Goal: Information Seeking & Learning: Learn about a topic

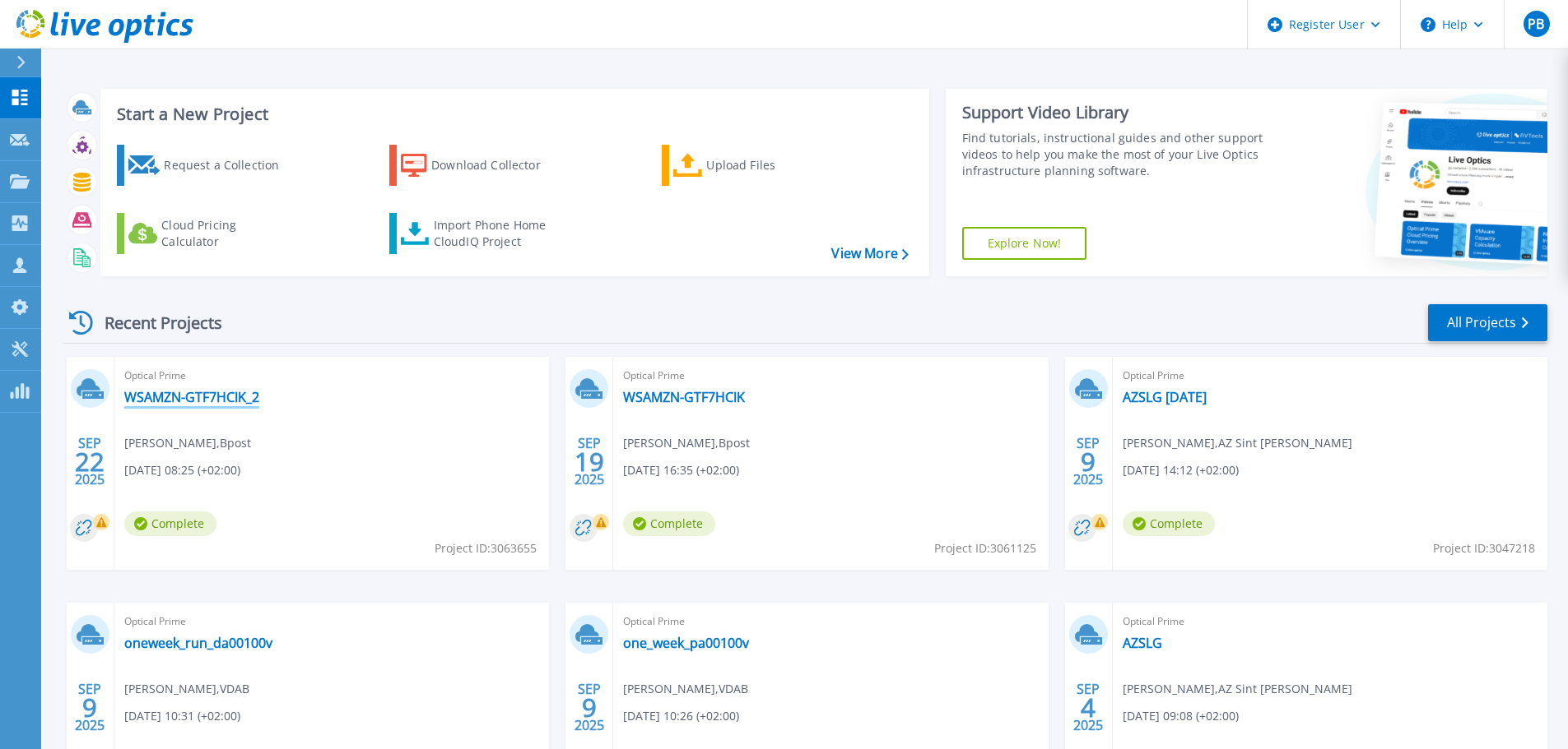
click at [175, 396] on link "WSAMZN-GTF7HCIK_2" at bounding box center [192, 397] width 135 height 16
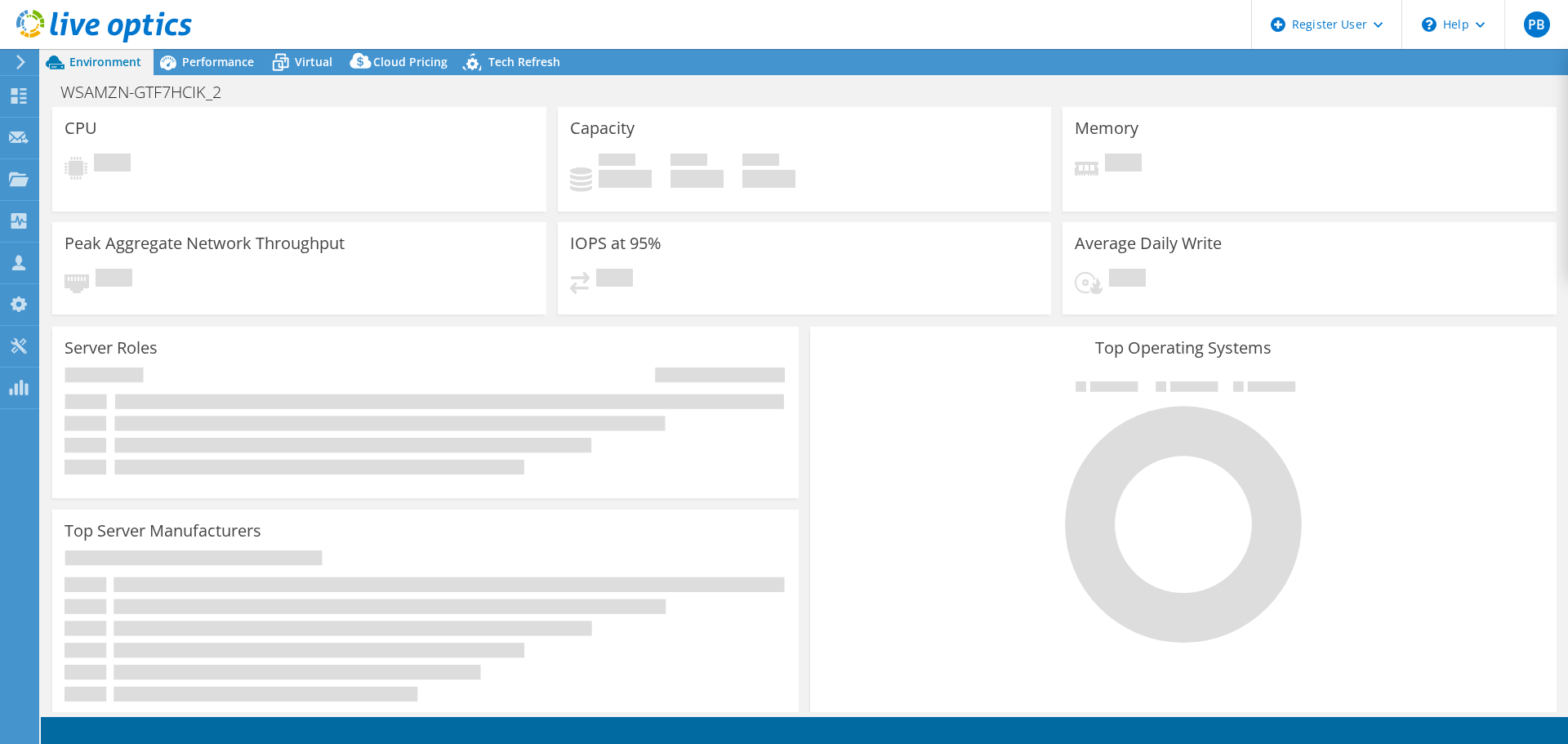
select select "USD"
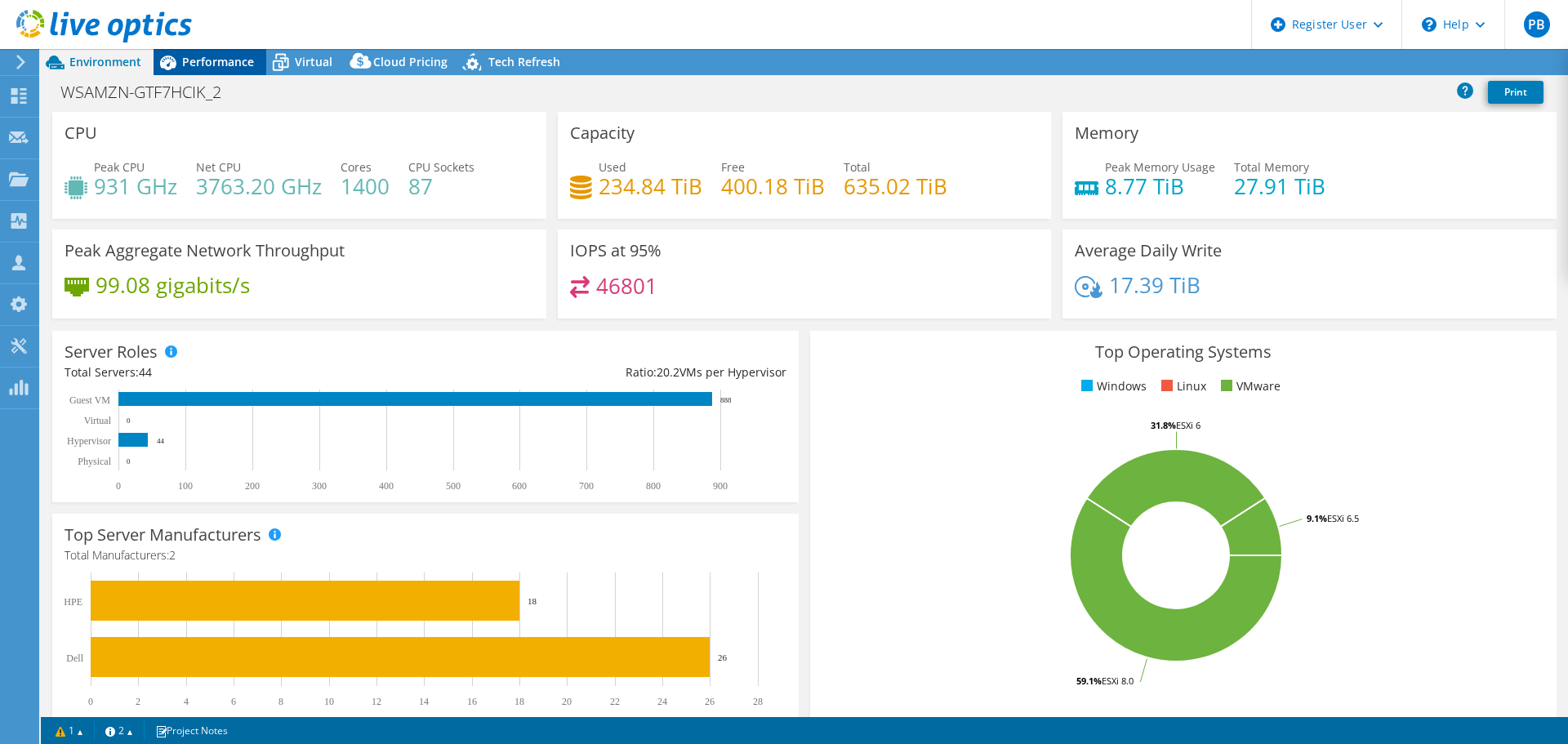
click at [188, 62] on span "Performance" at bounding box center [218, 61] width 72 height 15
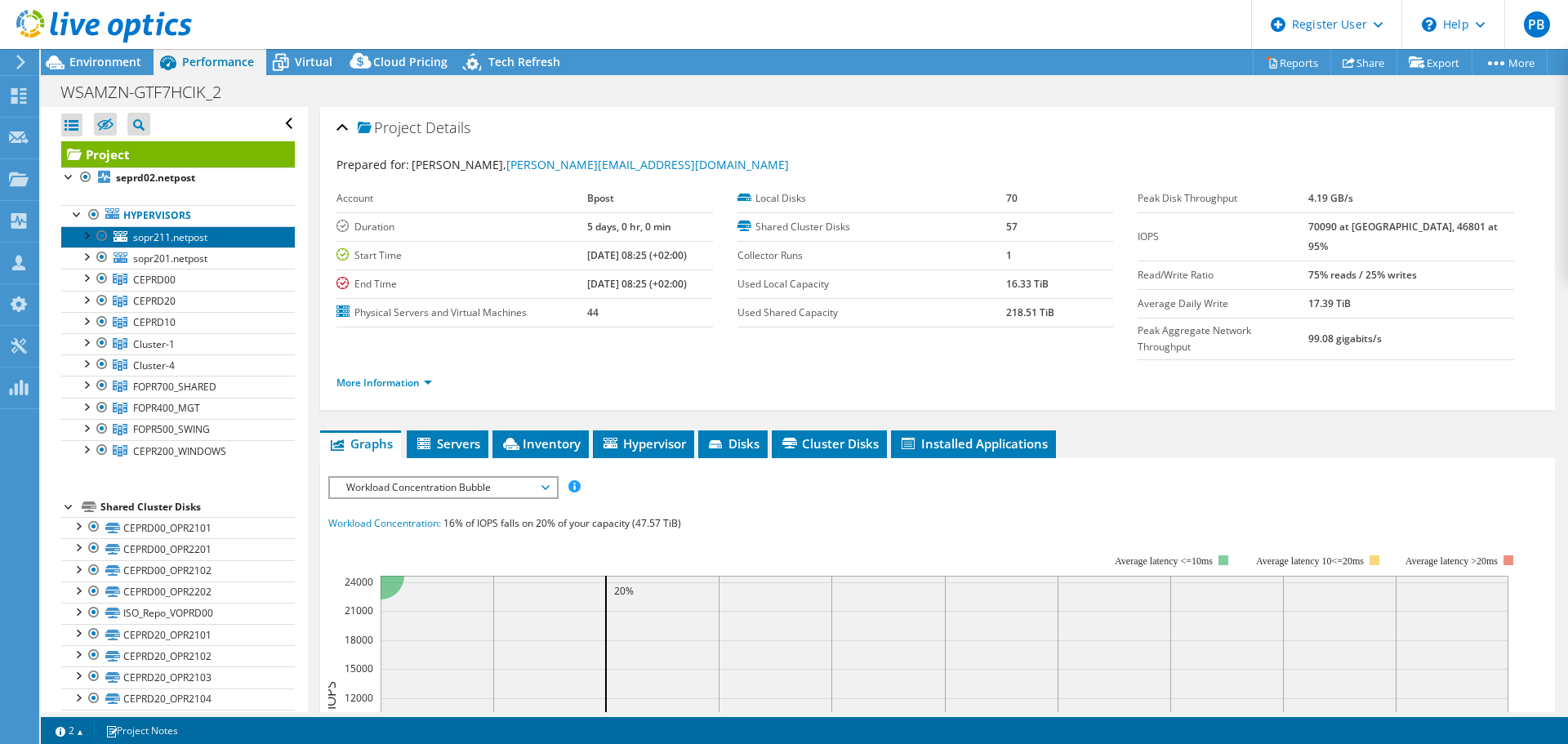
click at [144, 240] on span "sopr211.netpost" at bounding box center [170, 237] width 74 height 14
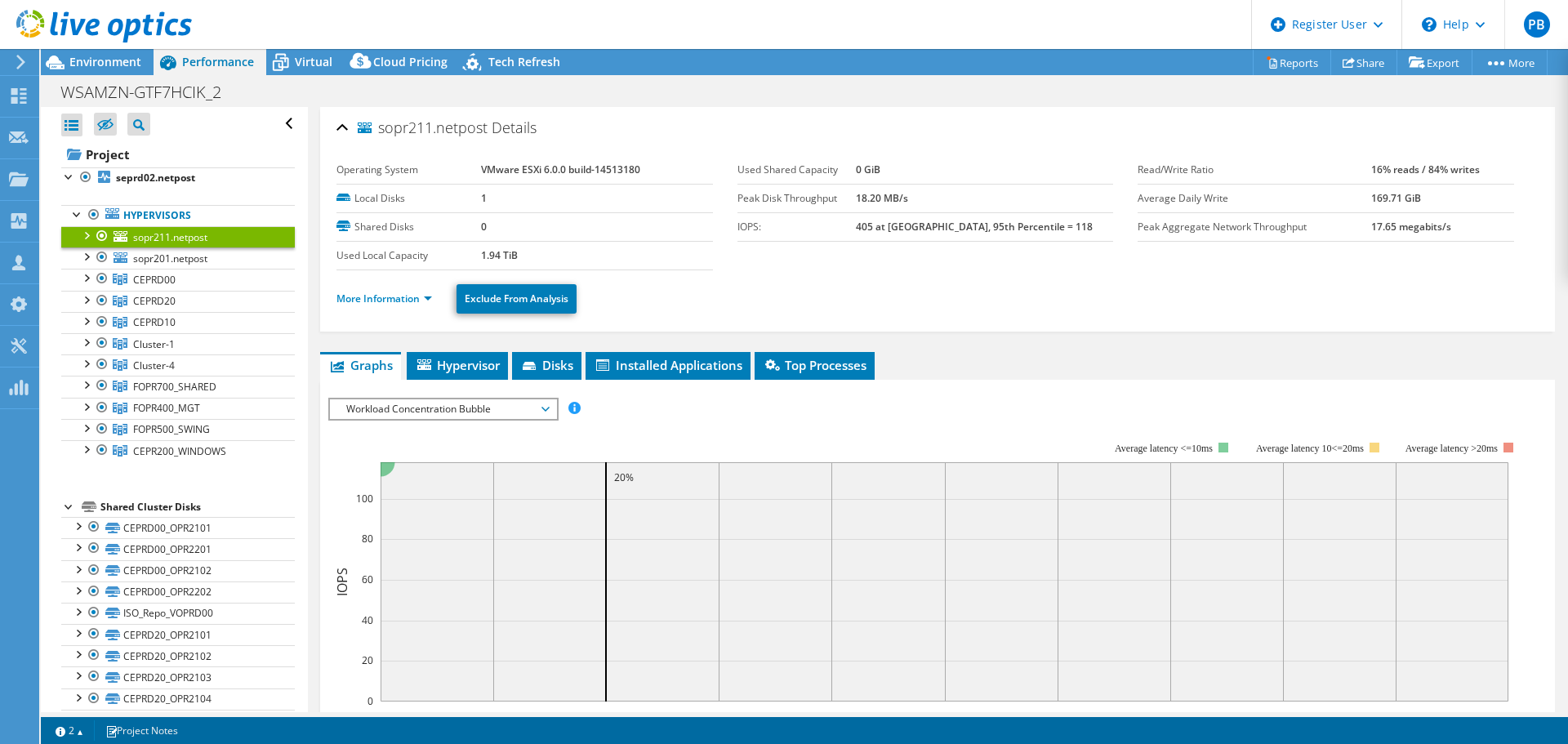
click at [507, 406] on span "Workload Concentration Bubble" at bounding box center [443, 409] width 209 height 20
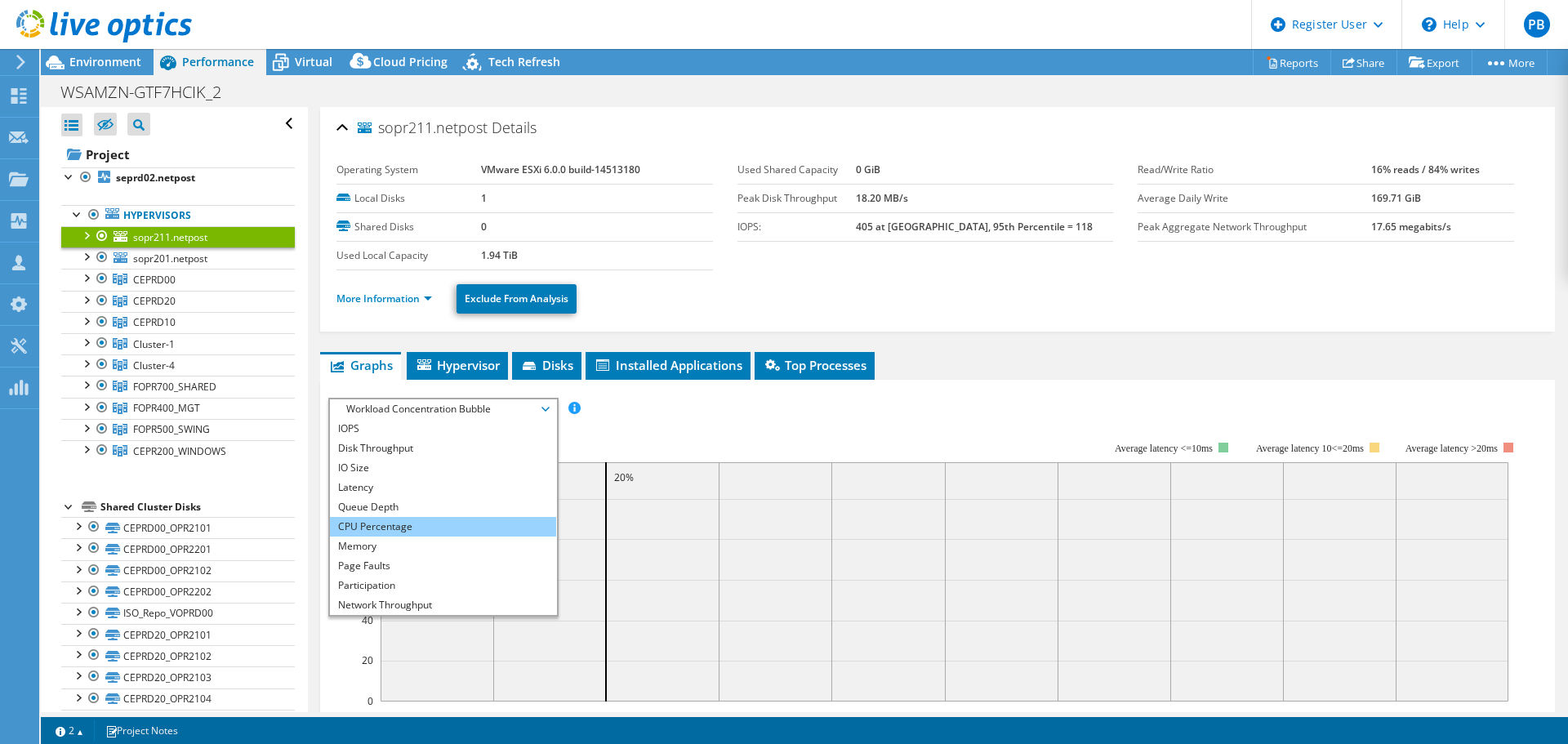
click at [435, 529] on li "CPU Percentage" at bounding box center [443, 527] width 226 height 20
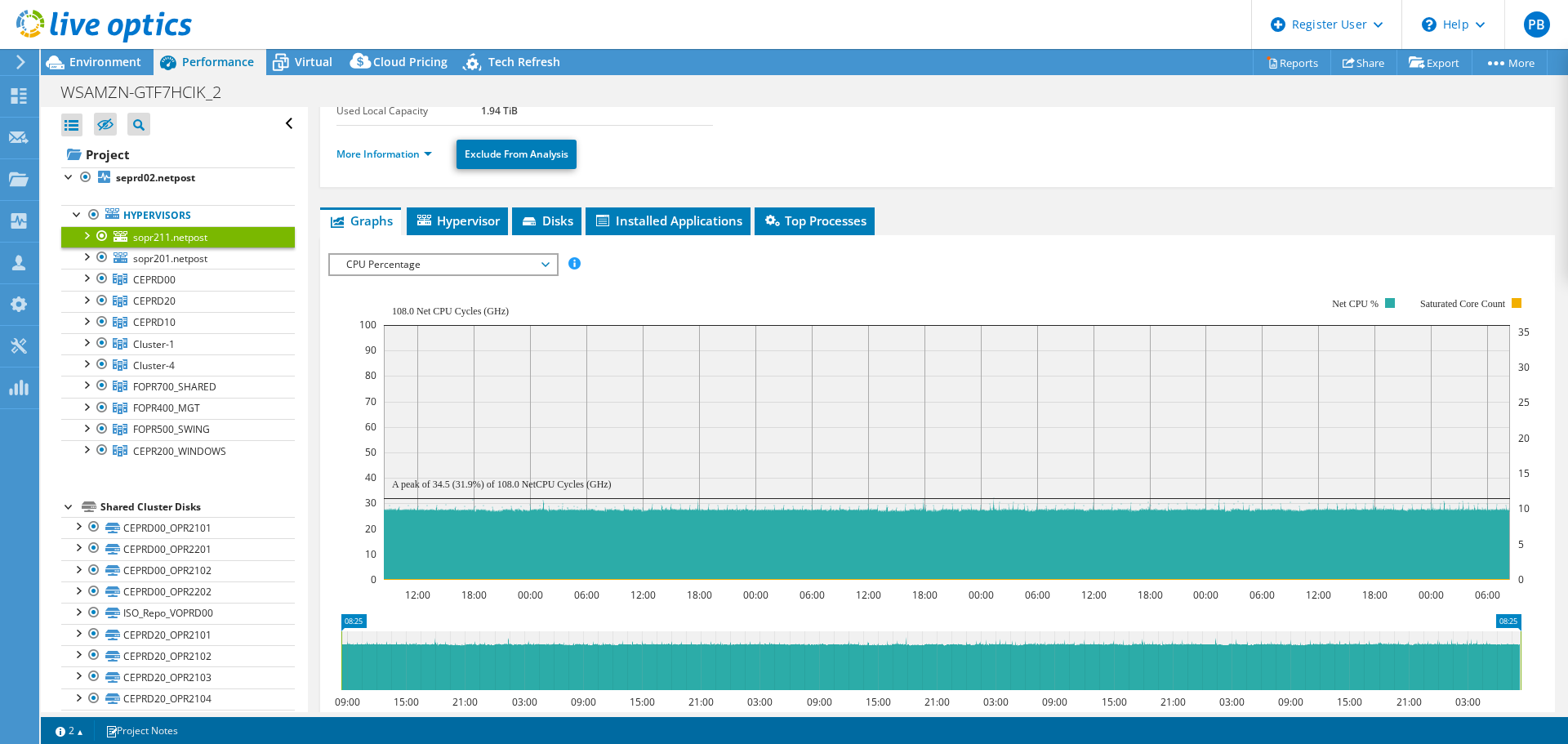
scroll to position [163, 0]
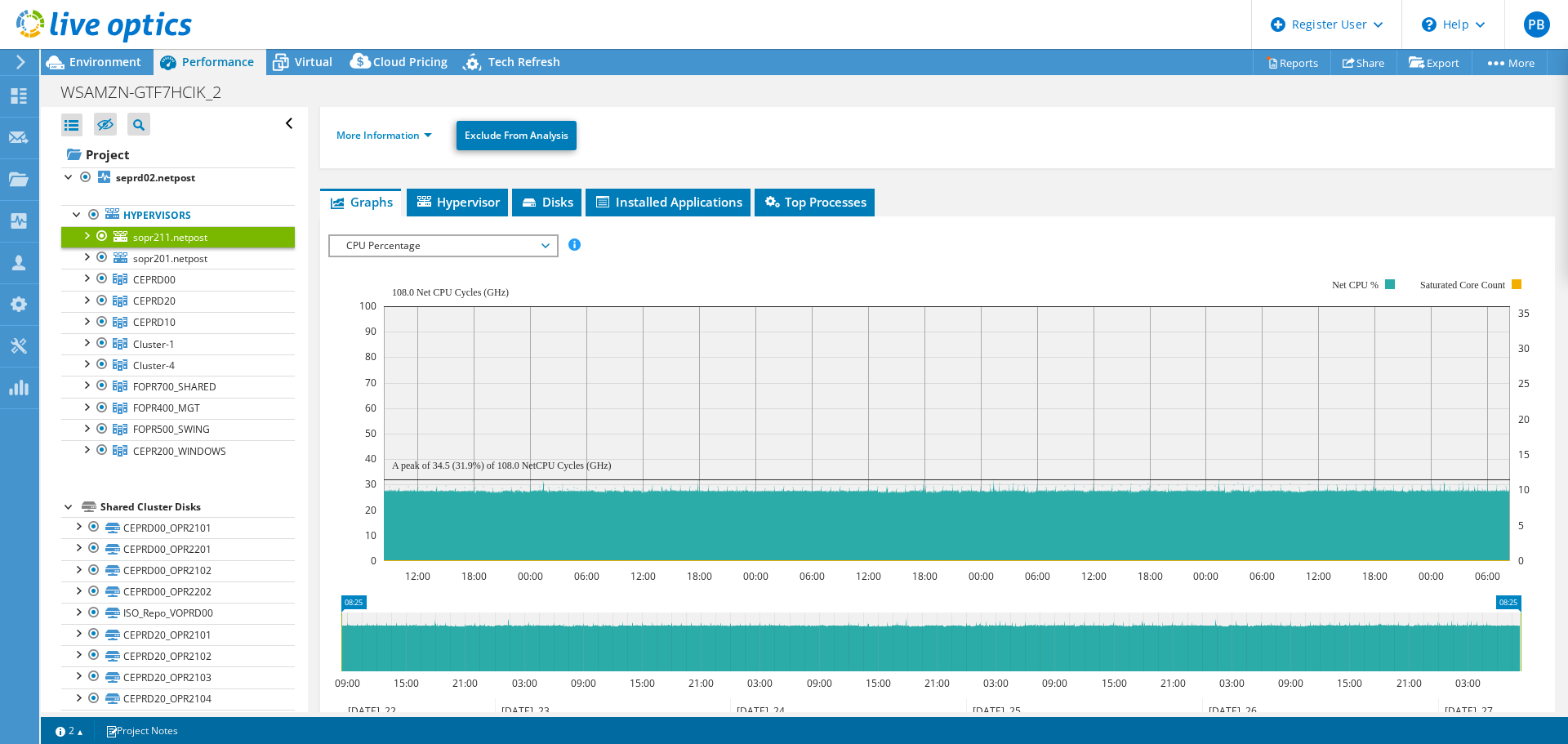
click at [494, 247] on span "CPU Percentage" at bounding box center [443, 246] width 209 height 20
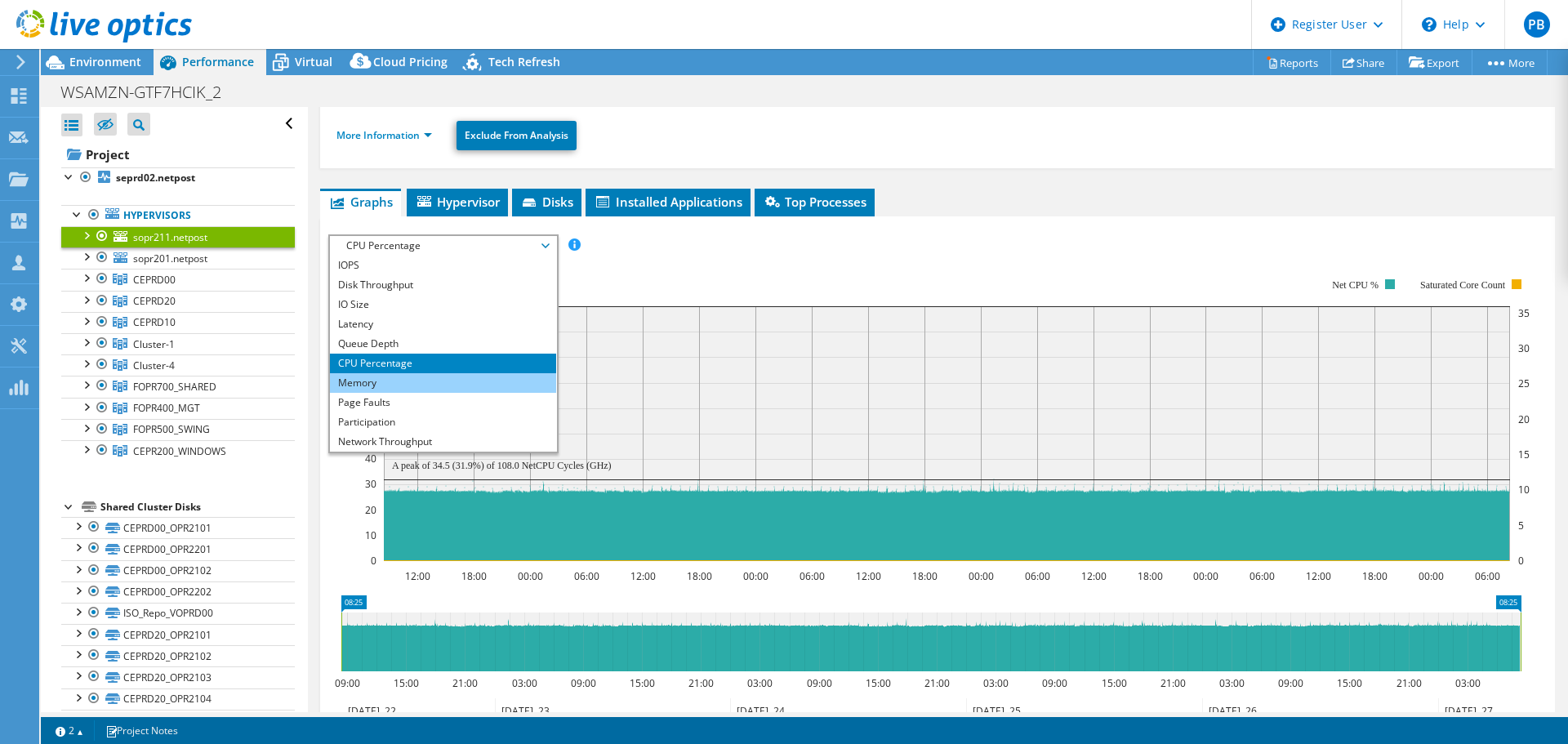
click at [433, 382] on li "Memory" at bounding box center [443, 384] width 226 height 20
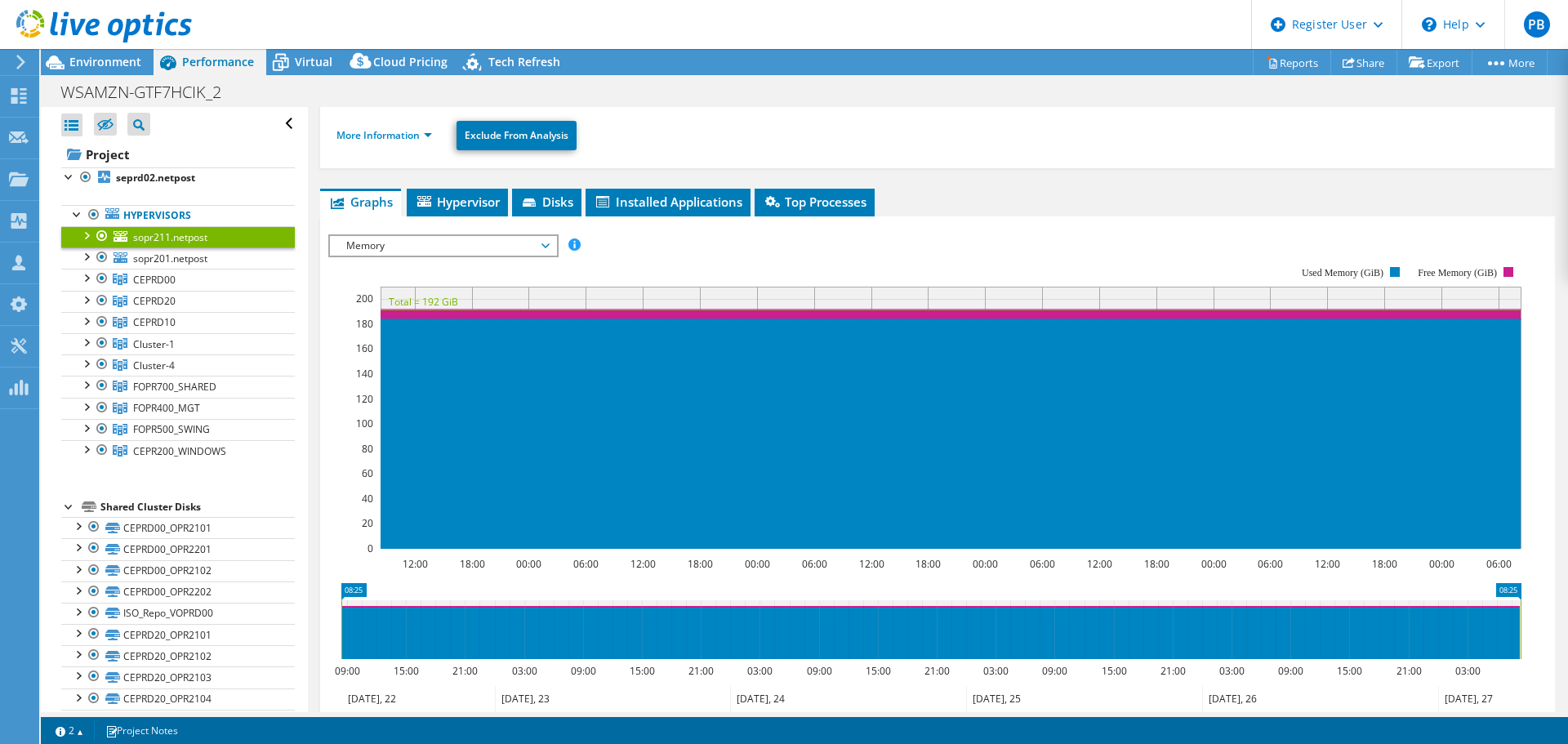
click at [85, 236] on div at bounding box center [86, 234] width 16 height 16
click at [83, 236] on div at bounding box center [86, 234] width 16 height 16
click at [102, 276] on div at bounding box center [102, 279] width 16 height 20
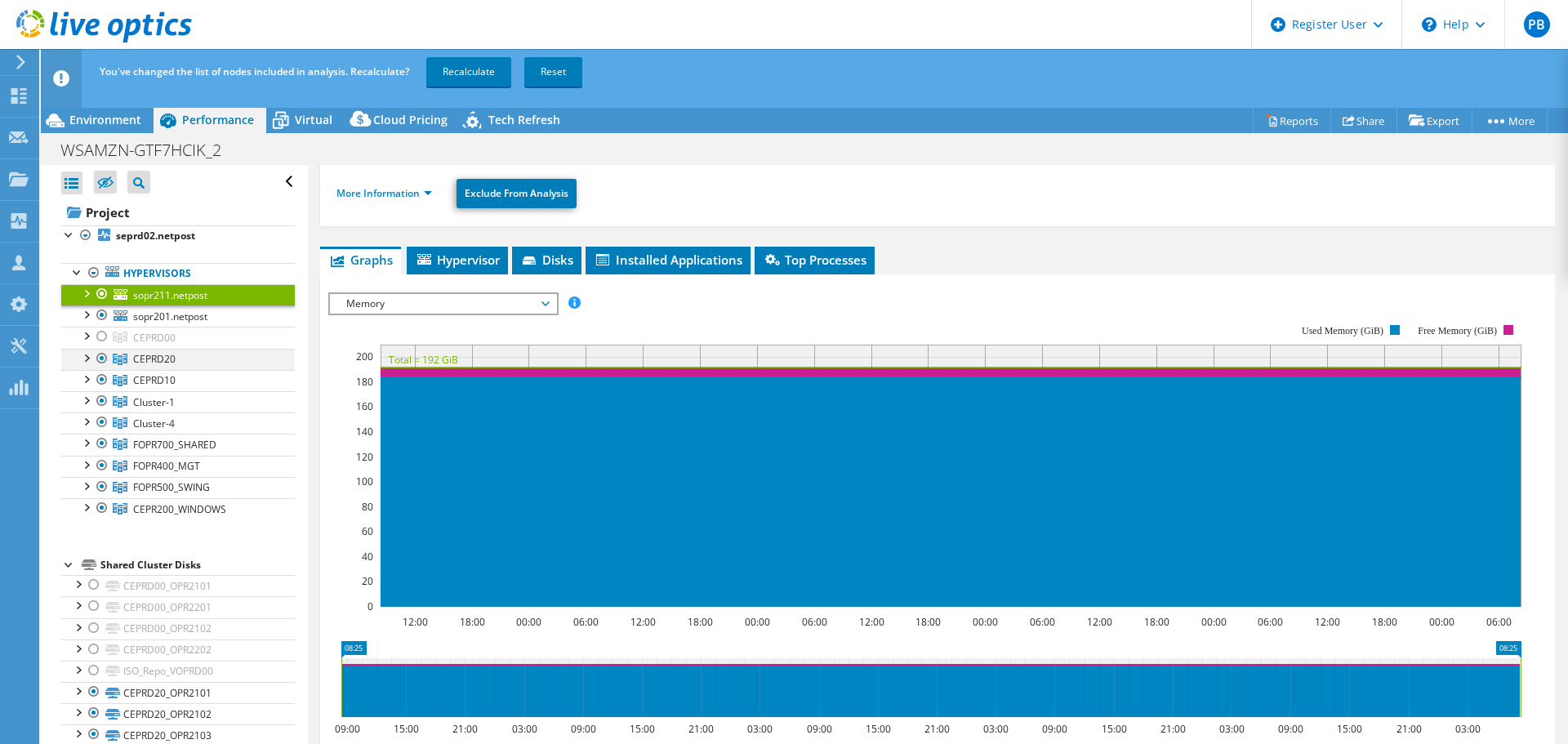
click at [101, 359] on div at bounding box center [102, 359] width 16 height 20
click at [100, 381] on div at bounding box center [102, 380] width 16 height 20
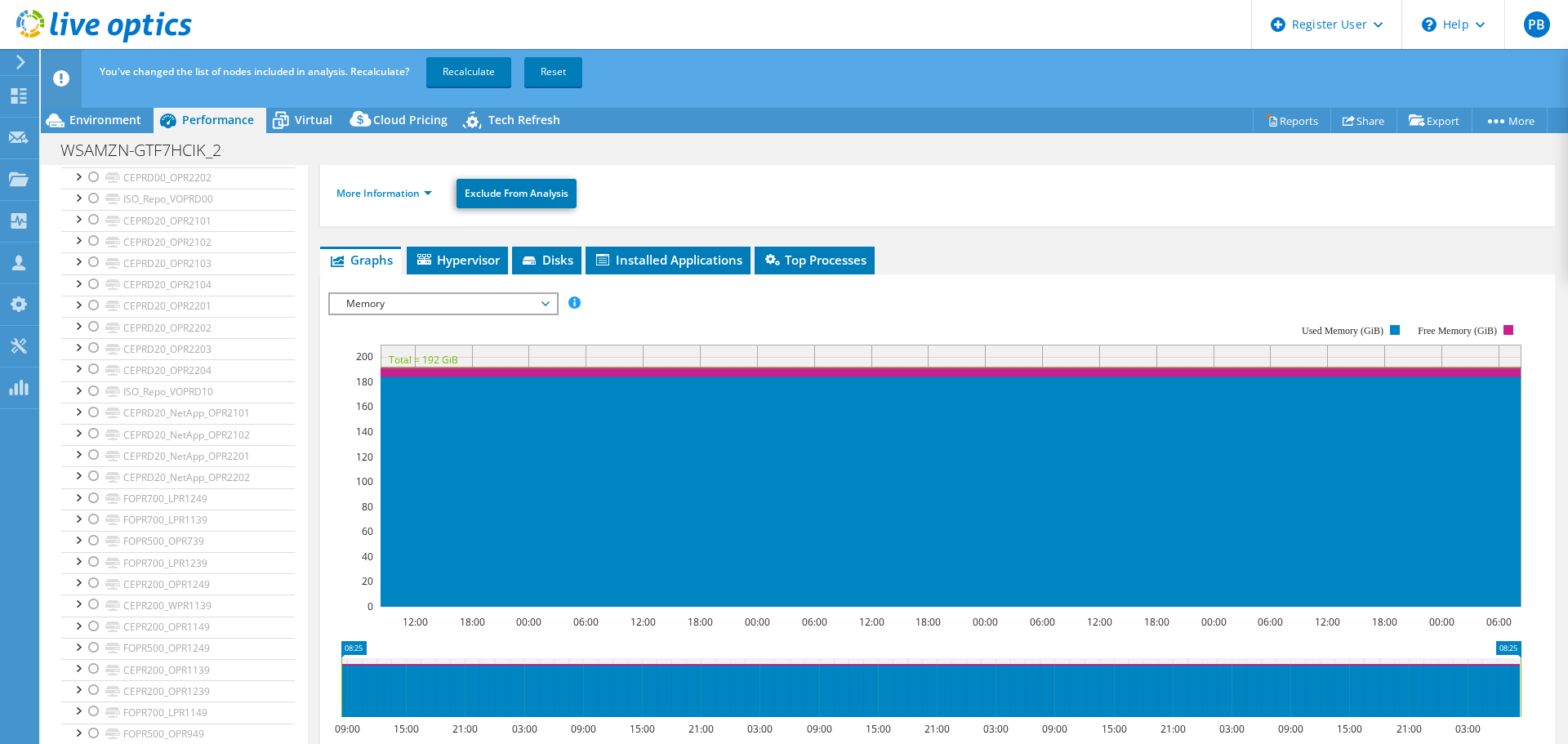
scroll to position [0, 0]
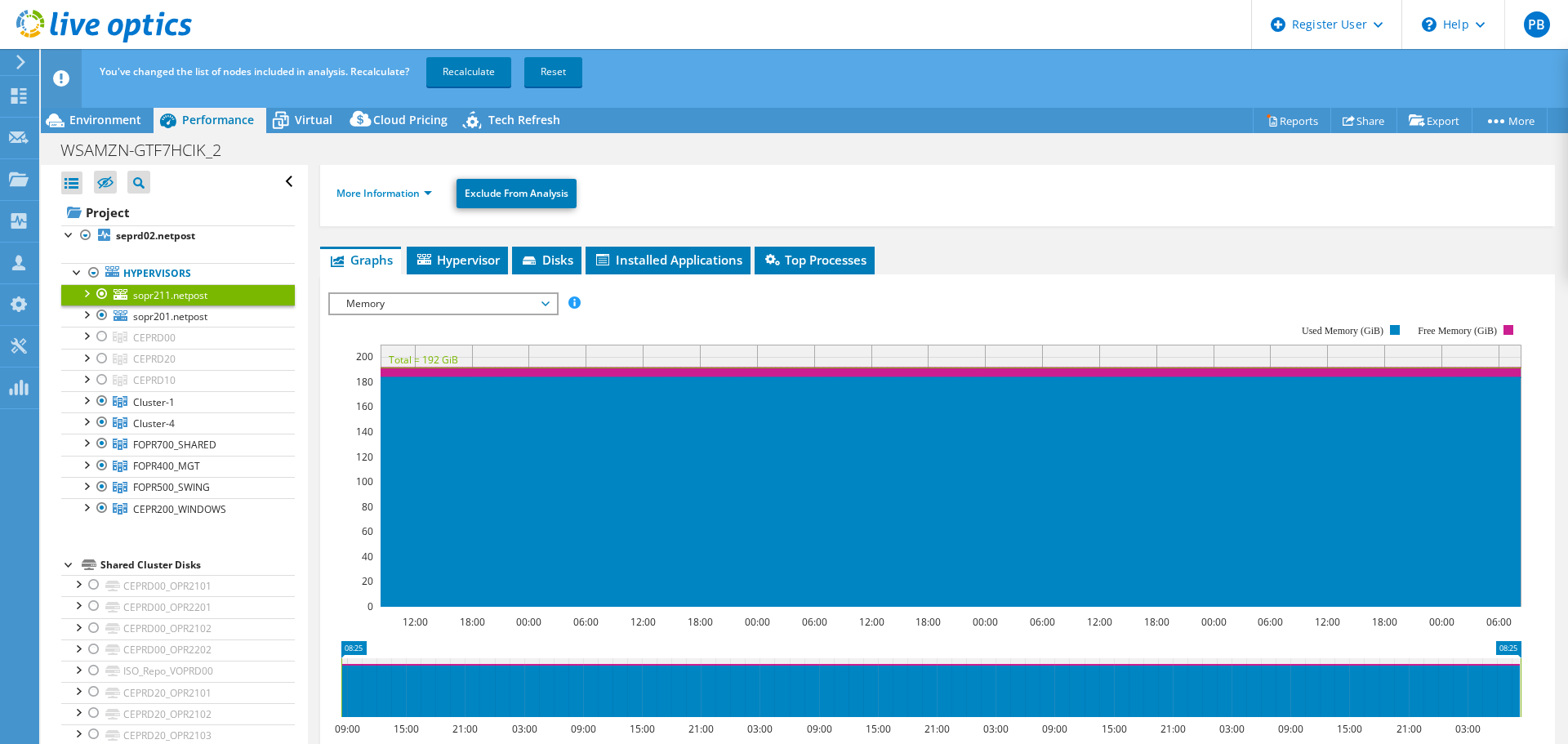
click at [542, 302] on span "Memory" at bounding box center [443, 304] width 209 height 20
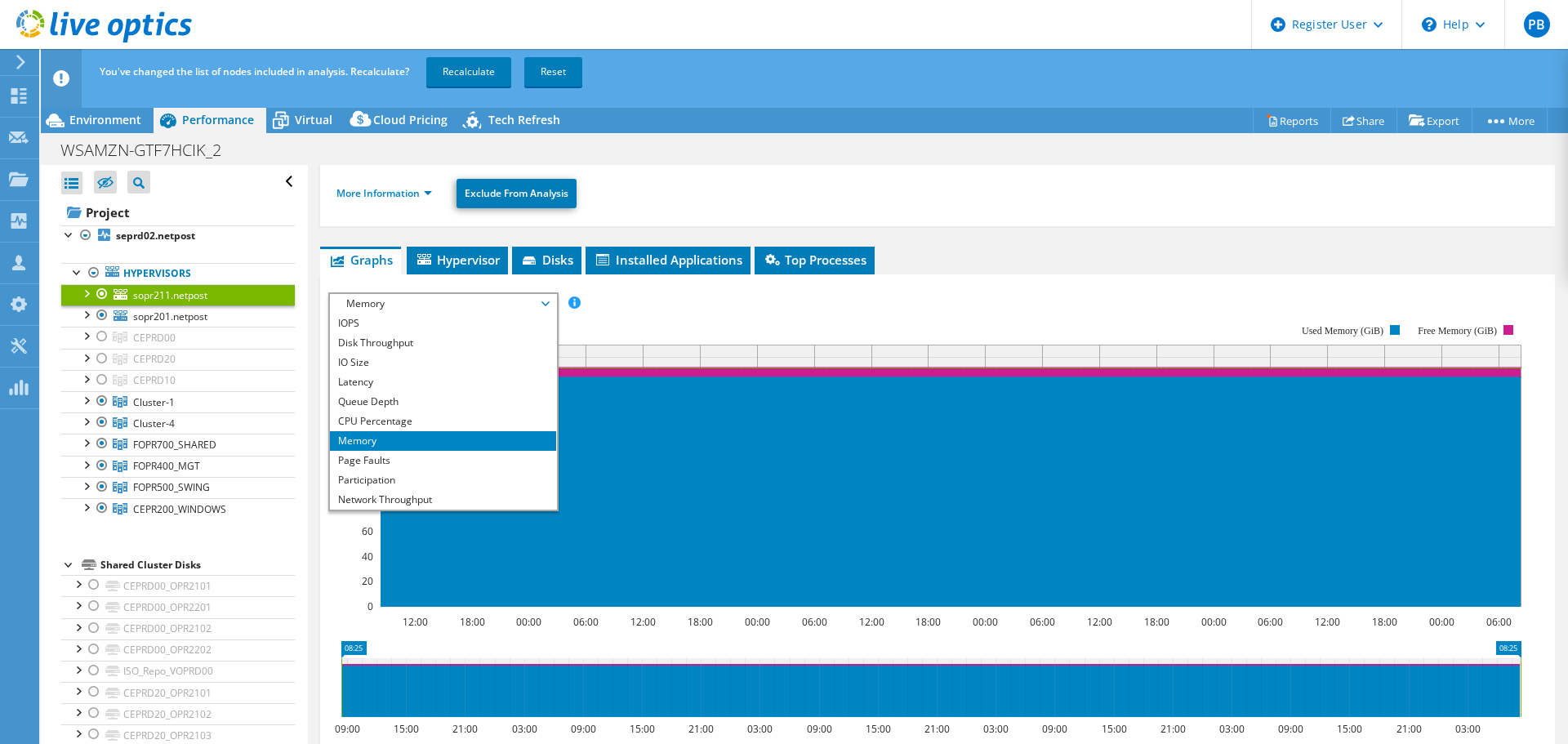
click at [550, 301] on span "Memory" at bounding box center [443, 304] width 226 height 20
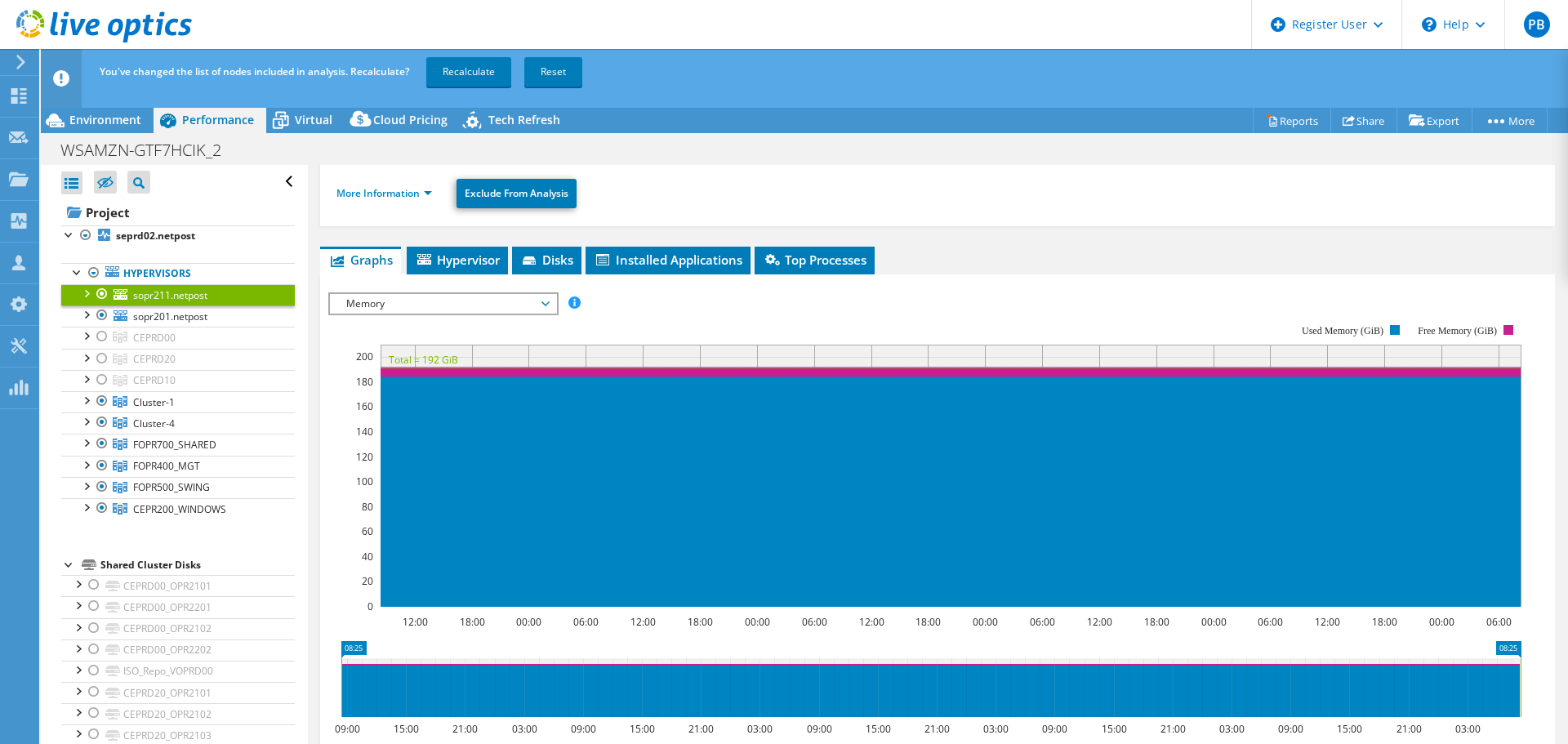
click at [88, 291] on div at bounding box center [86, 292] width 16 height 16
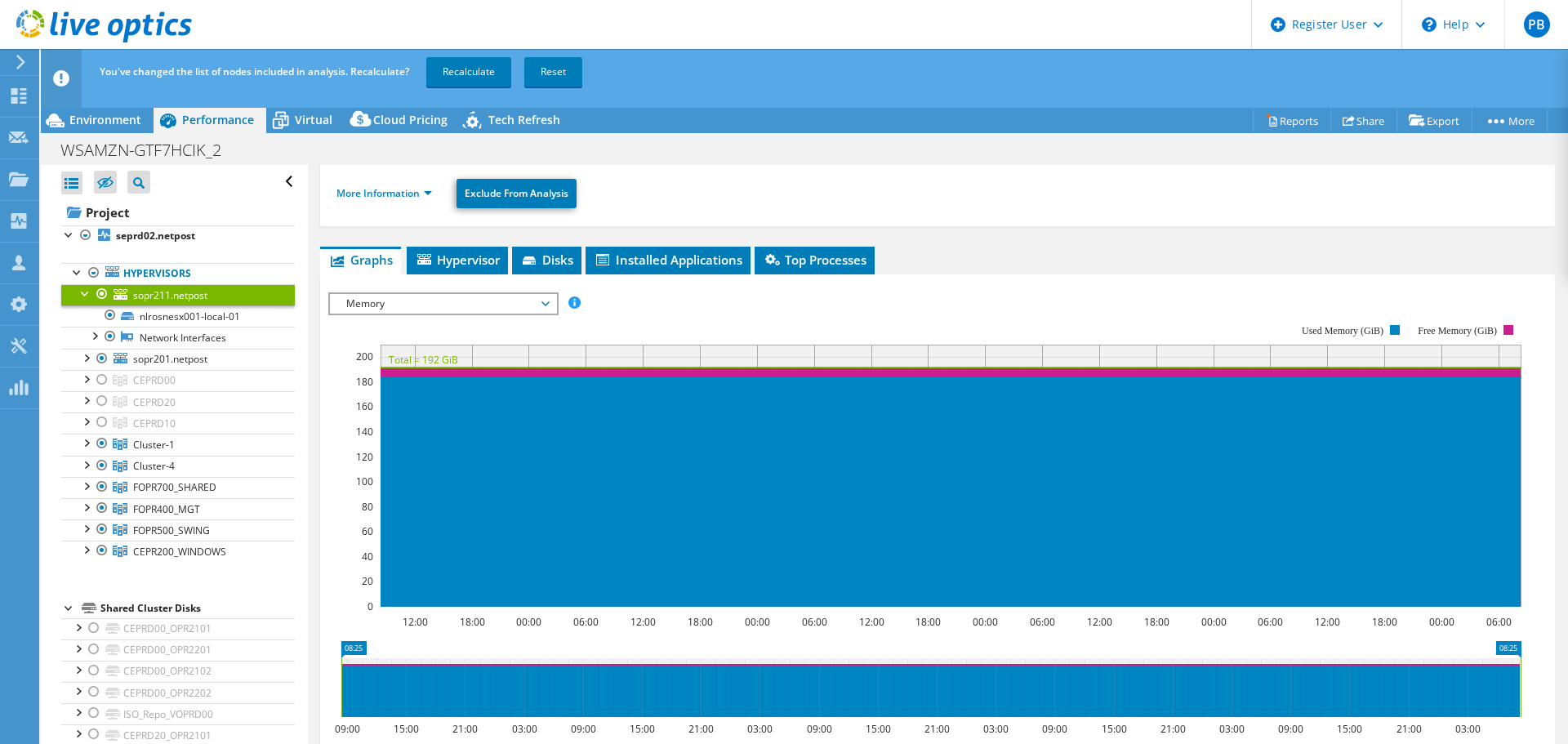
click at [546, 304] on span "Memory" at bounding box center [443, 304] width 209 height 20
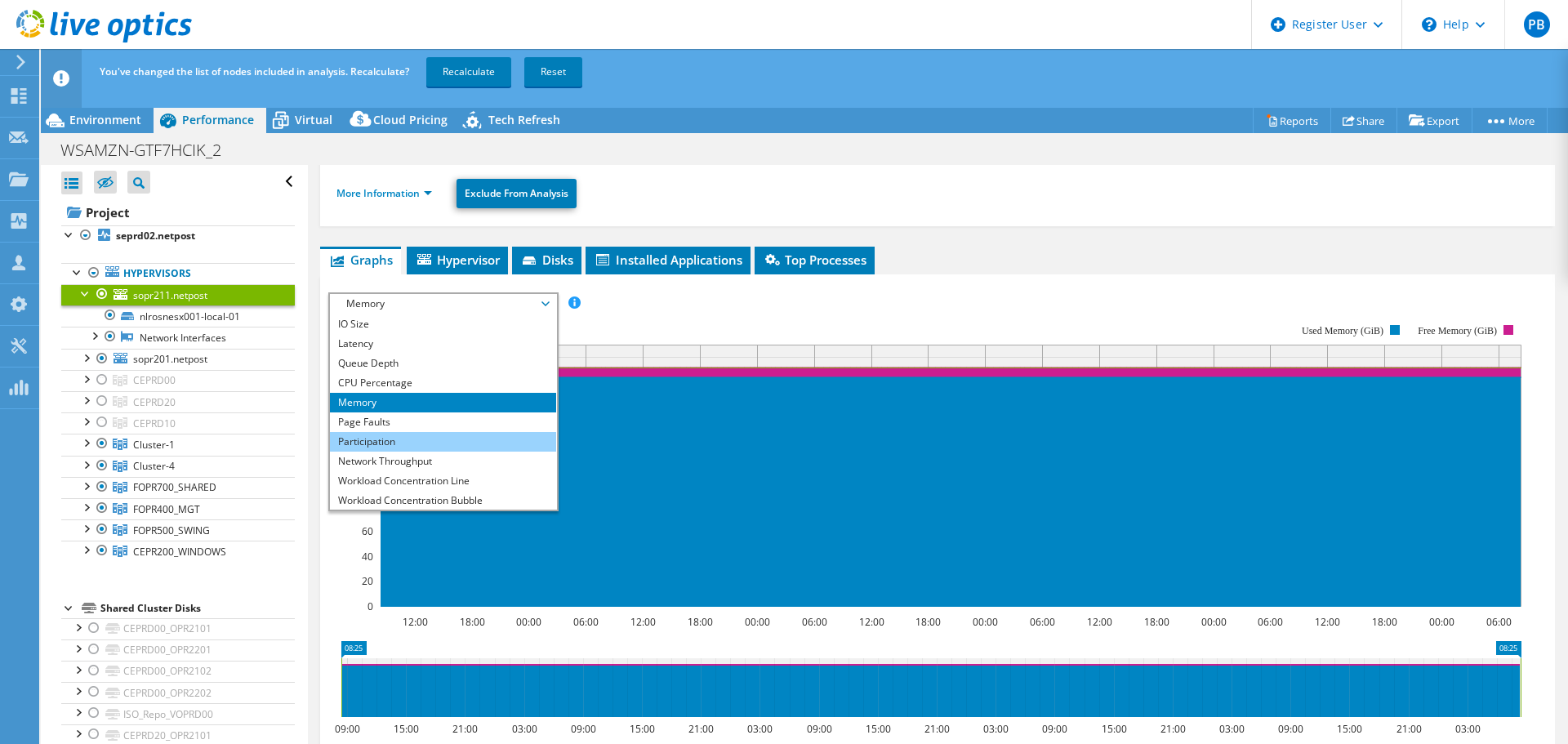
scroll to position [59, 0]
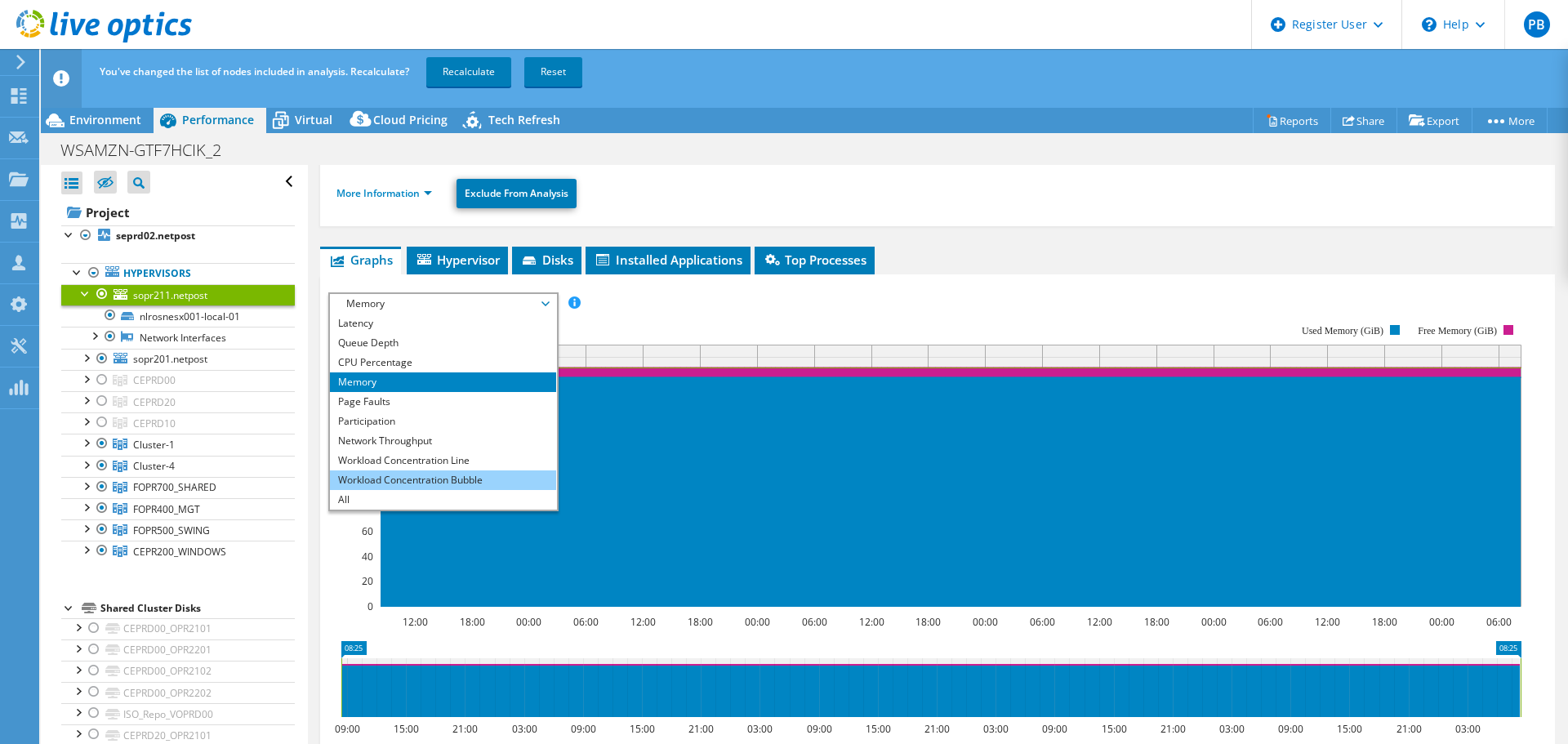
click at [475, 477] on li "Workload Concentration Bubble" at bounding box center [443, 481] width 226 height 20
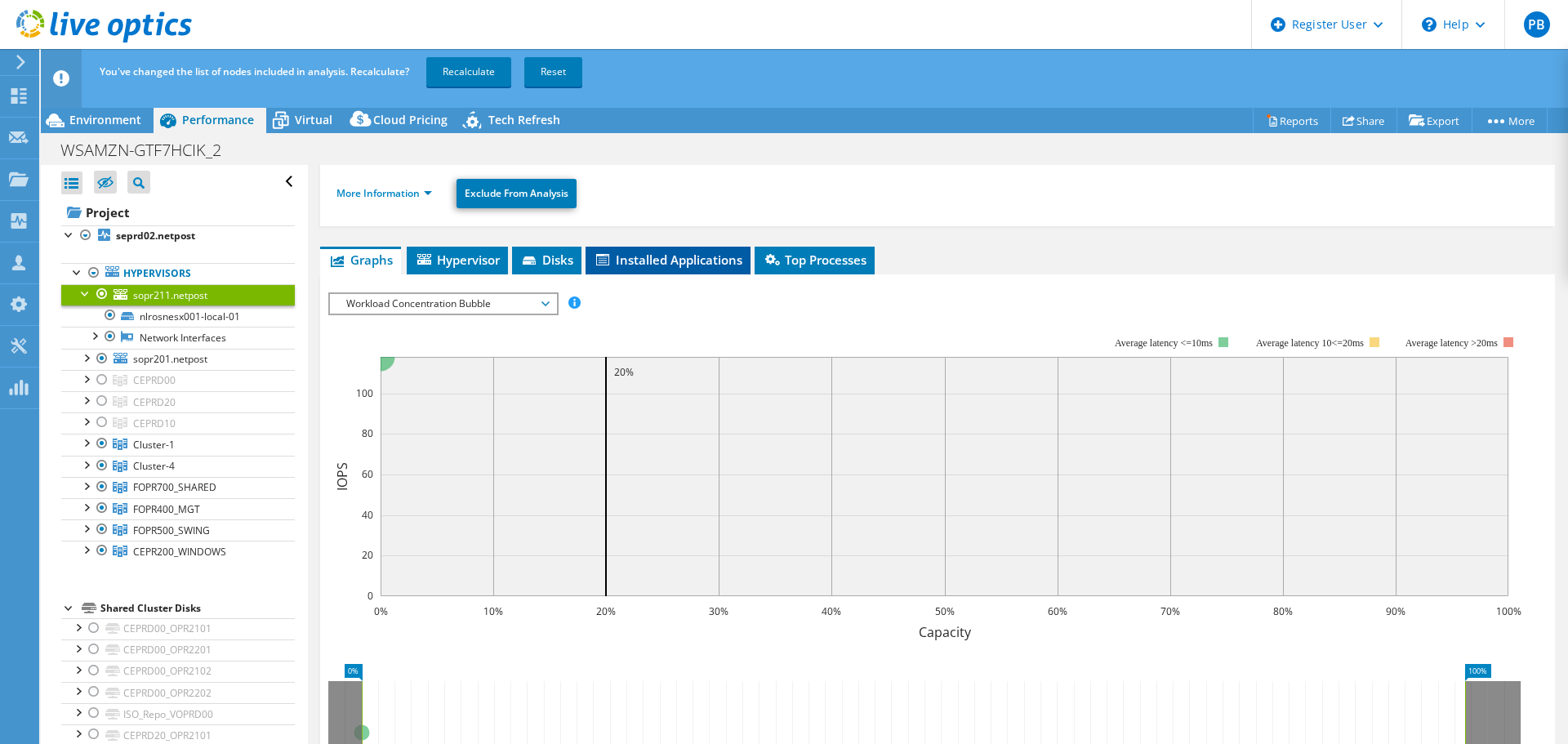
click at [669, 258] on span "Installed Applications" at bounding box center [668, 259] width 149 height 16
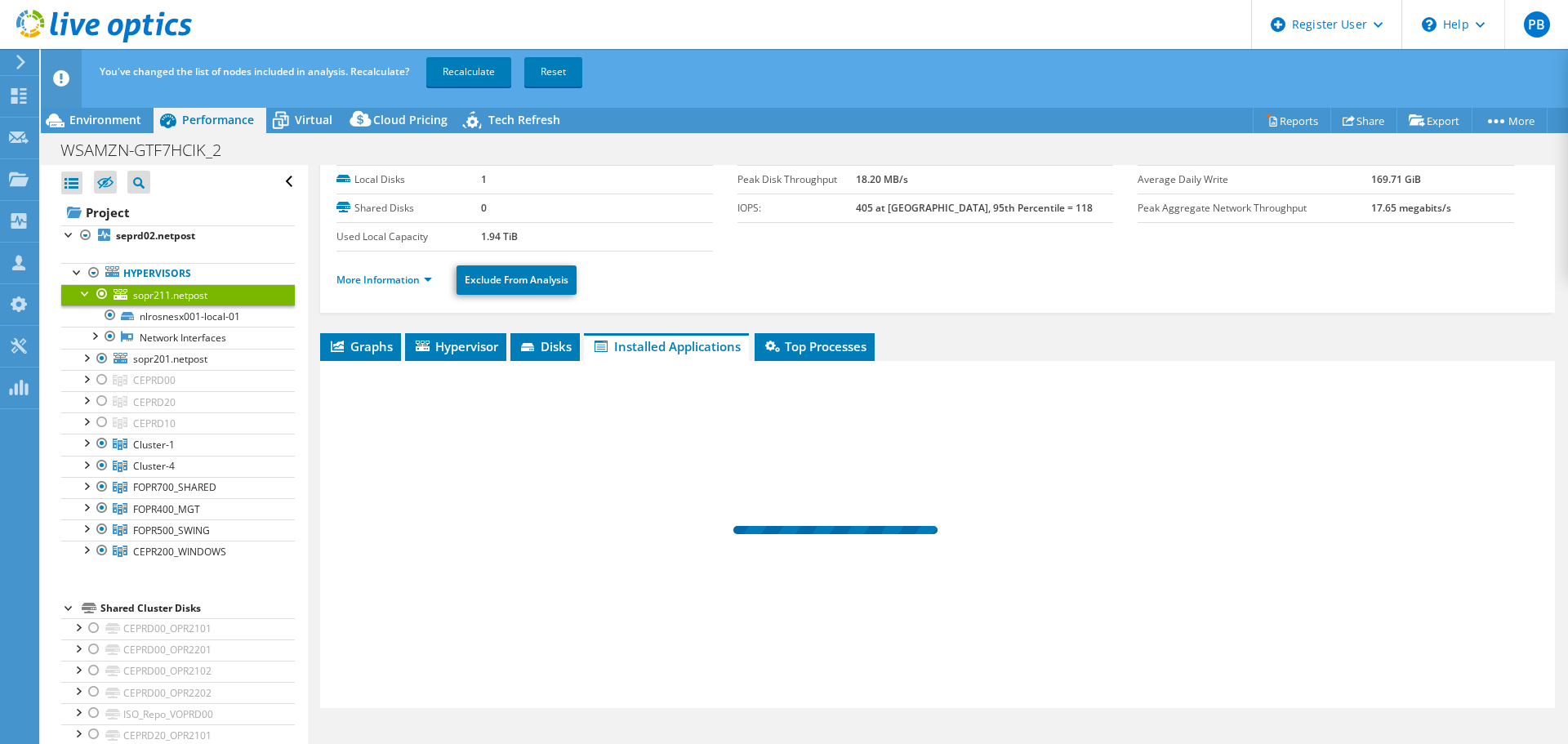
scroll to position [77, 0]
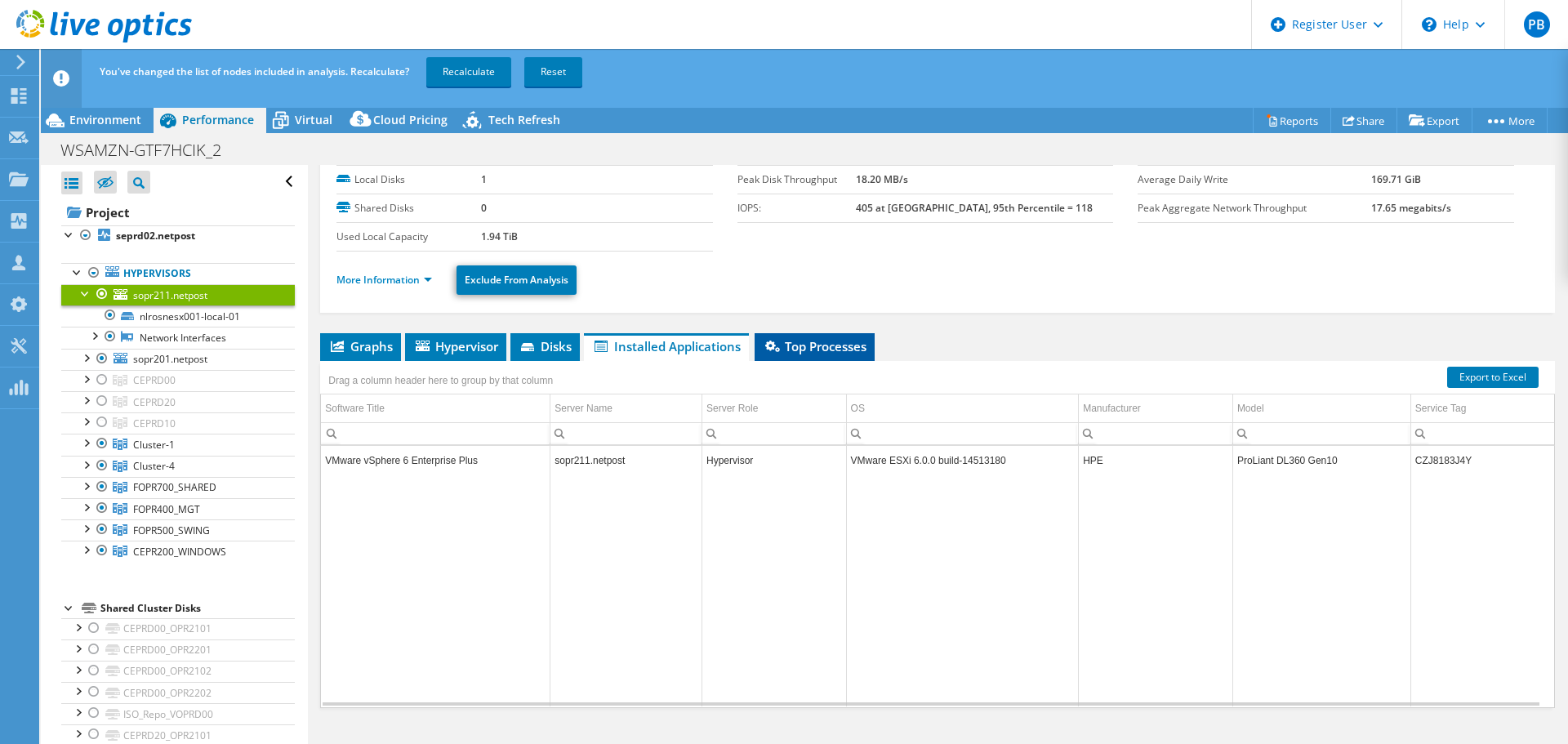
click at [823, 344] on span "Top Processes" at bounding box center [814, 347] width 103 height 16
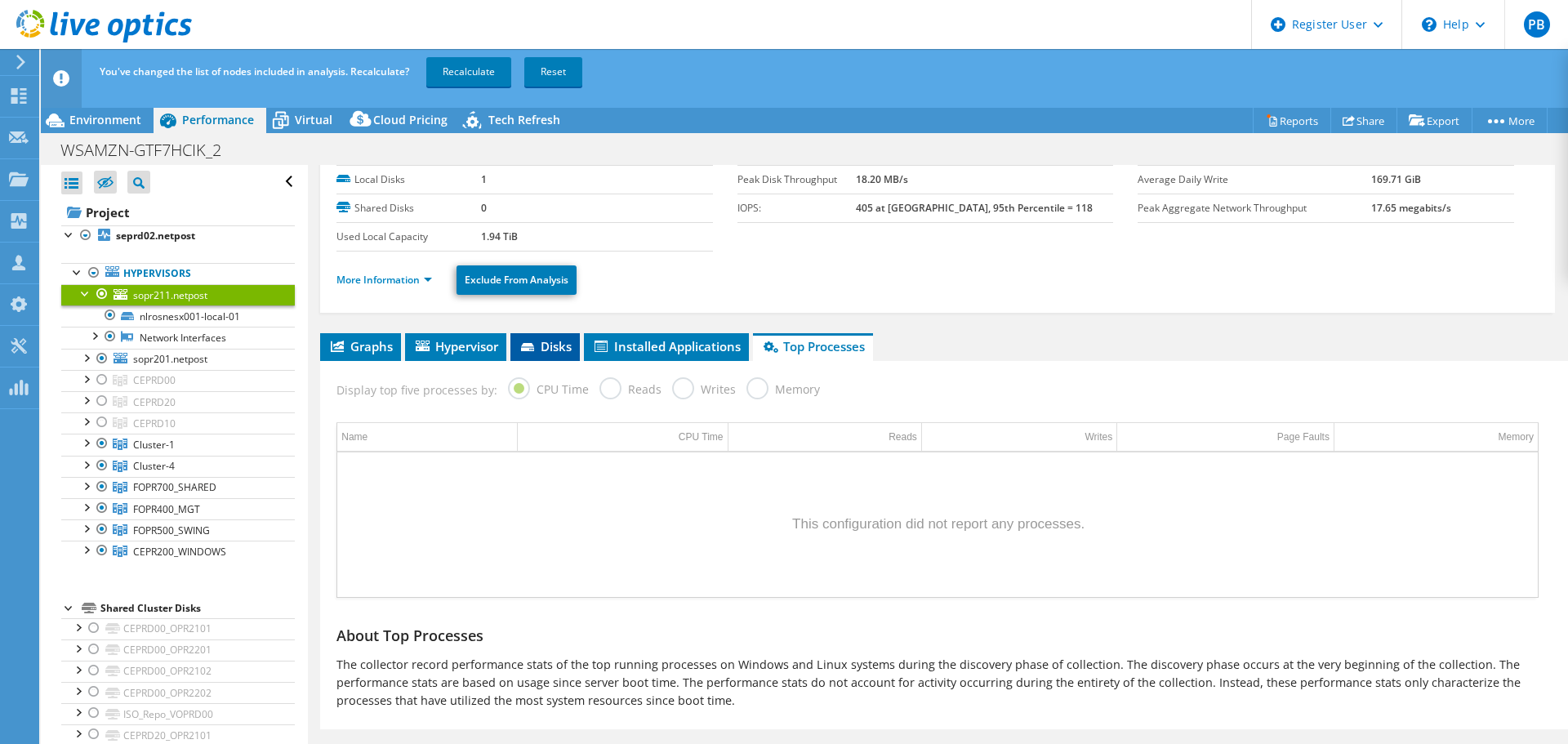
click at [574, 355] on li "Disks" at bounding box center [545, 347] width 70 height 28
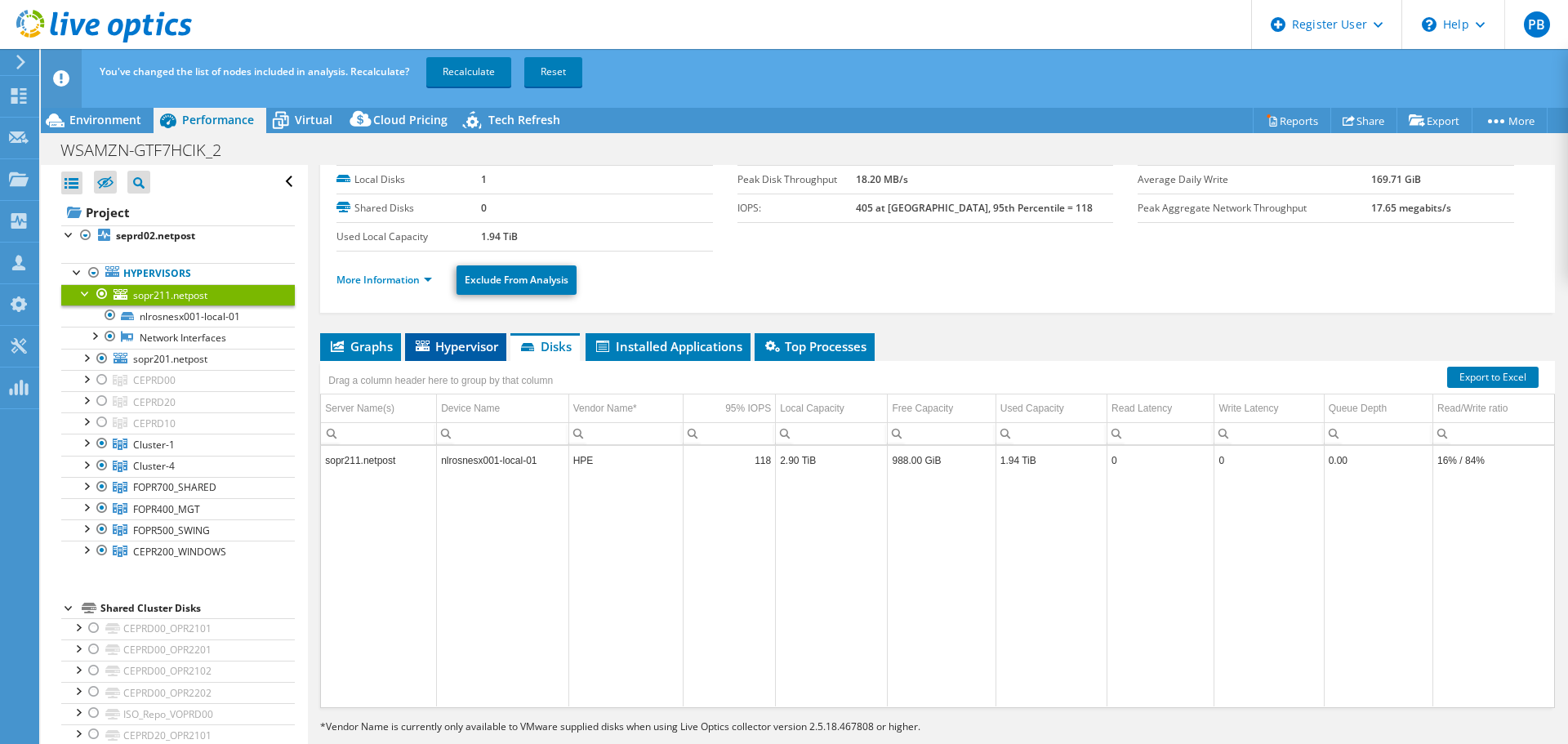
click at [478, 341] on span "Hypervisor" at bounding box center [456, 347] width 85 height 16
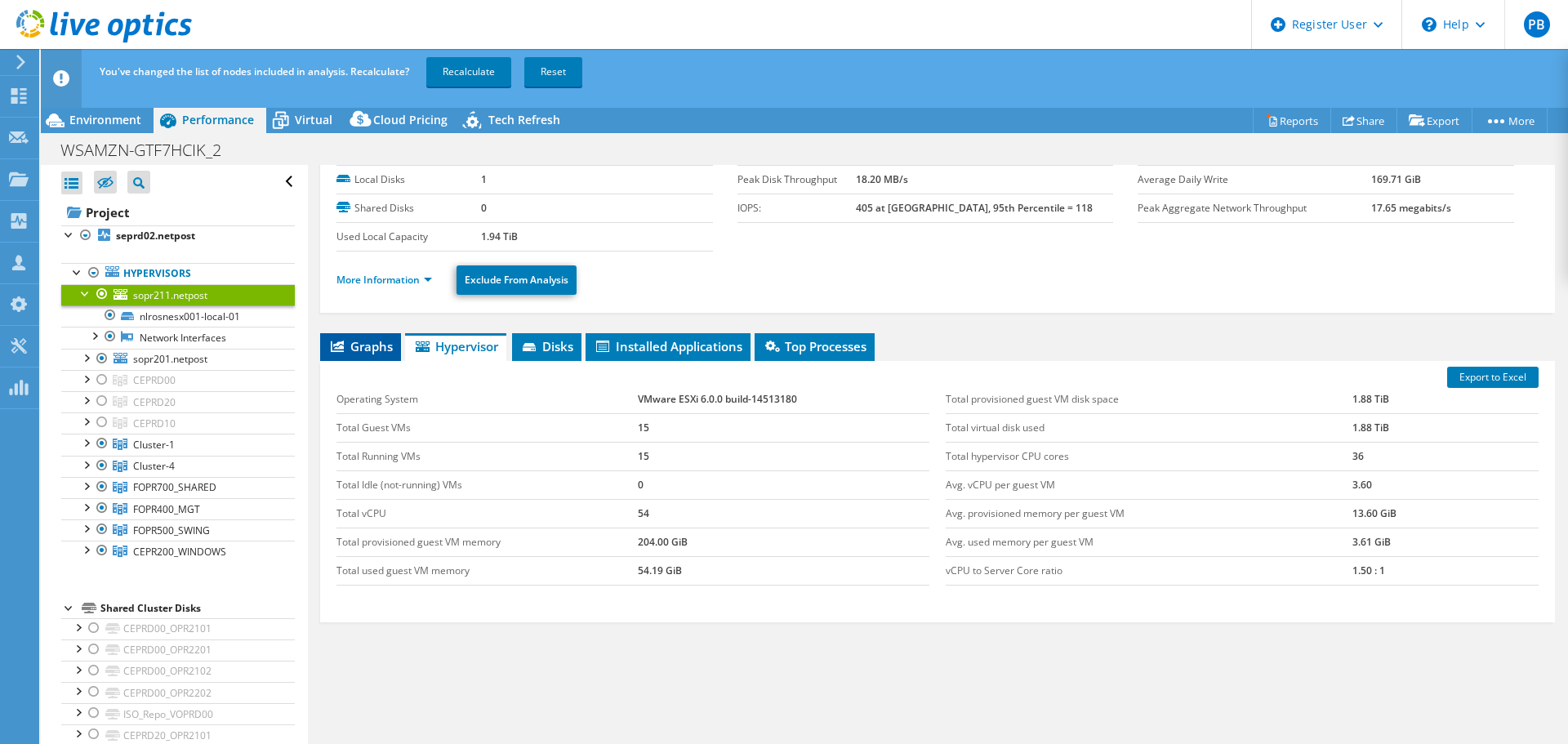
click at [374, 354] on span "Graphs" at bounding box center [360, 347] width 64 height 16
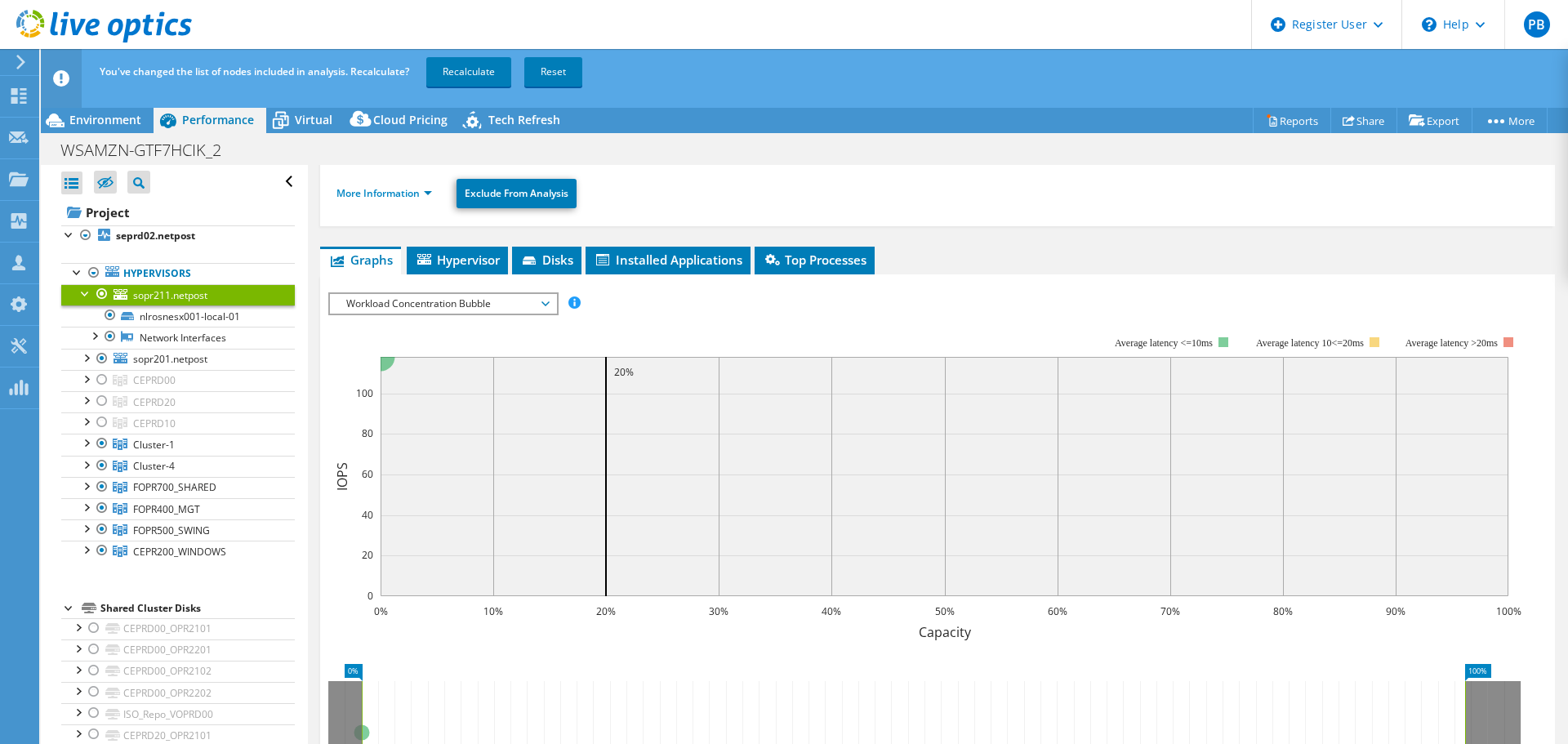
click at [84, 290] on div at bounding box center [86, 292] width 16 height 16
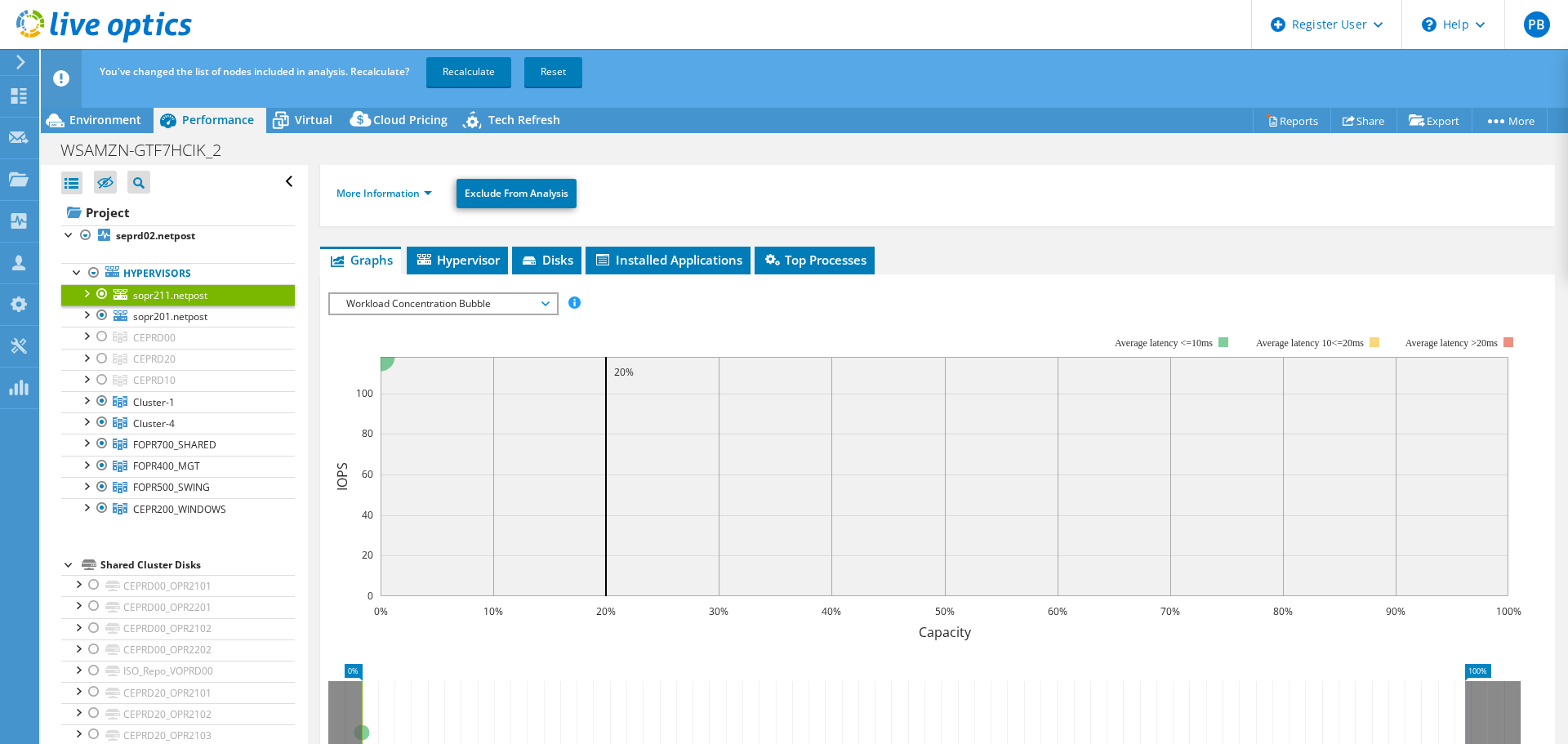
click at [102, 292] on div at bounding box center [102, 294] width 16 height 20
click at [100, 317] on div at bounding box center [102, 316] width 16 height 20
click at [489, 73] on link "Recalculate" at bounding box center [469, 72] width 85 height 29
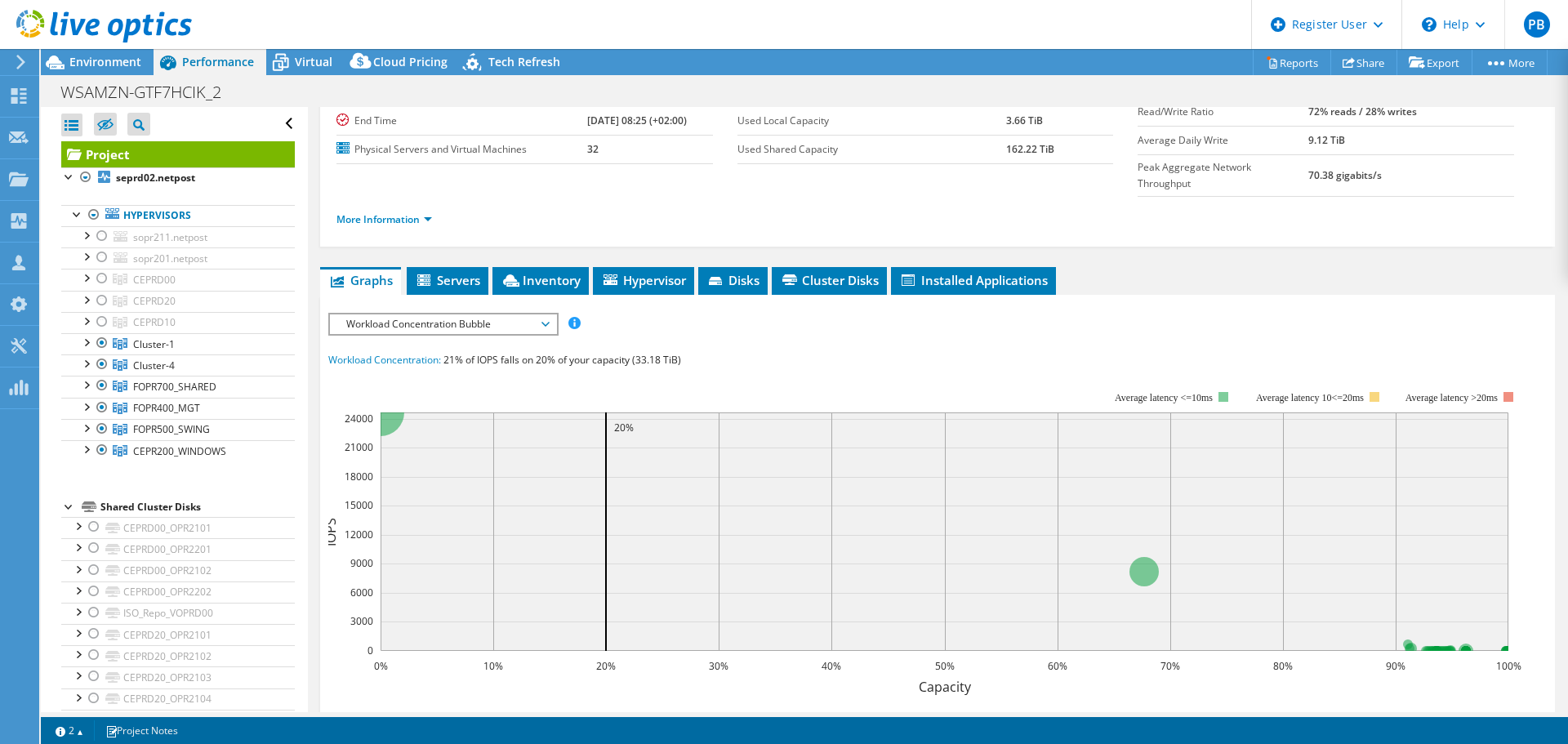
click at [733, 478] on rect at bounding box center [945, 532] width 1128 height 239
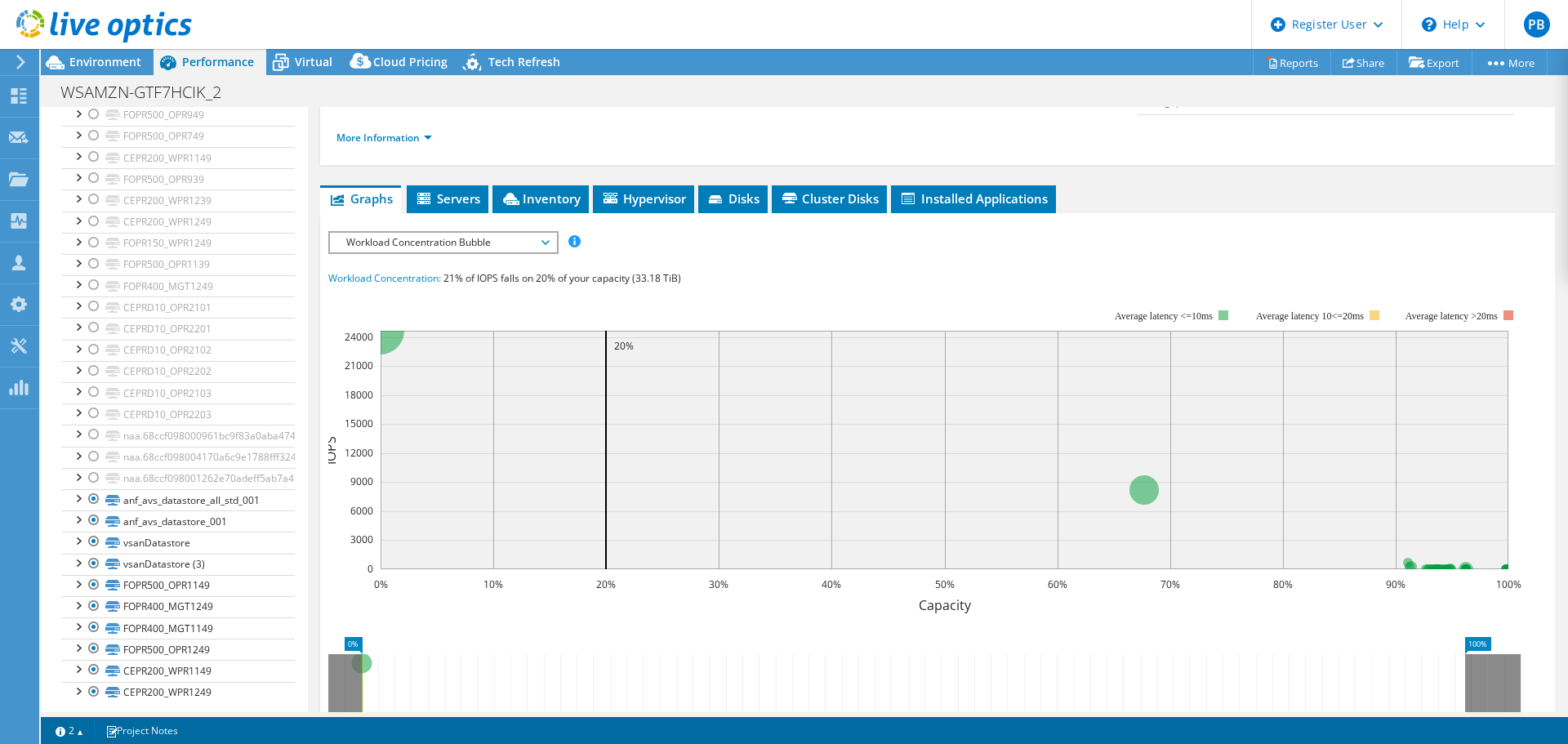
scroll to position [1044, 0]
click at [77, 575] on div at bounding box center [78, 573] width 16 height 16
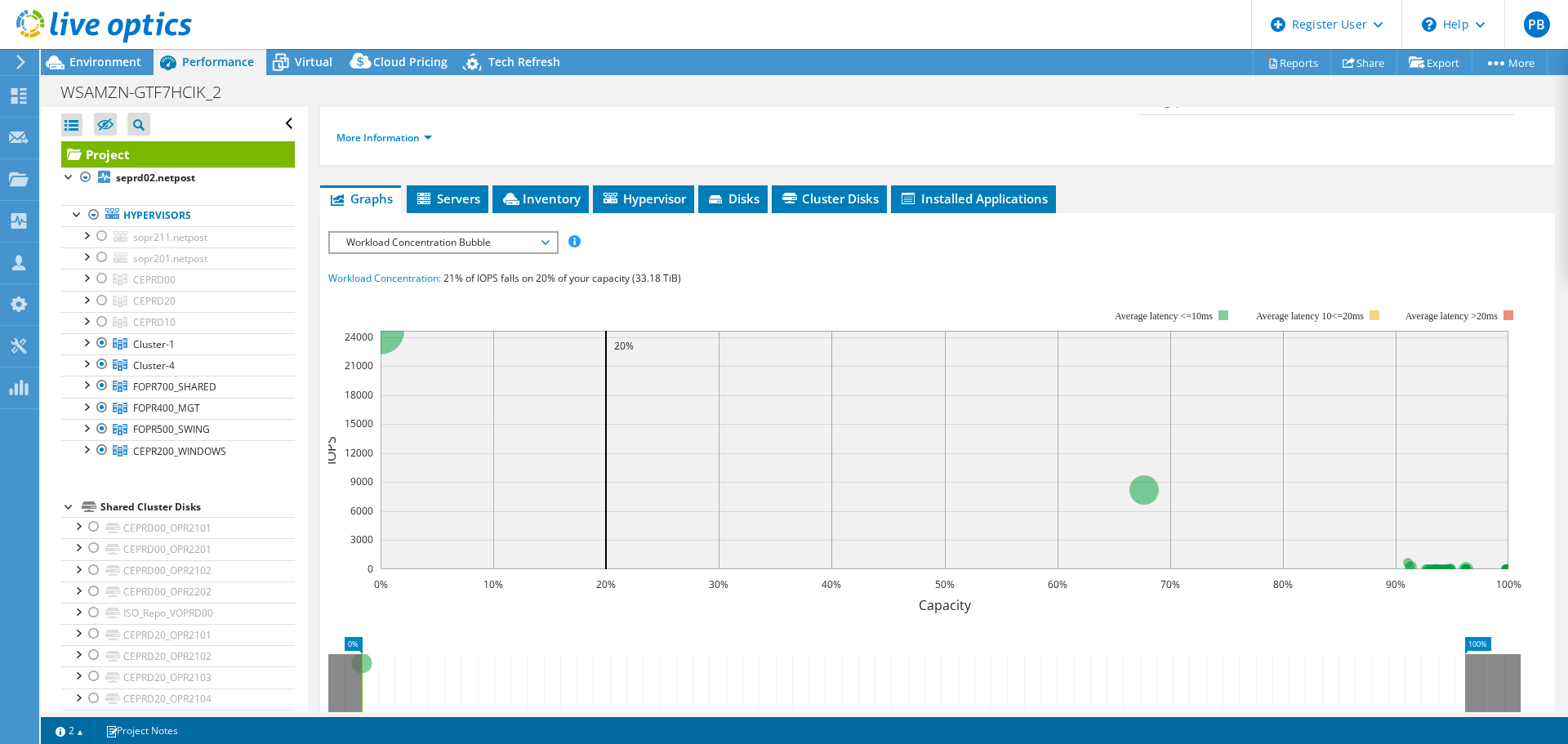
scroll to position [0, 0]
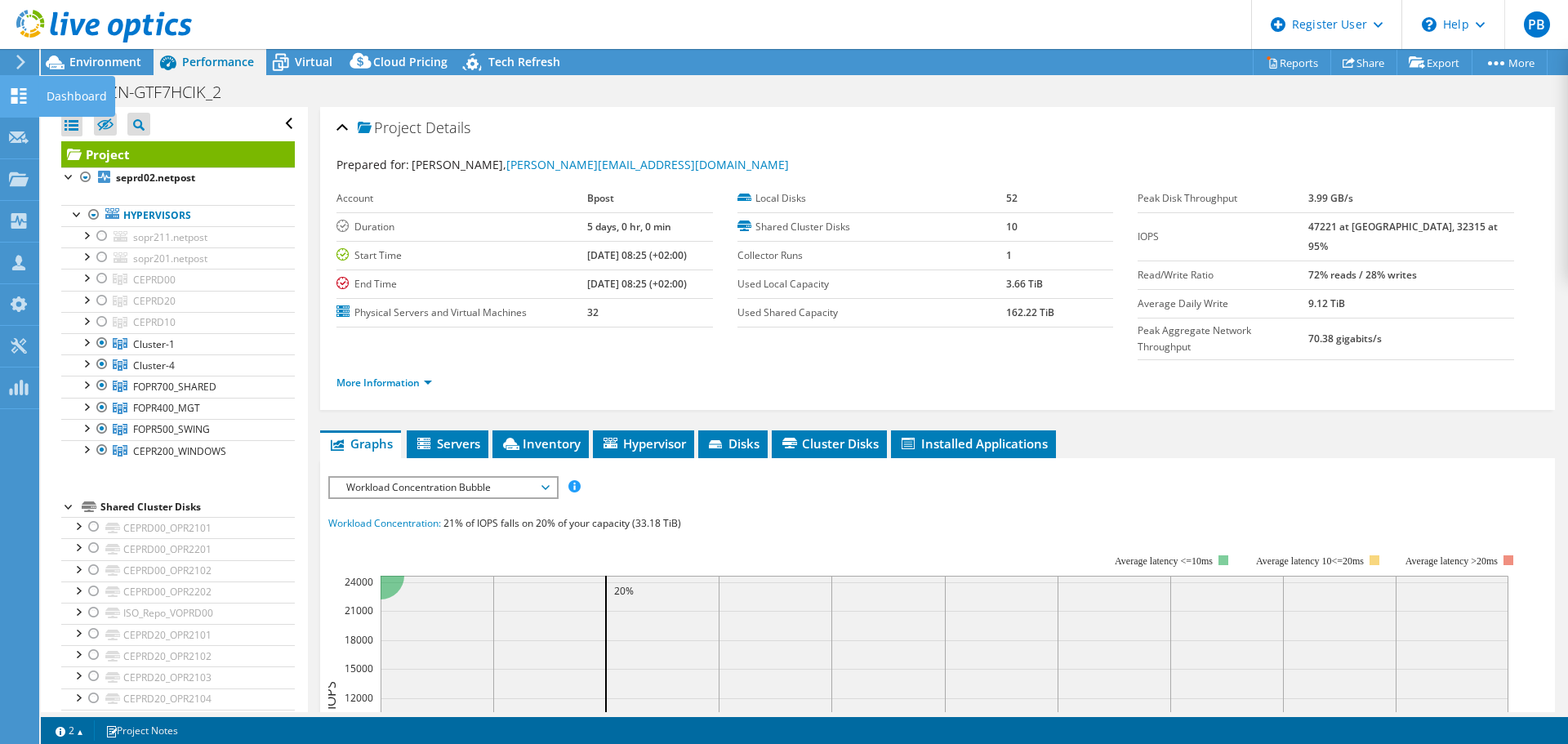
click at [75, 94] on div "Dashboard" at bounding box center [76, 96] width 77 height 41
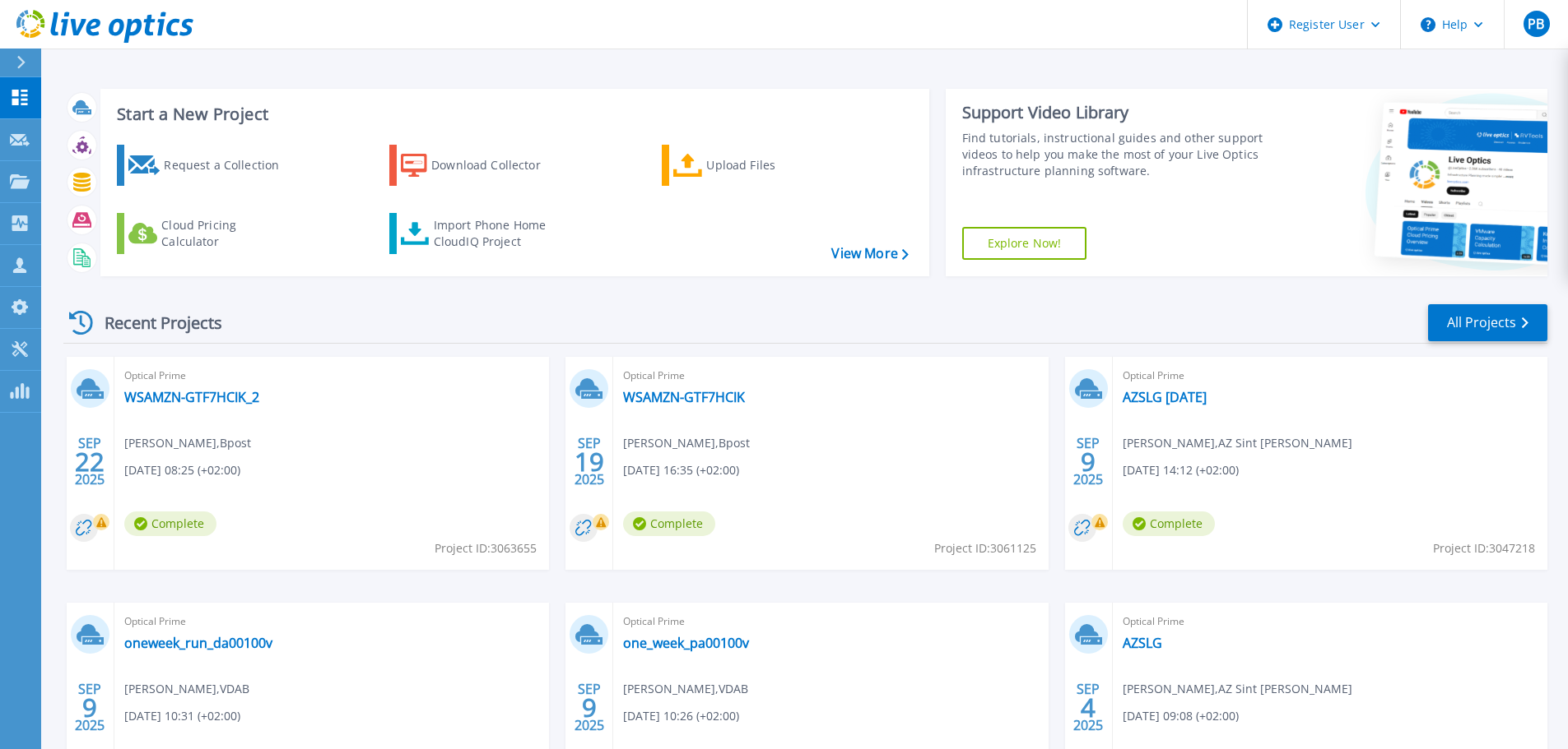
click at [519, 548] on span "Project ID: 3063655" at bounding box center [486, 549] width 102 height 18
copy span "3063655"
click at [207, 380] on span "Optical Prime" at bounding box center [332, 376] width 415 height 18
click at [204, 397] on link "WSAMZN-GTF7HCIK_2" at bounding box center [192, 397] width 135 height 16
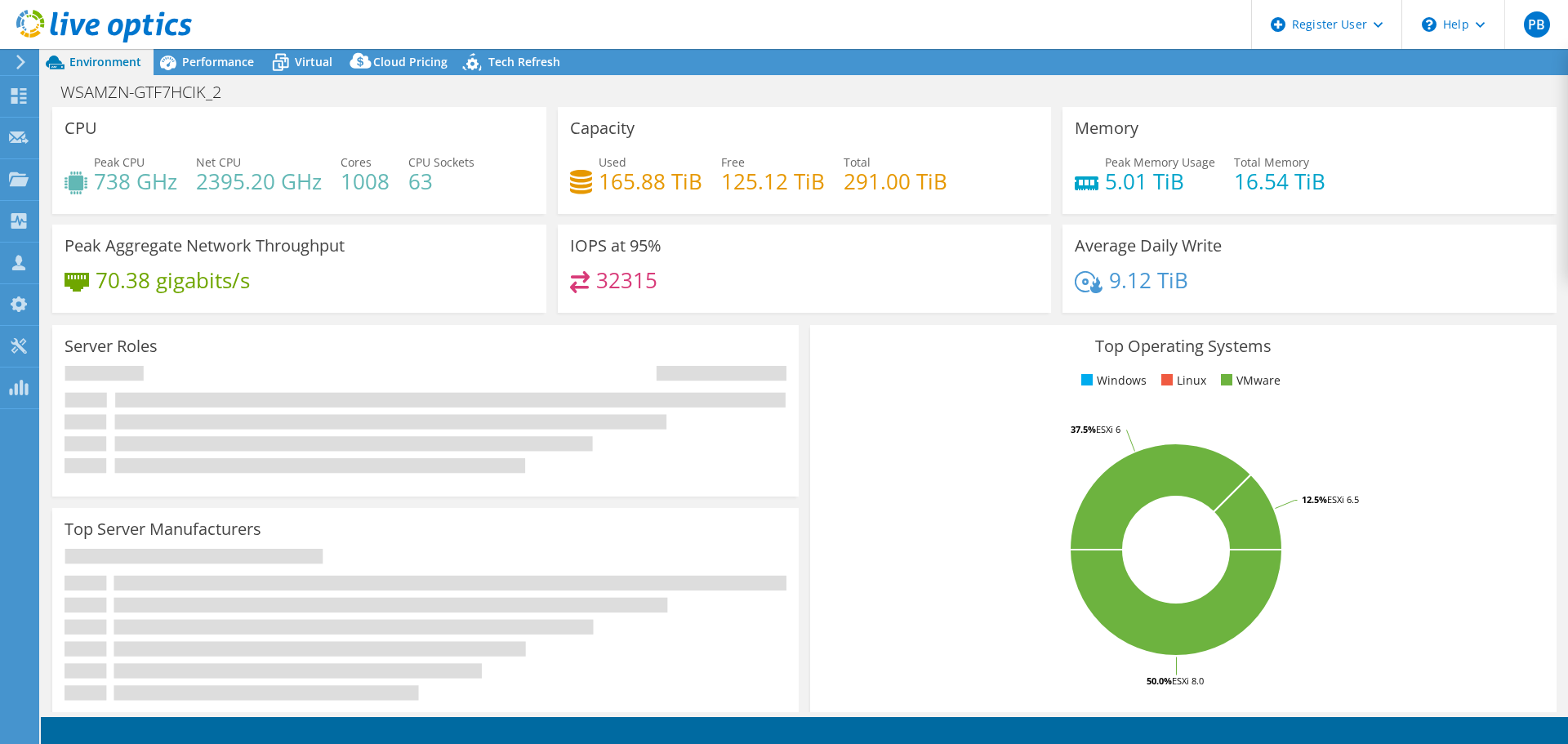
select select "USD"
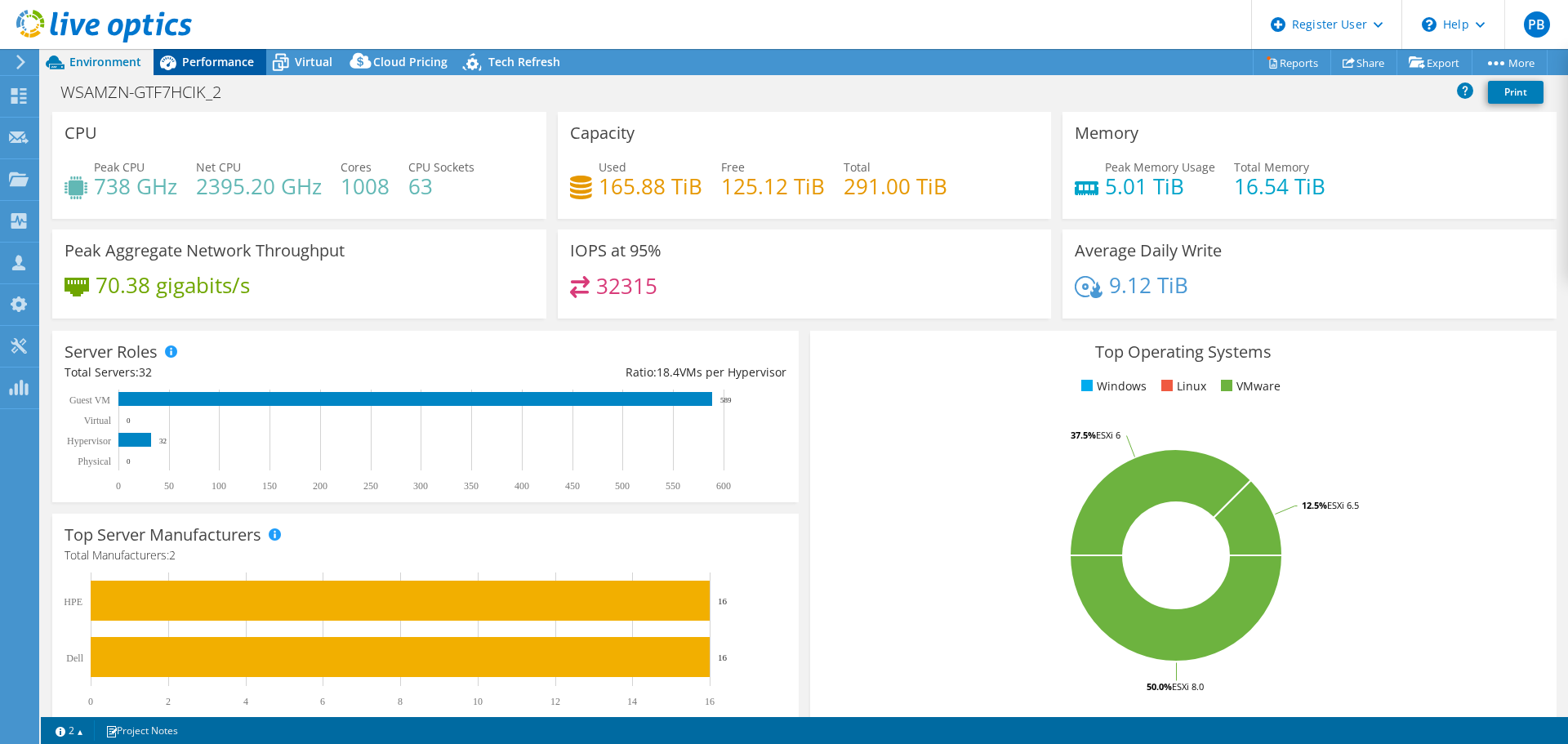
click at [203, 62] on span "Performance" at bounding box center [218, 61] width 72 height 15
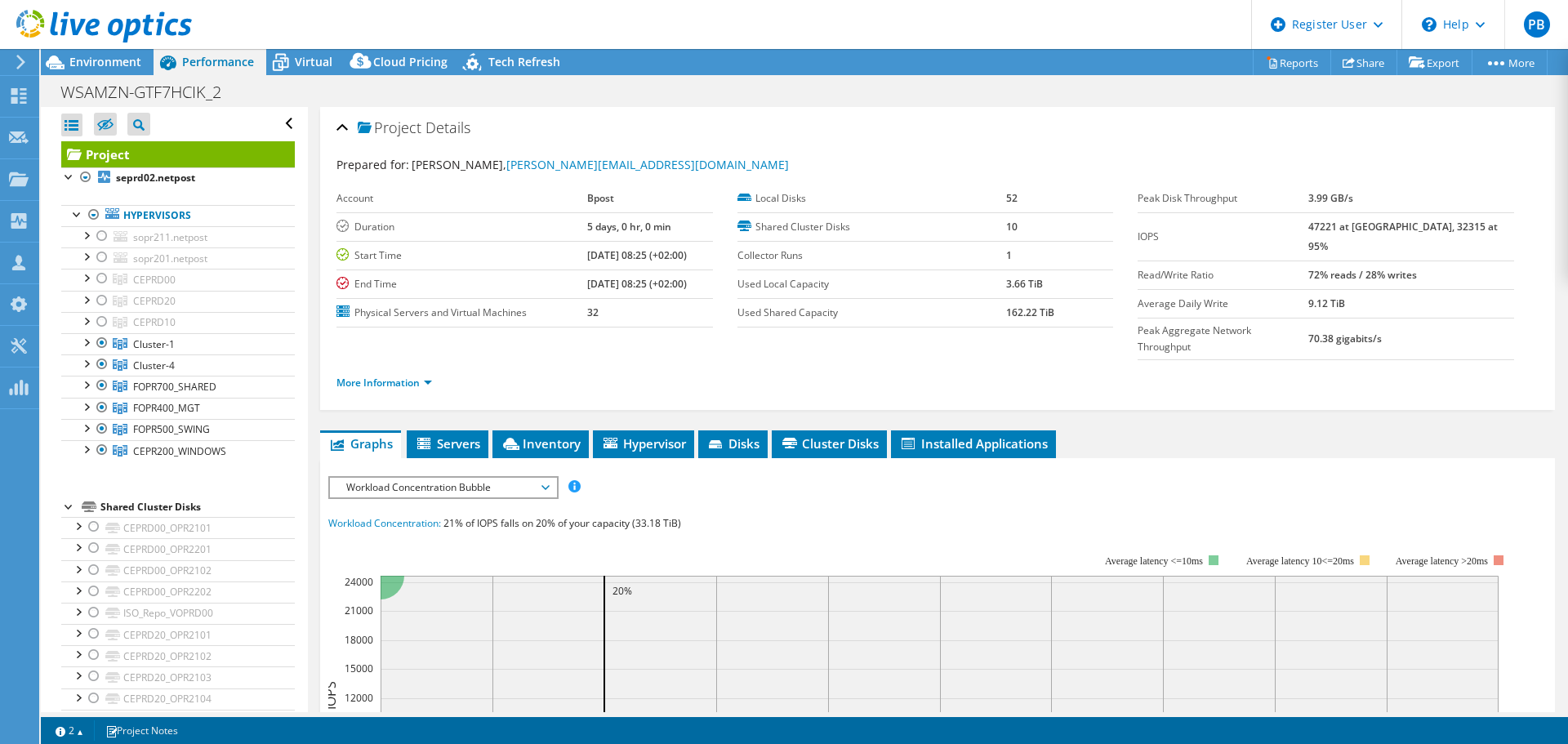
click at [474, 478] on span "Workload Concentration Bubble" at bounding box center [443, 488] width 209 height 20
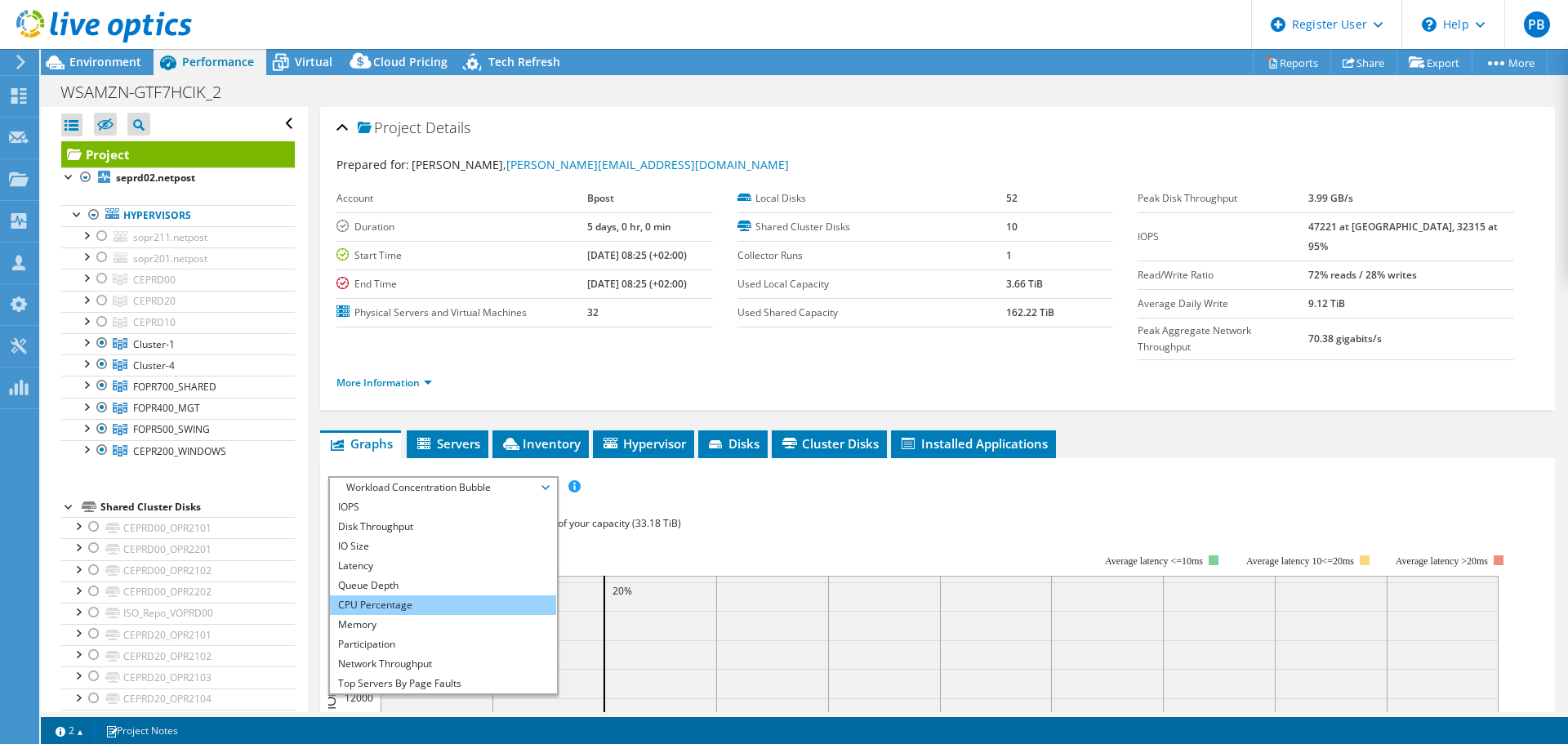
click at [450, 596] on li "CPU Percentage" at bounding box center [443, 606] width 226 height 20
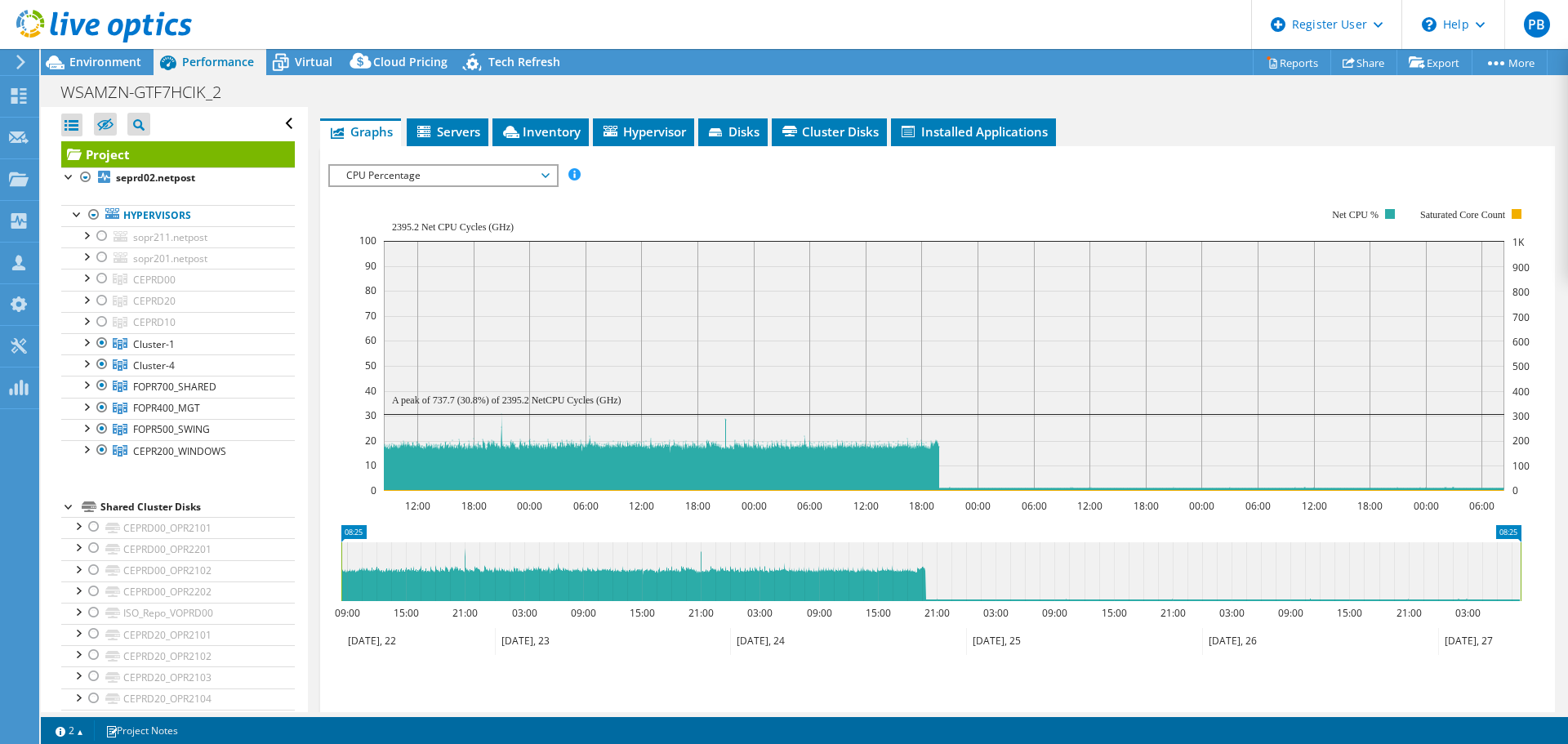
scroll to position [327, 0]
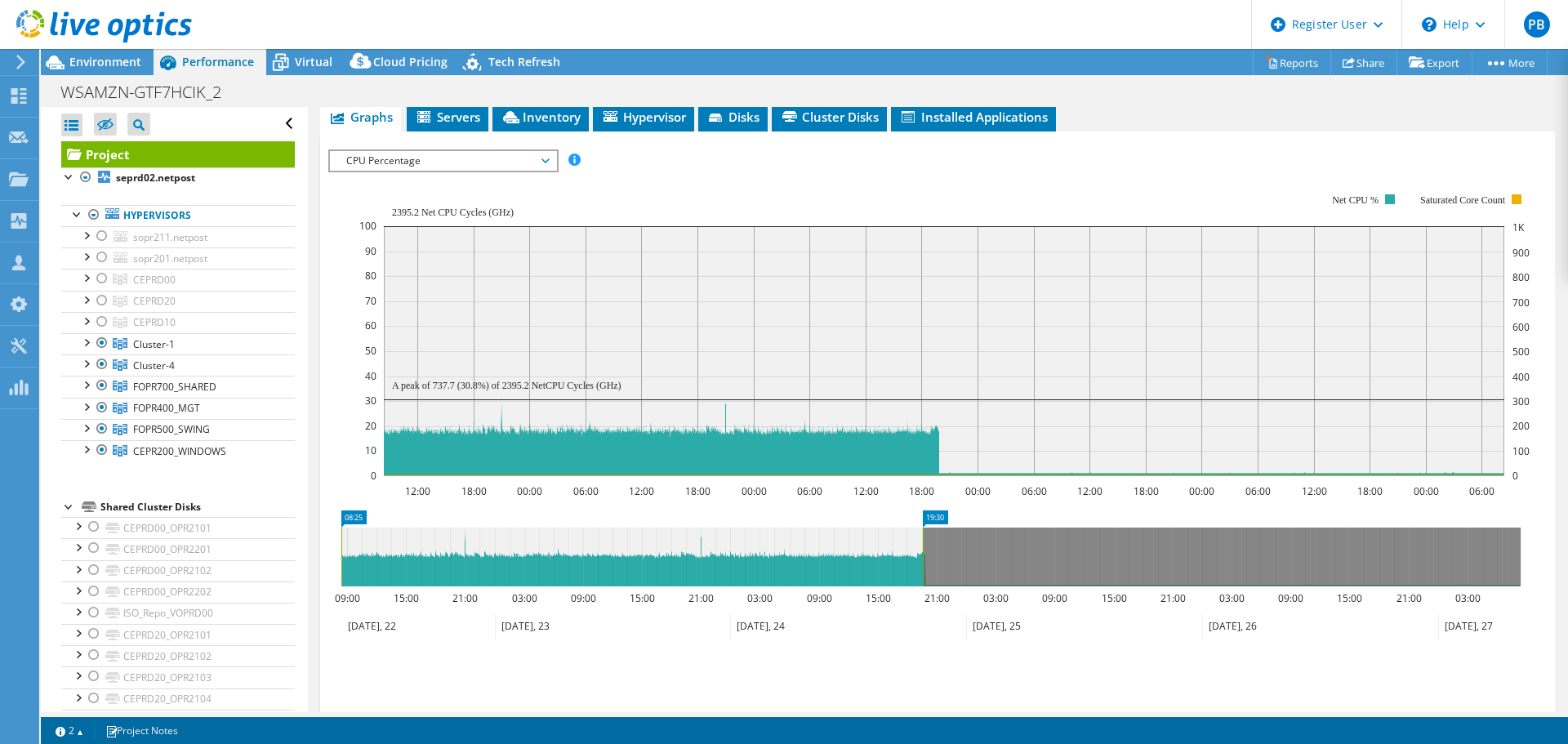
drag, startPoint x: 1519, startPoint y: 522, endPoint x: 921, endPoint y: 516, distance: 598.0
click at [921, 528] on rect at bounding box center [922, 557] width 6 height 59
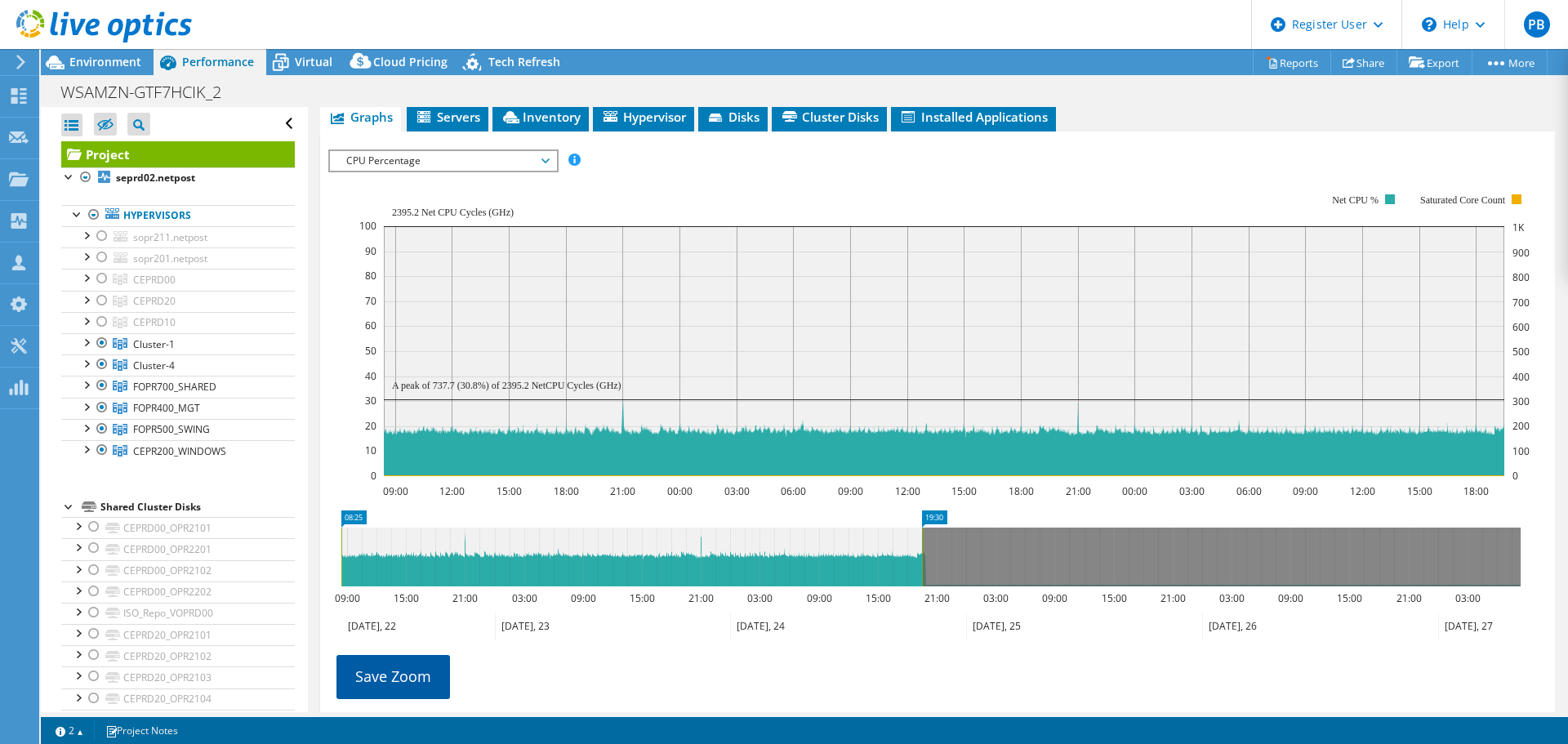
click at [400, 655] on link "Save Zoom" at bounding box center [393, 676] width 113 height 43
click at [515, 152] on span "CPU Percentage" at bounding box center [443, 162] width 209 height 20
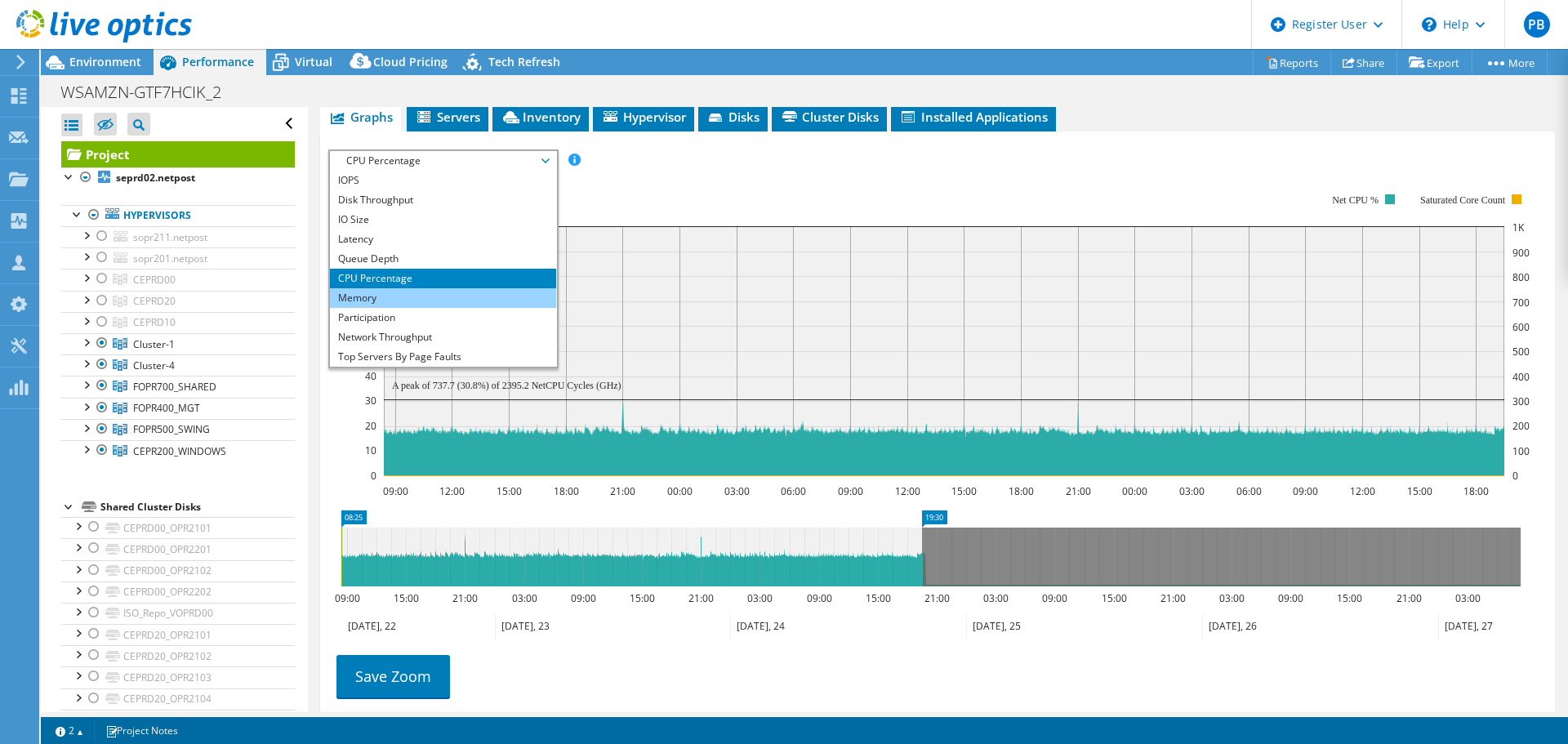
click at [464, 289] on li "Memory" at bounding box center [443, 299] width 226 height 20
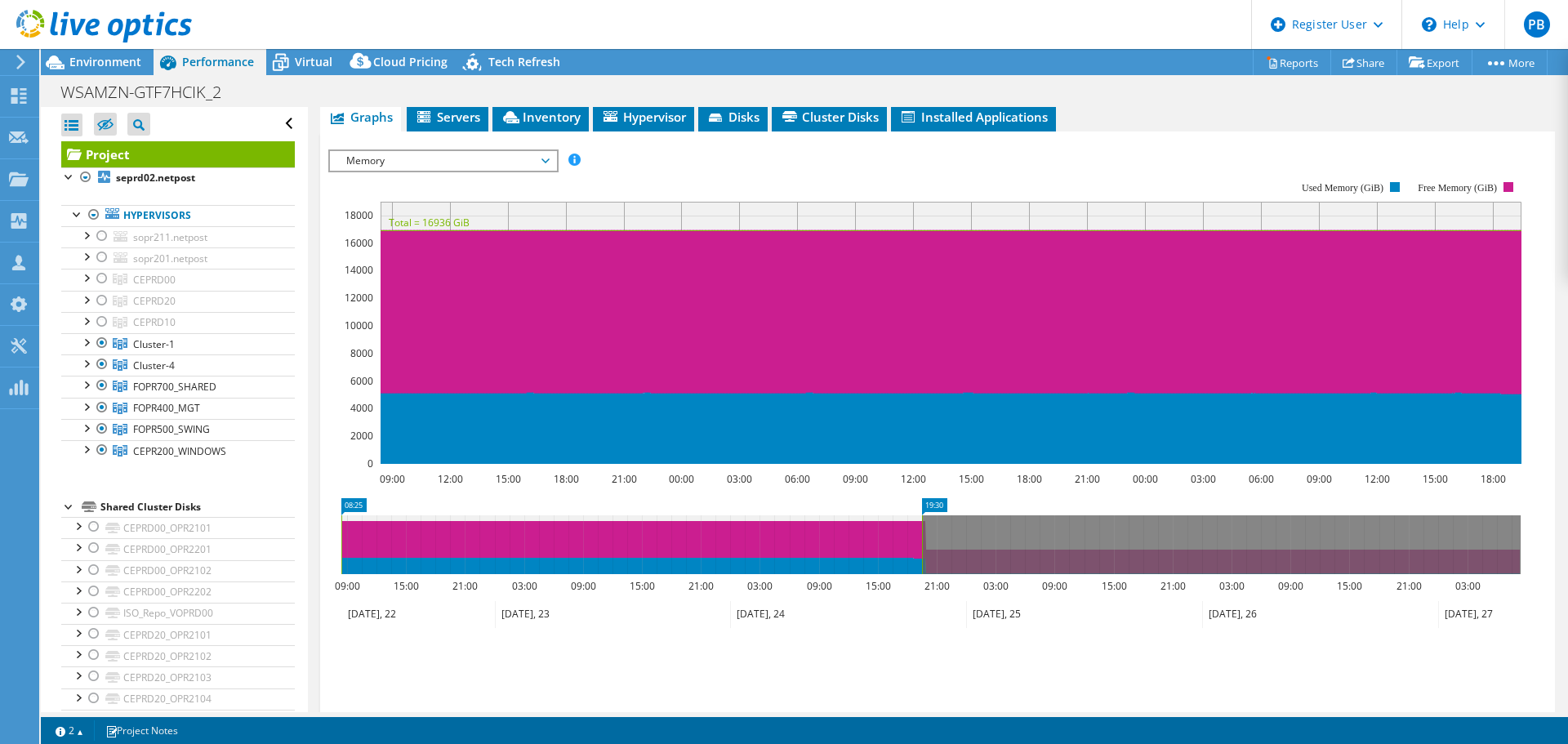
click at [546, 152] on span "Memory" at bounding box center [443, 162] width 209 height 20
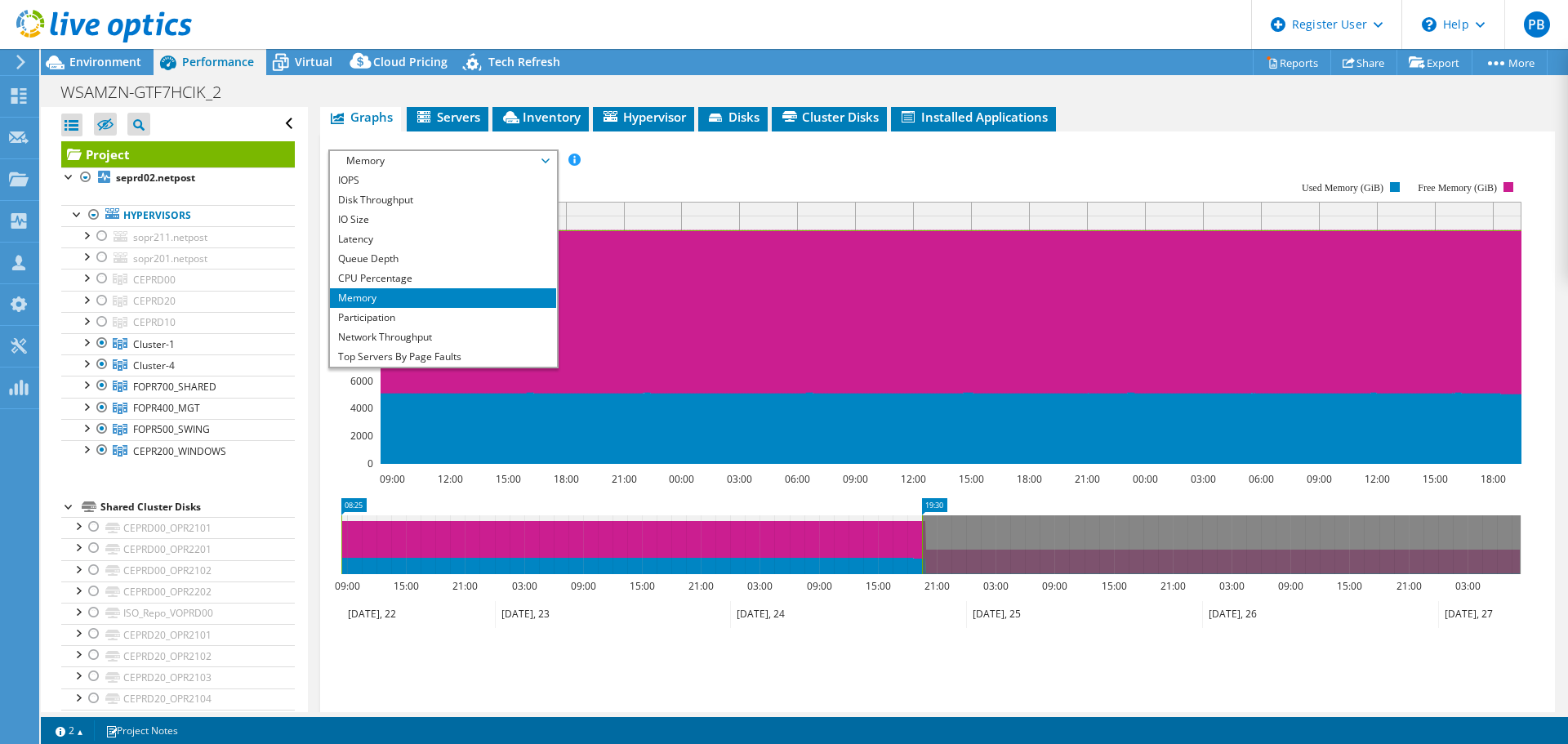
click at [551, 152] on span "Memory" at bounding box center [443, 162] width 226 height 20
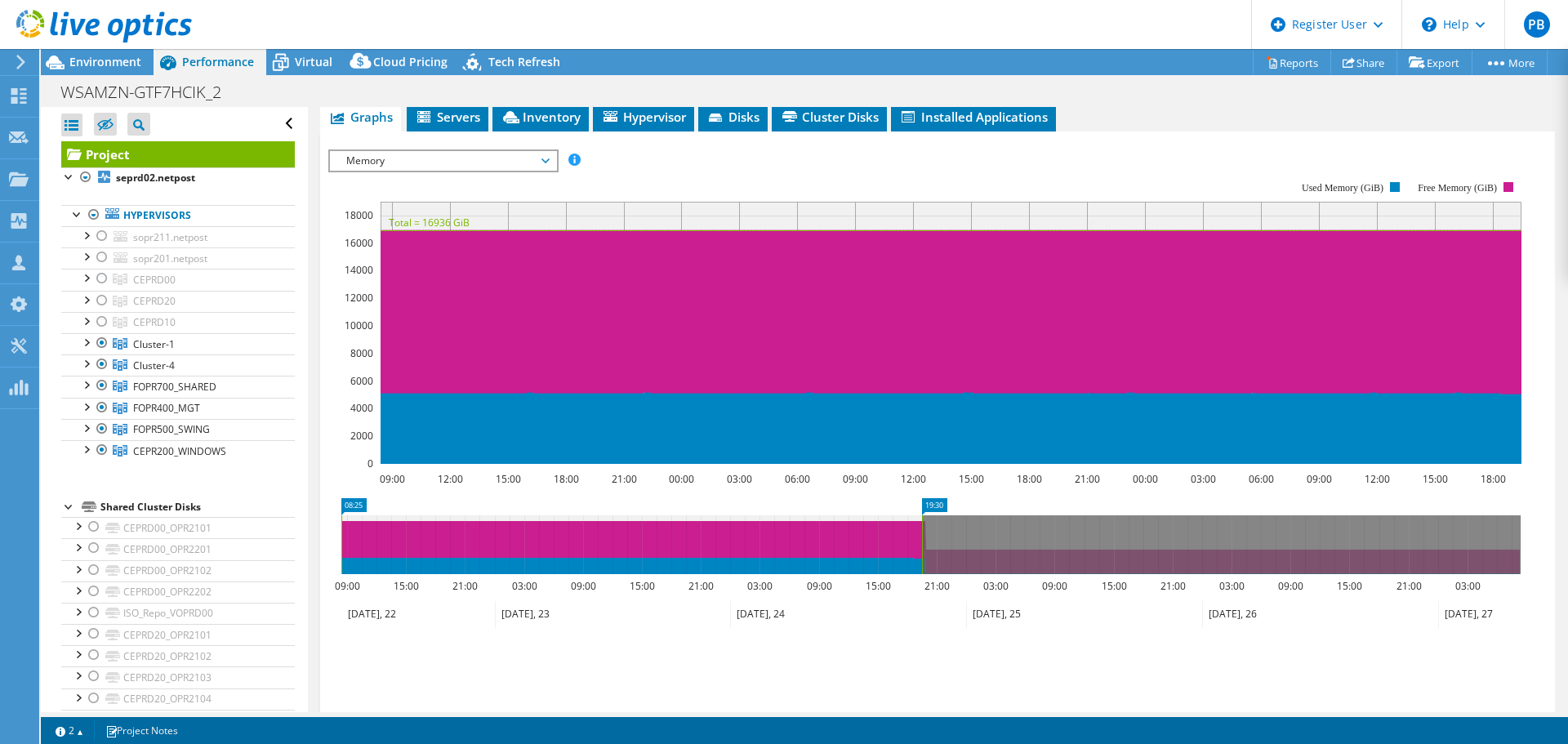
click at [212, 60] on span "Performance" at bounding box center [218, 61] width 72 height 15
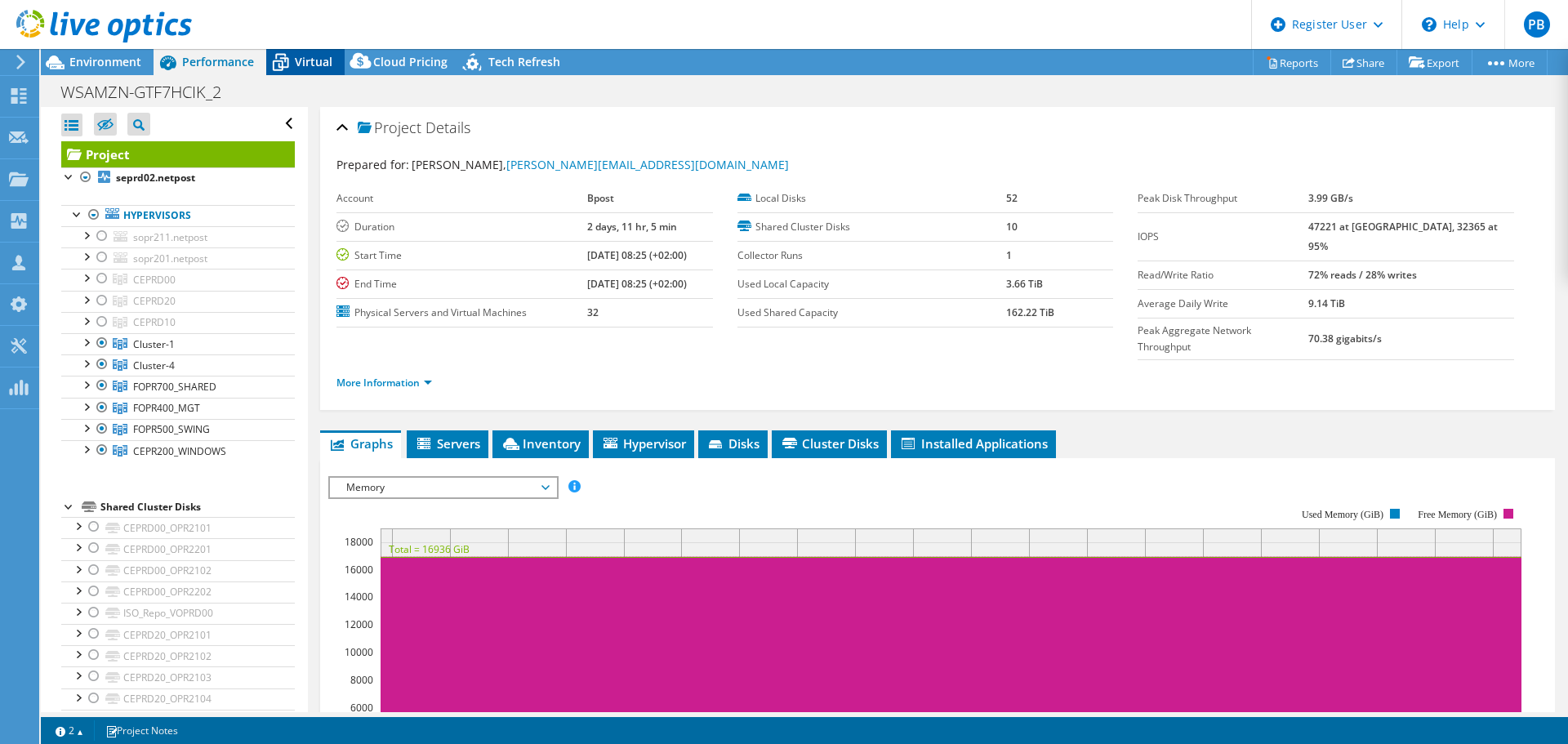
click at [310, 67] on span "Virtual" at bounding box center [313, 61] width 37 height 15
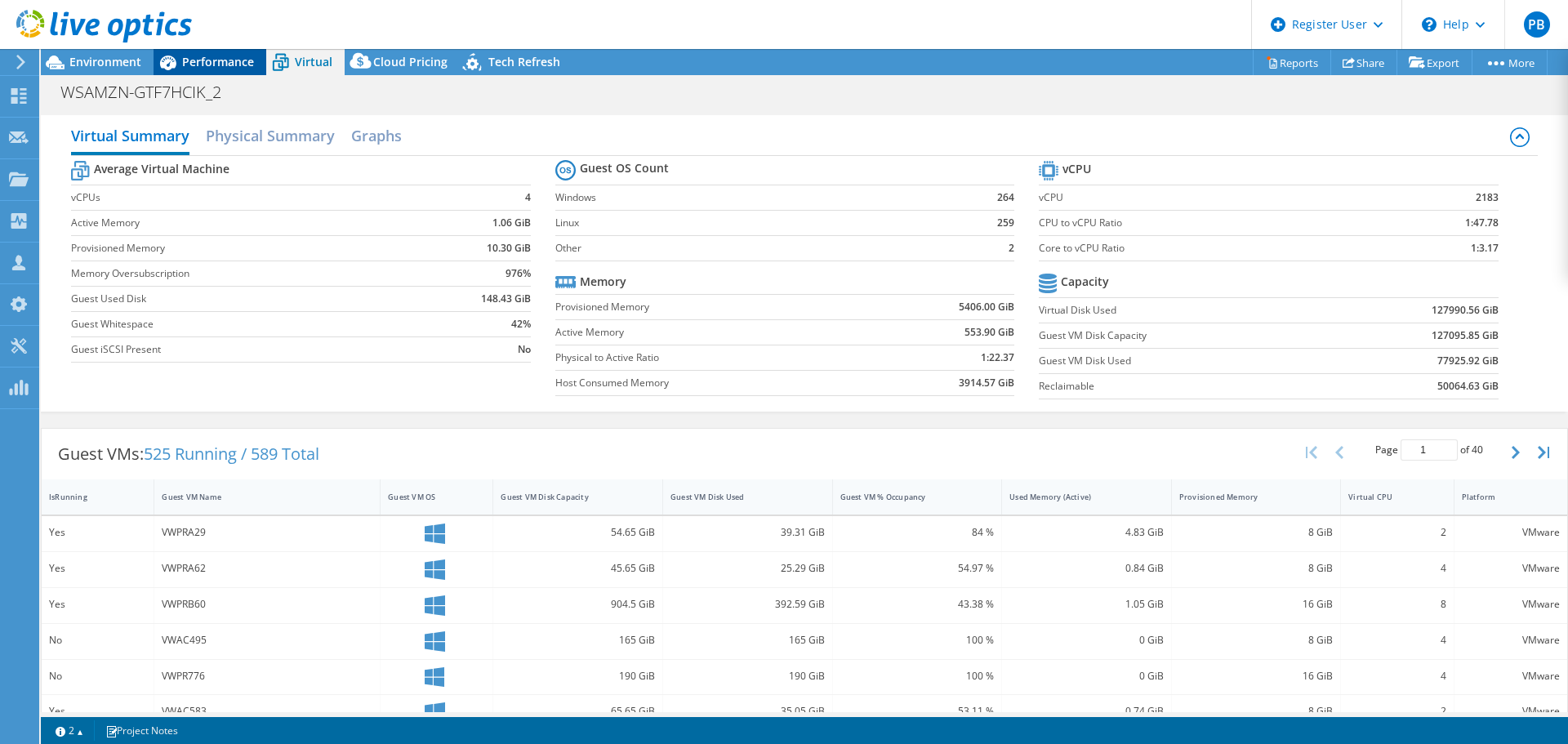
click at [229, 65] on span "Performance" at bounding box center [218, 61] width 72 height 15
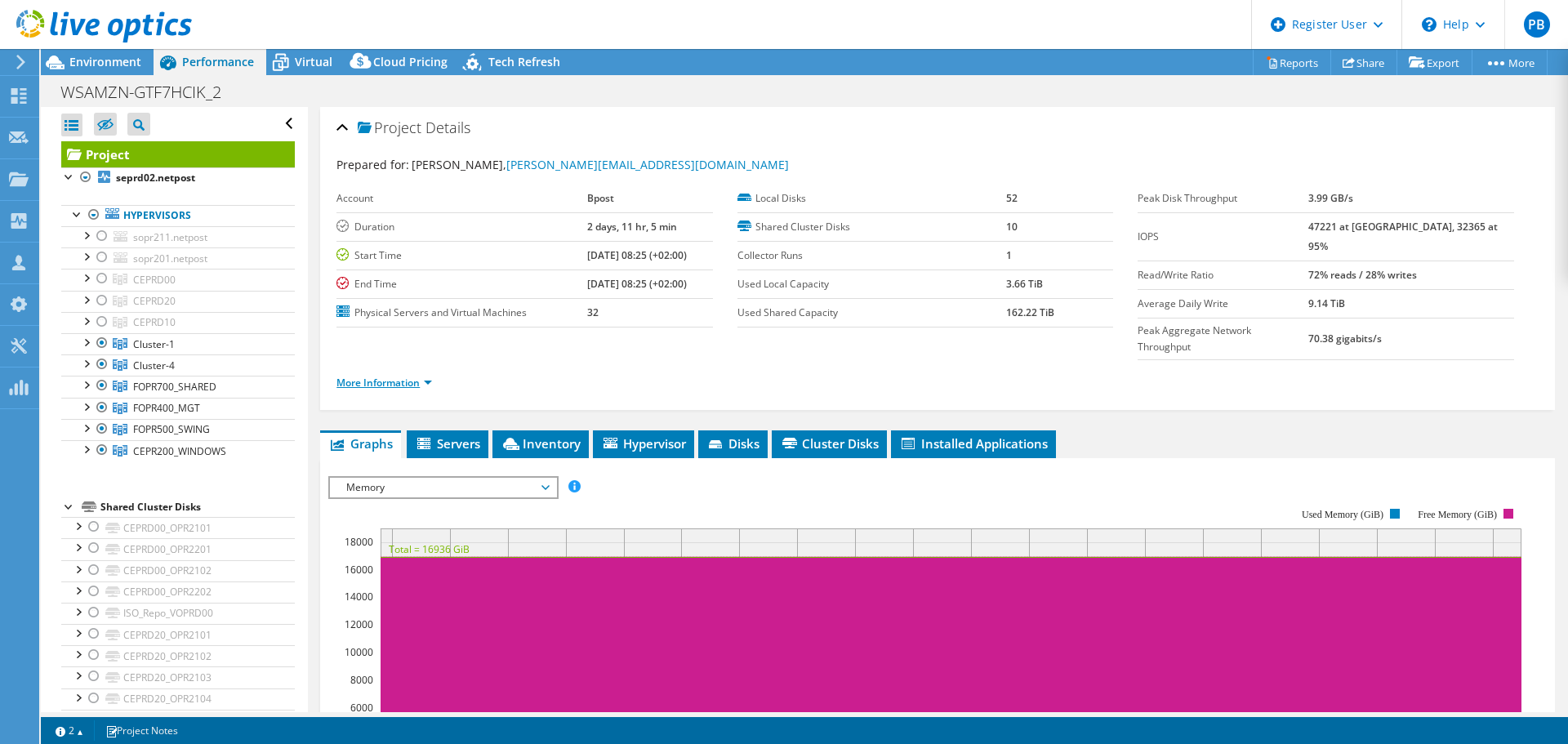
click at [398, 376] on link "More Information" at bounding box center [384, 382] width 95 height 14
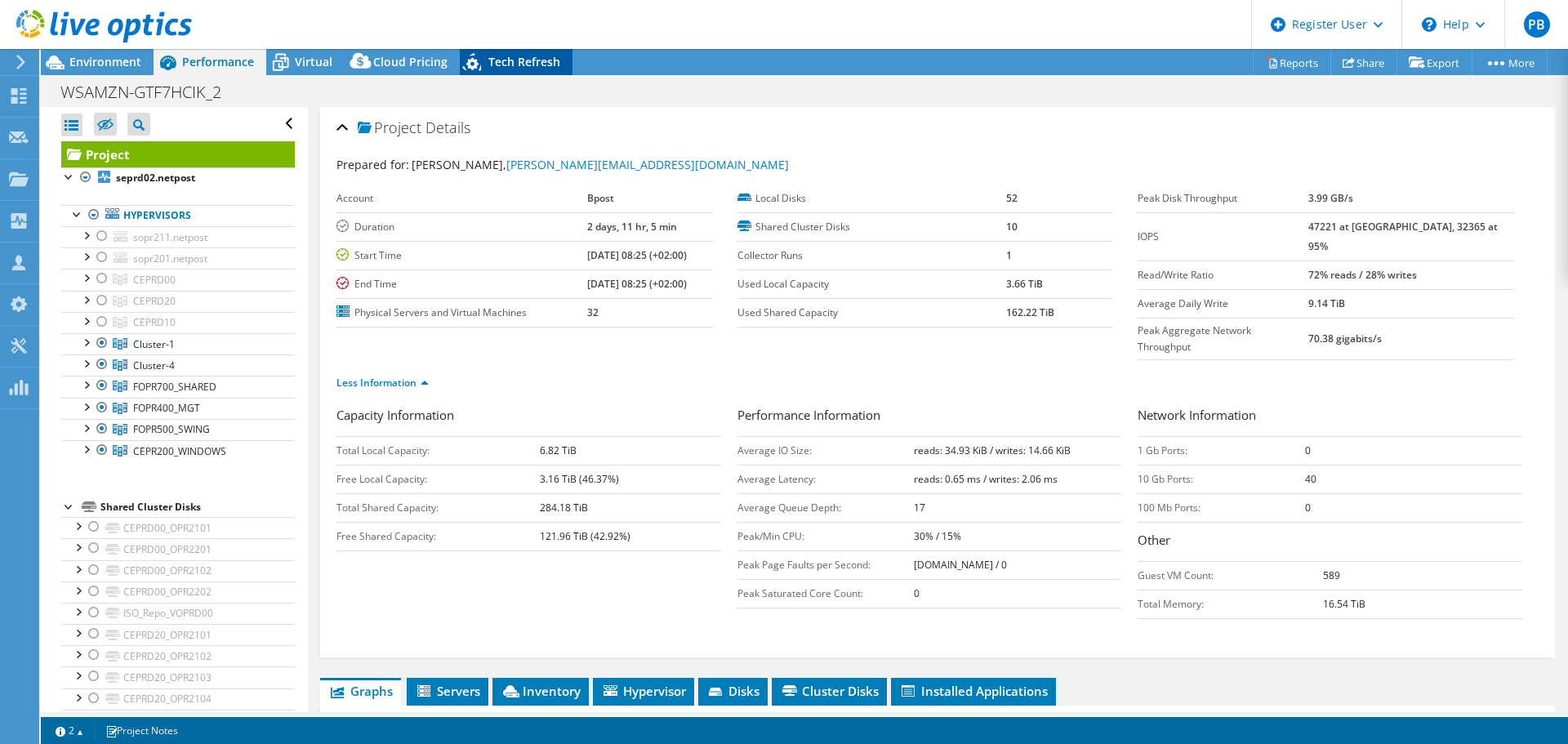
click at [530, 56] on span "Tech Refresh" at bounding box center [524, 61] width 72 height 15
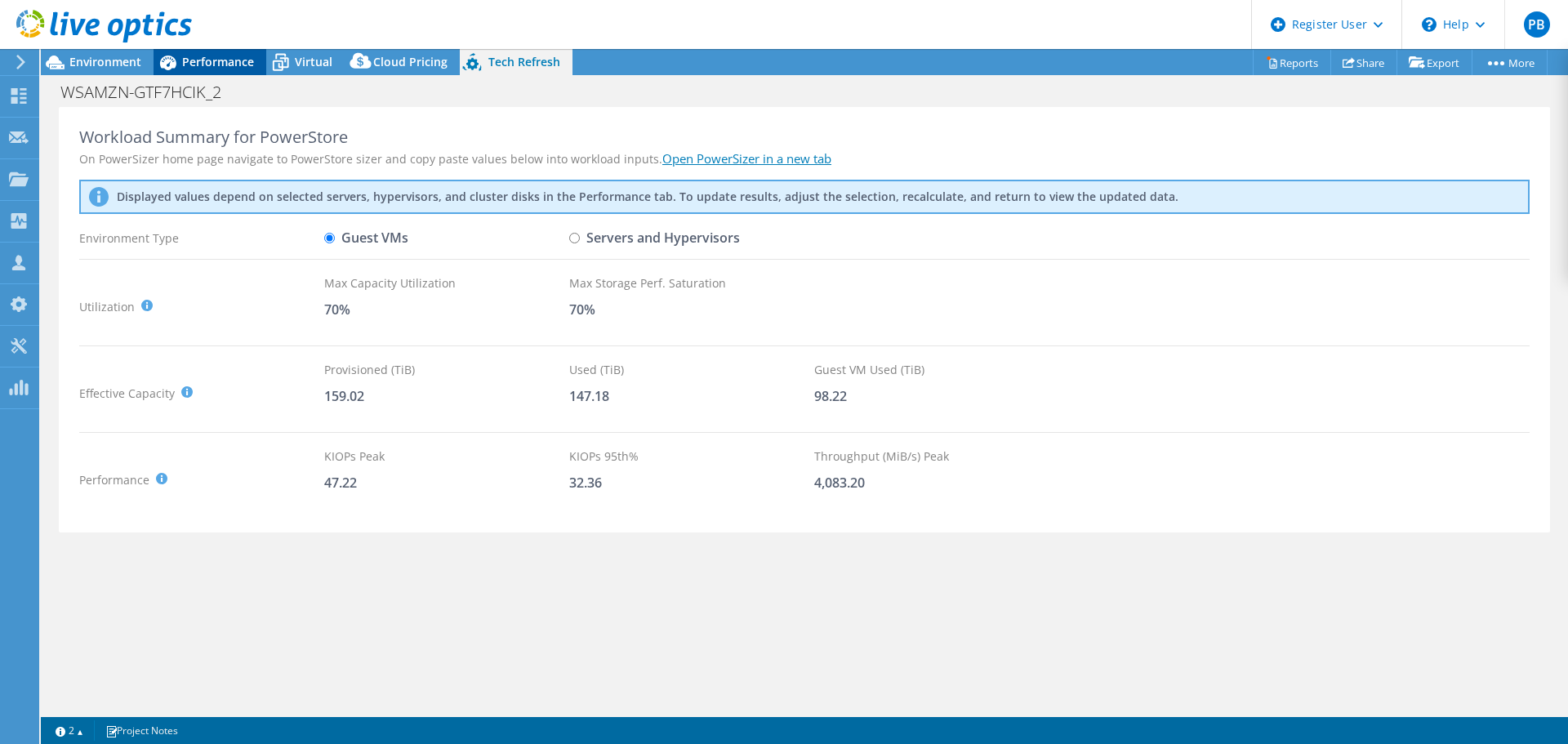
click at [196, 65] on span "Performance" at bounding box center [218, 61] width 72 height 15
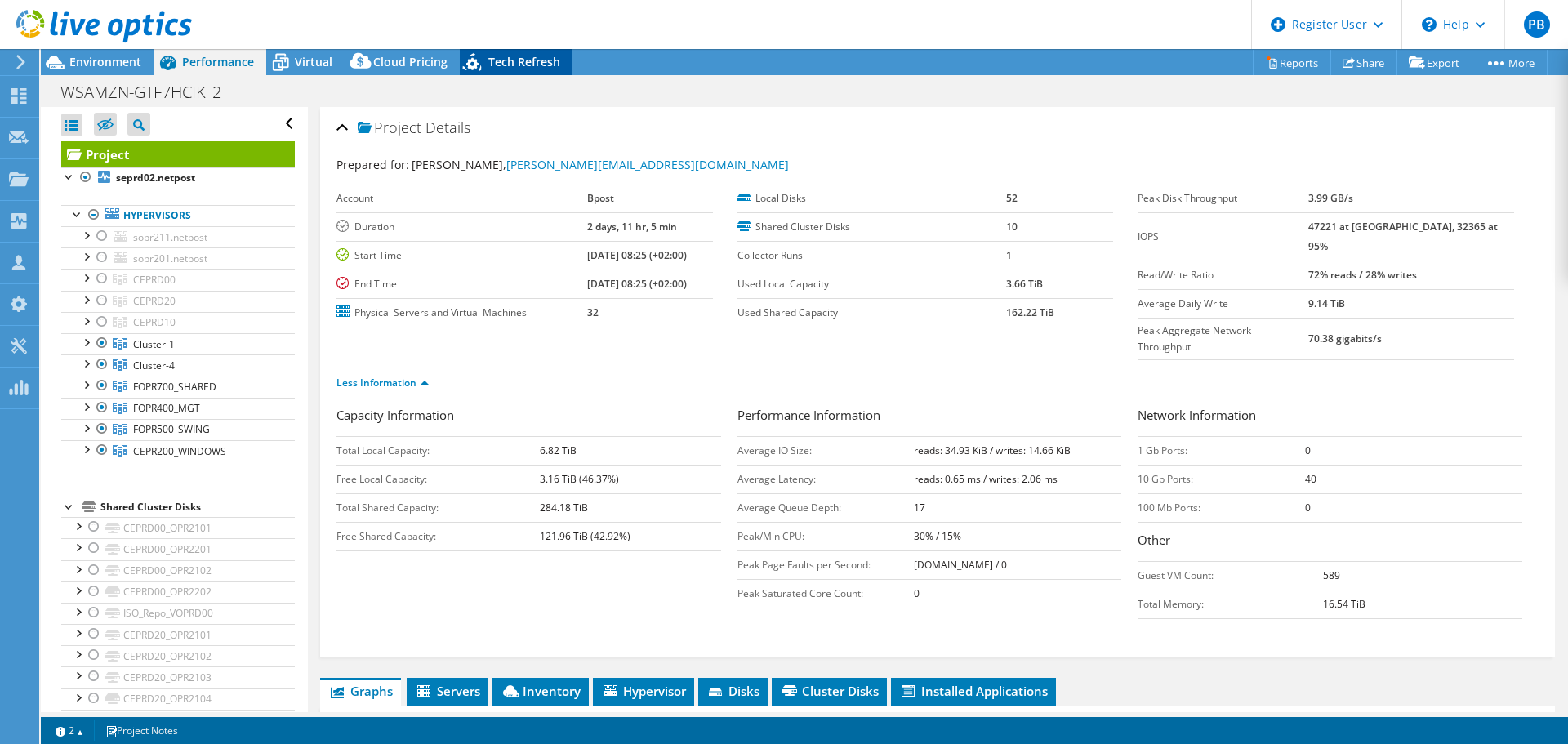
click at [501, 60] on span "Tech Refresh" at bounding box center [524, 61] width 72 height 15
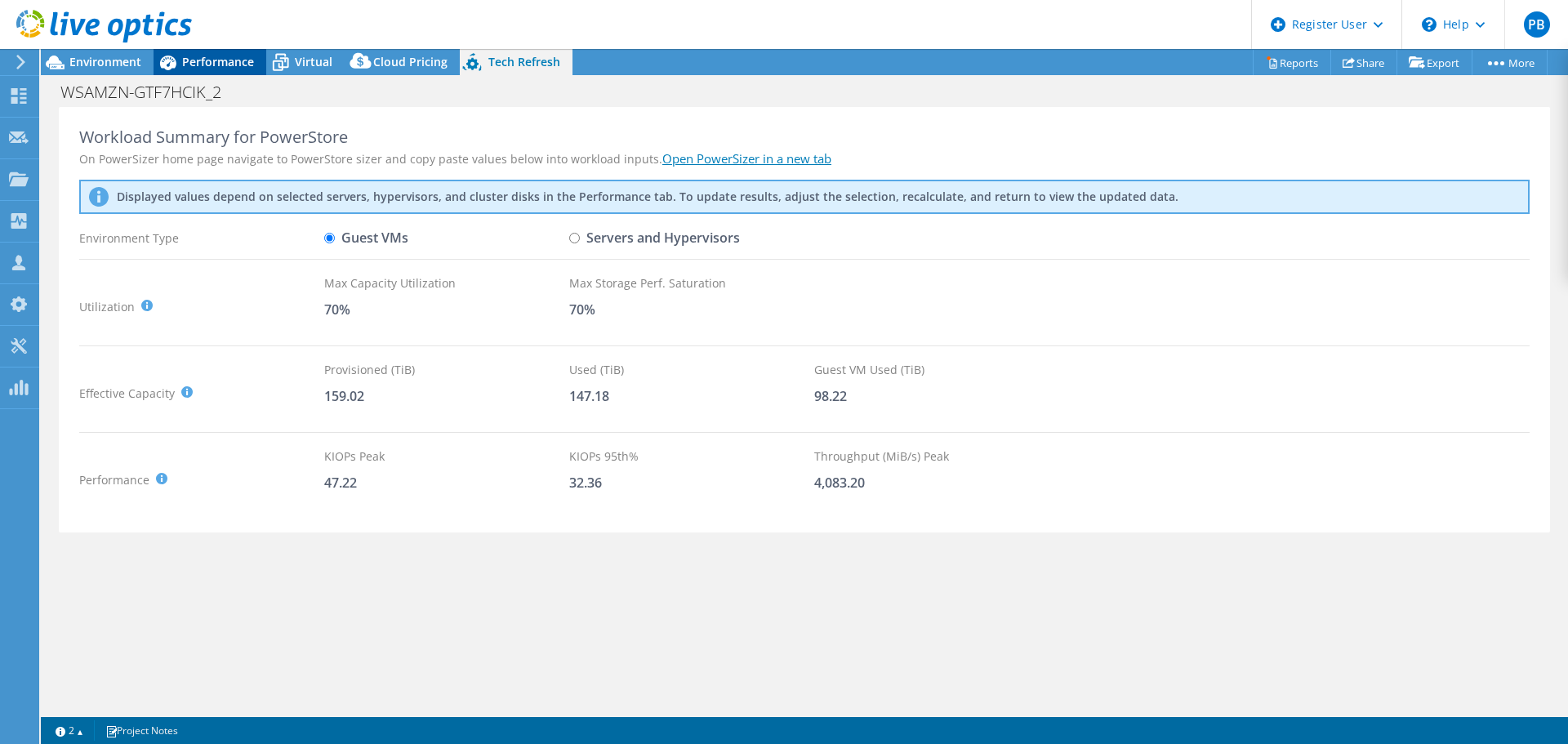
click at [213, 64] on span "Performance" at bounding box center [218, 61] width 72 height 15
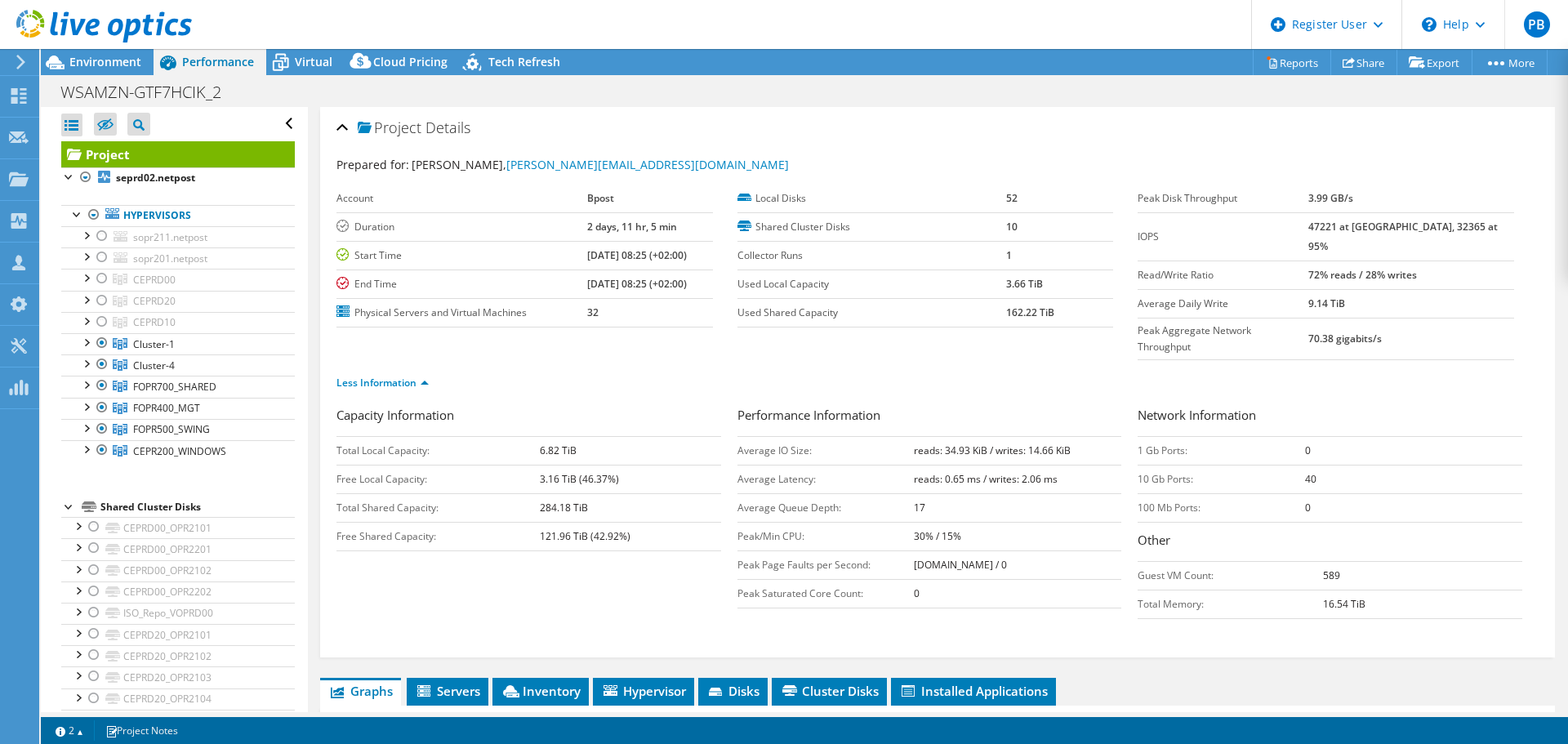
click at [214, 59] on span "Performance" at bounding box center [218, 61] width 72 height 15
click at [335, 125] on div "Project Details Prepared for: Laurent Cagnac, laurent.cagnac@bpost.be Account B…" at bounding box center [938, 382] width 1235 height 551
click at [424, 376] on link "Less Information" at bounding box center [383, 382] width 93 height 14
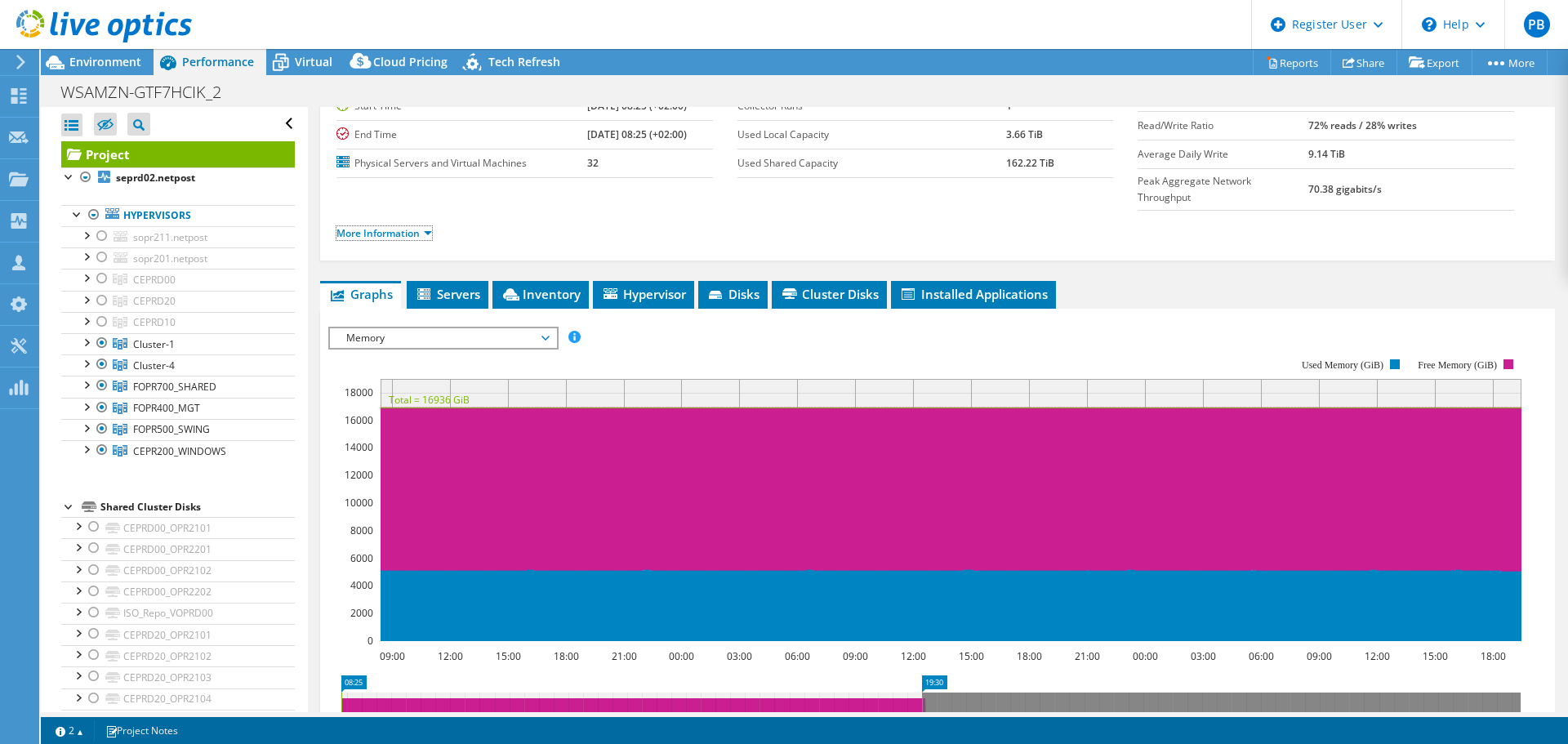
scroll to position [163, 0]
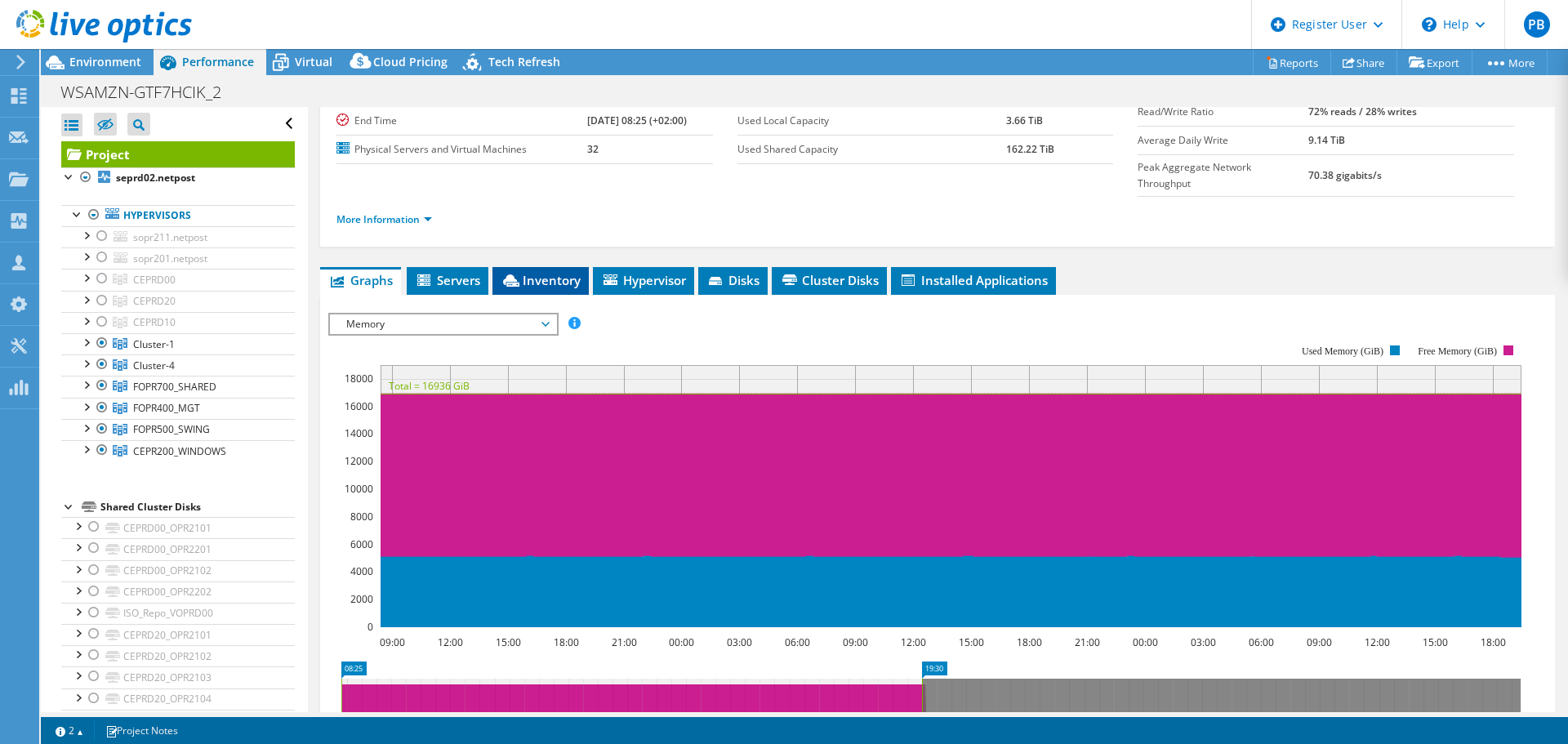
click at [531, 272] on span "Inventory" at bounding box center [541, 280] width 80 height 16
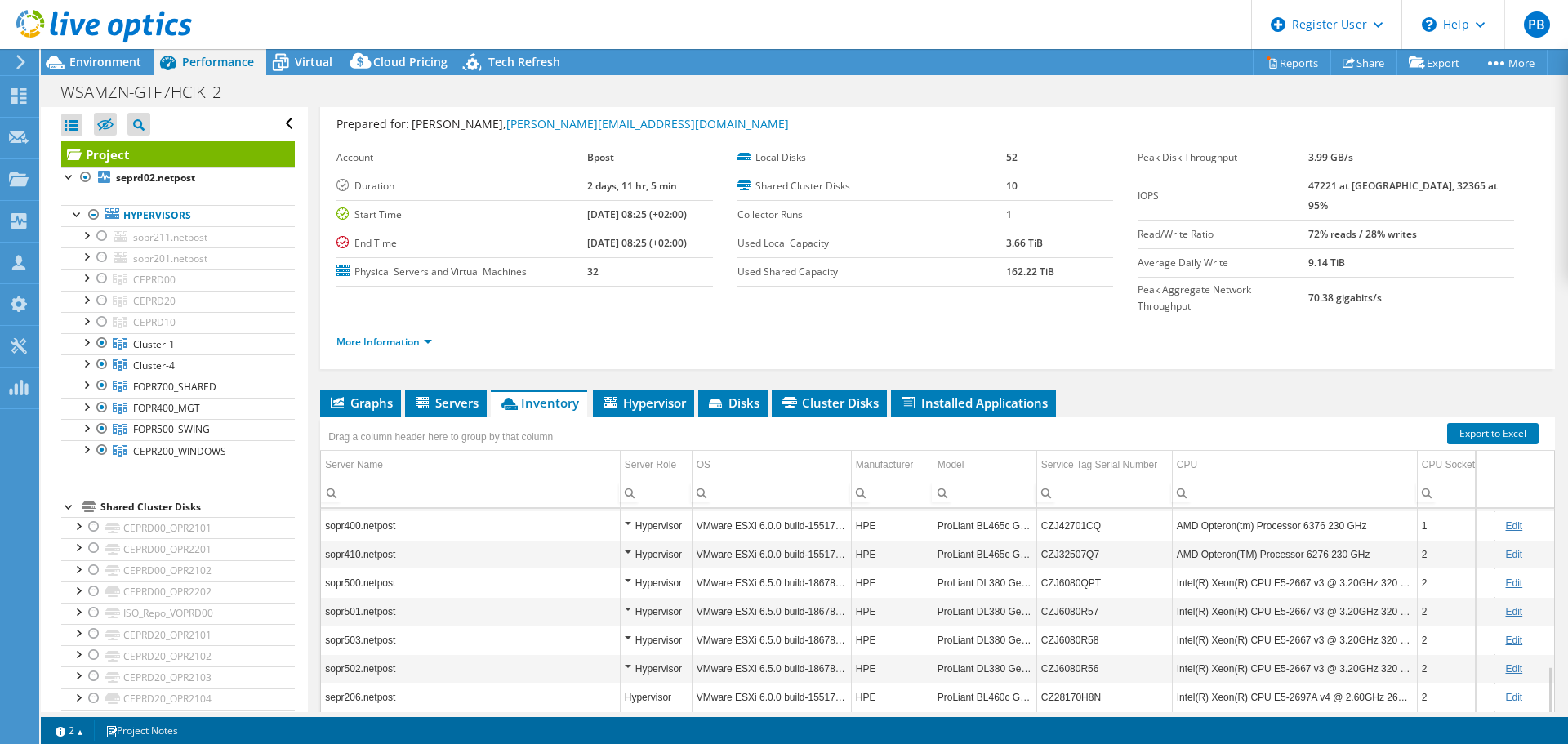
scroll to position [0, 0]
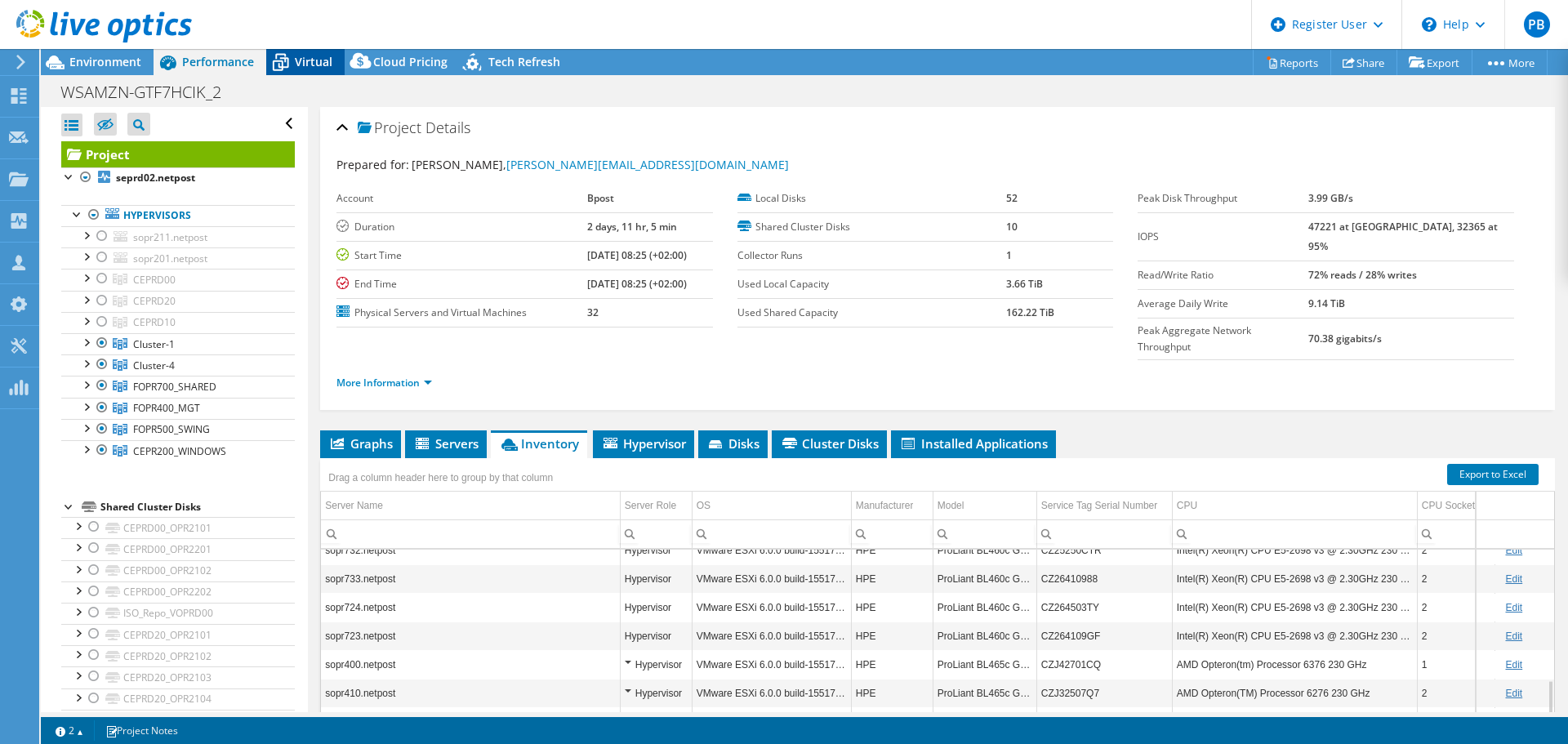
click at [304, 63] on span "Virtual" at bounding box center [313, 61] width 37 height 15
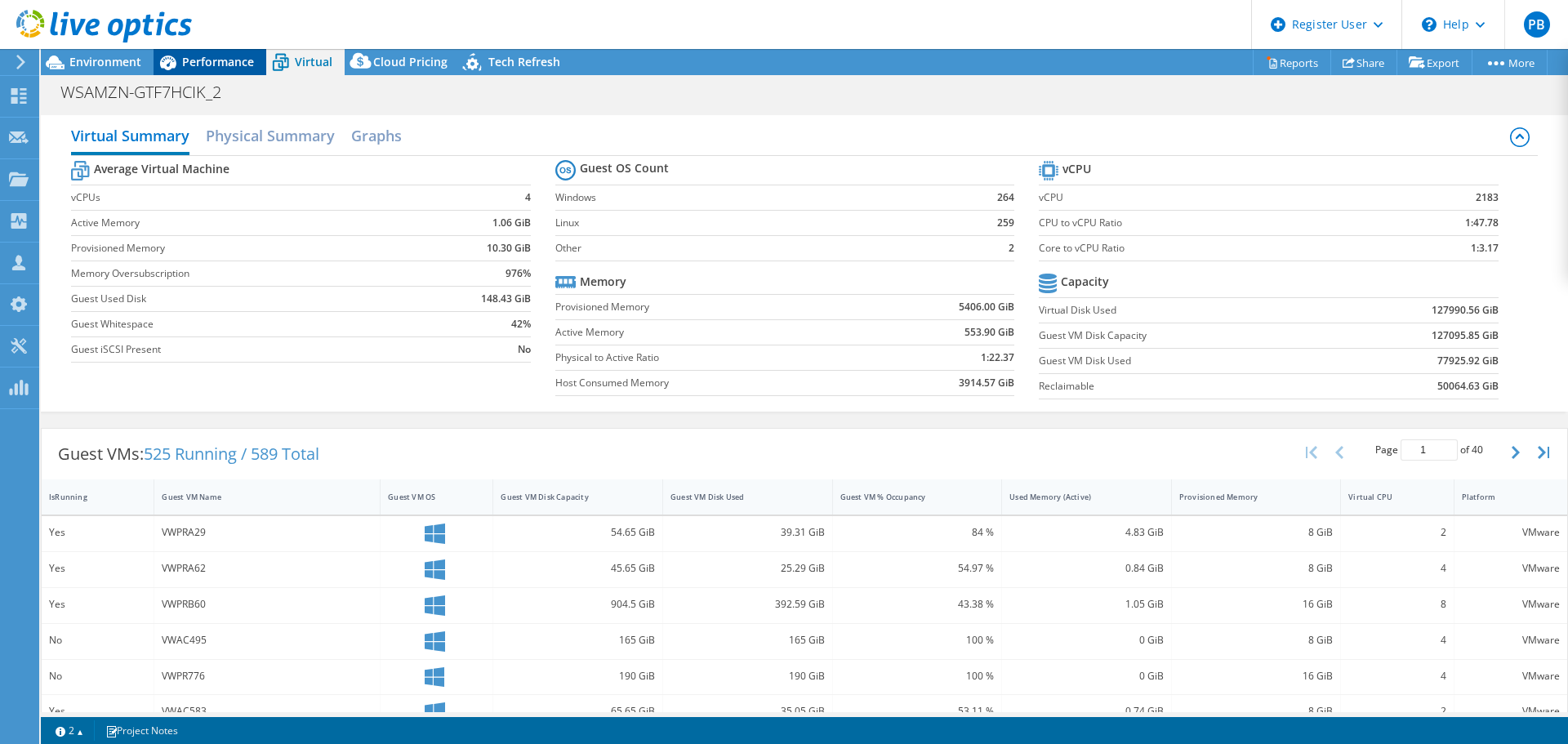
click at [237, 62] on span "Performance" at bounding box center [218, 61] width 72 height 15
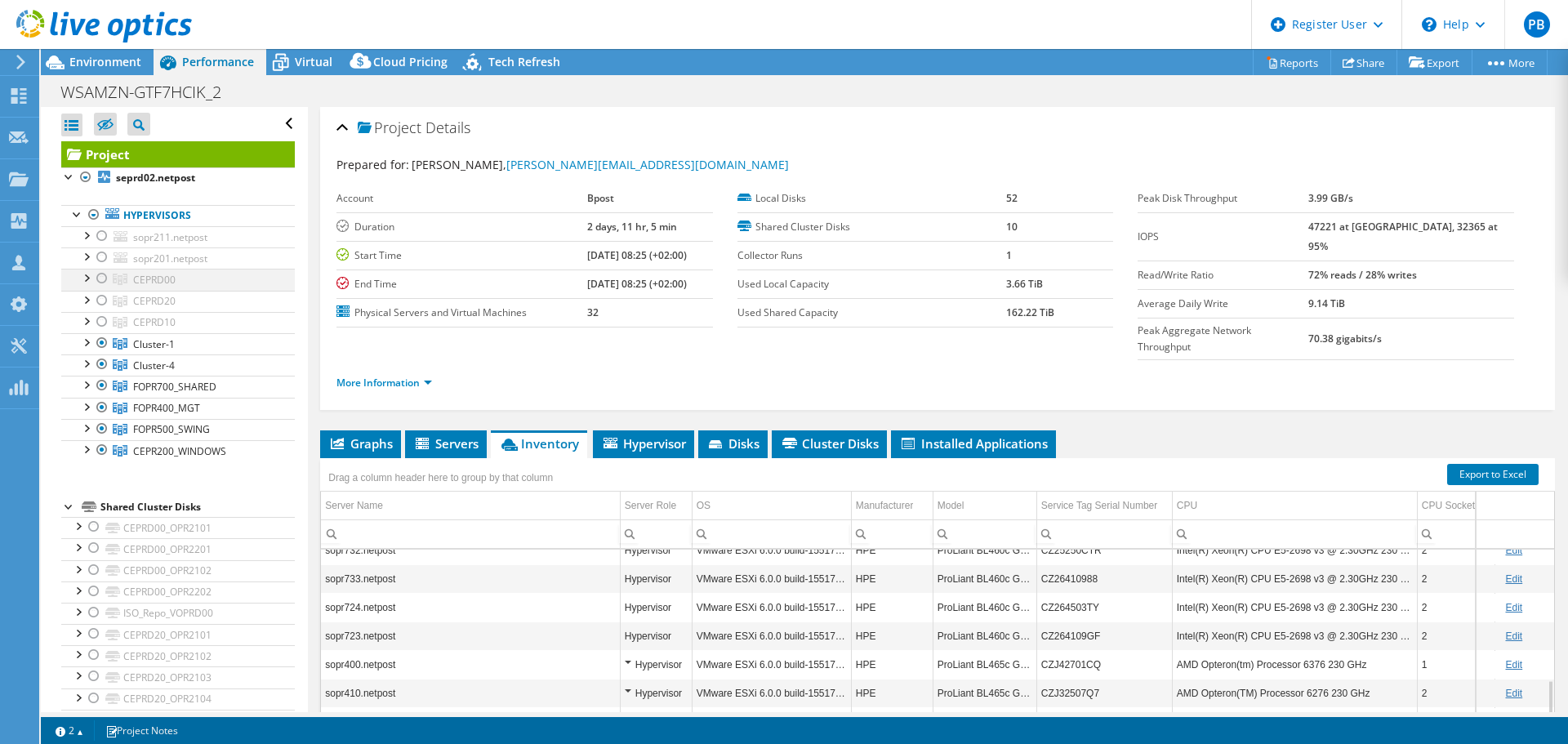
click at [102, 278] on div at bounding box center [102, 279] width 16 height 20
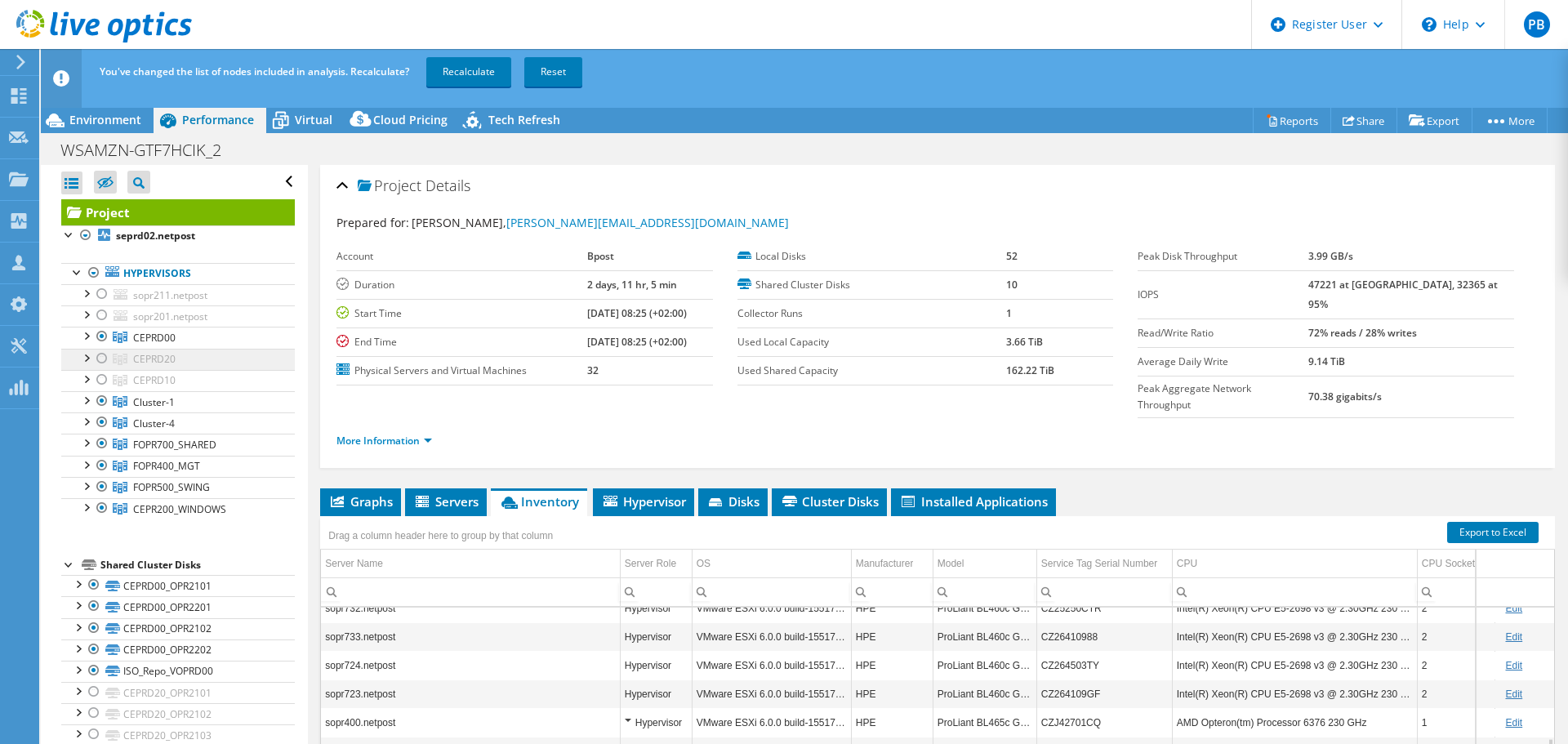
click at [98, 363] on div at bounding box center [102, 359] width 16 height 20
click at [104, 383] on div at bounding box center [102, 380] width 16 height 20
click at [100, 398] on div at bounding box center [102, 401] width 16 height 20
click at [102, 420] on div at bounding box center [102, 423] width 16 height 20
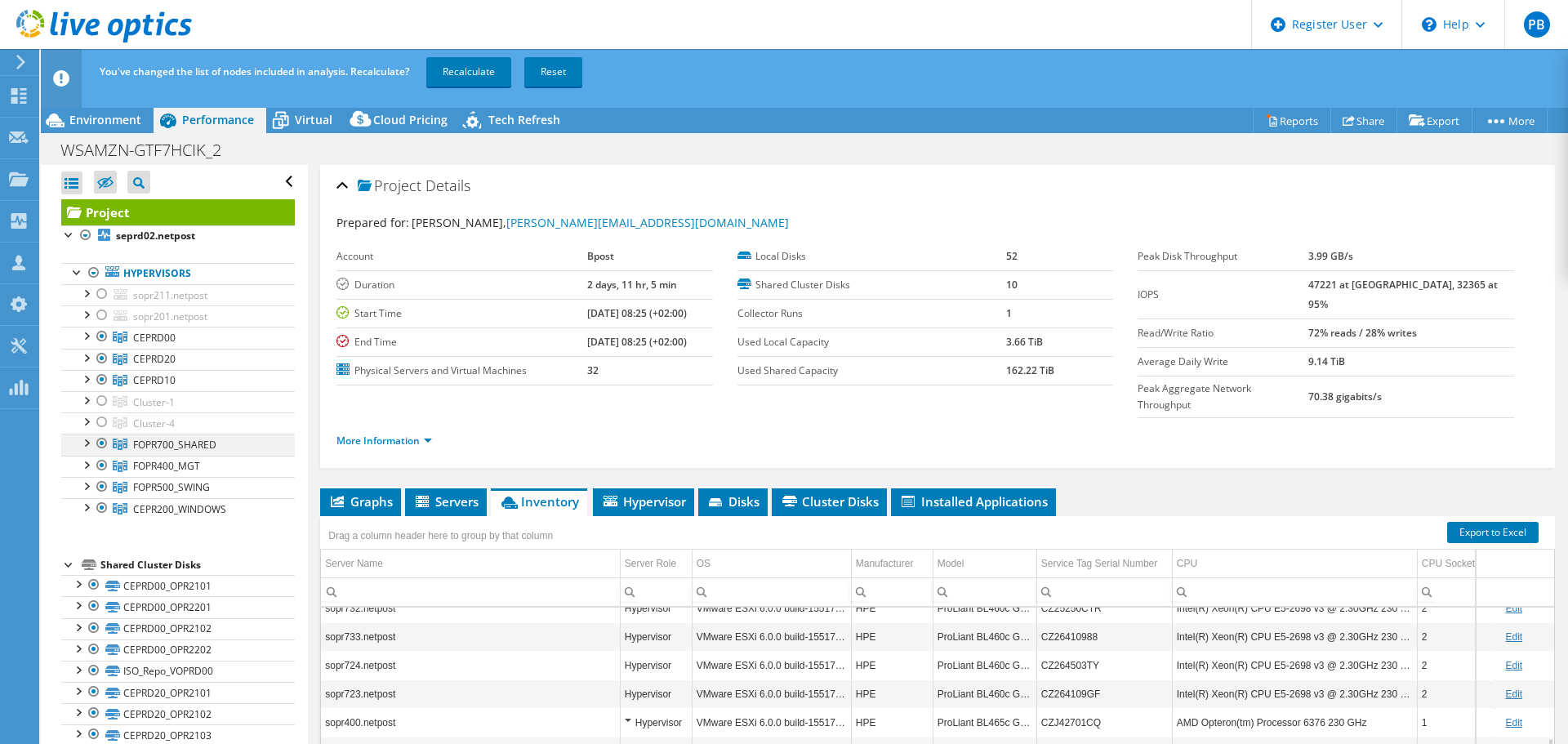
click at [96, 445] on div at bounding box center [102, 444] width 16 height 20
click at [96, 470] on div at bounding box center [102, 466] width 16 height 20
drag, startPoint x: 102, startPoint y: 486, endPoint x: 102, endPoint y: 499, distance: 13.0
click at [102, 488] on div at bounding box center [102, 487] width 16 height 20
click at [102, 501] on div at bounding box center [102, 508] width 16 height 20
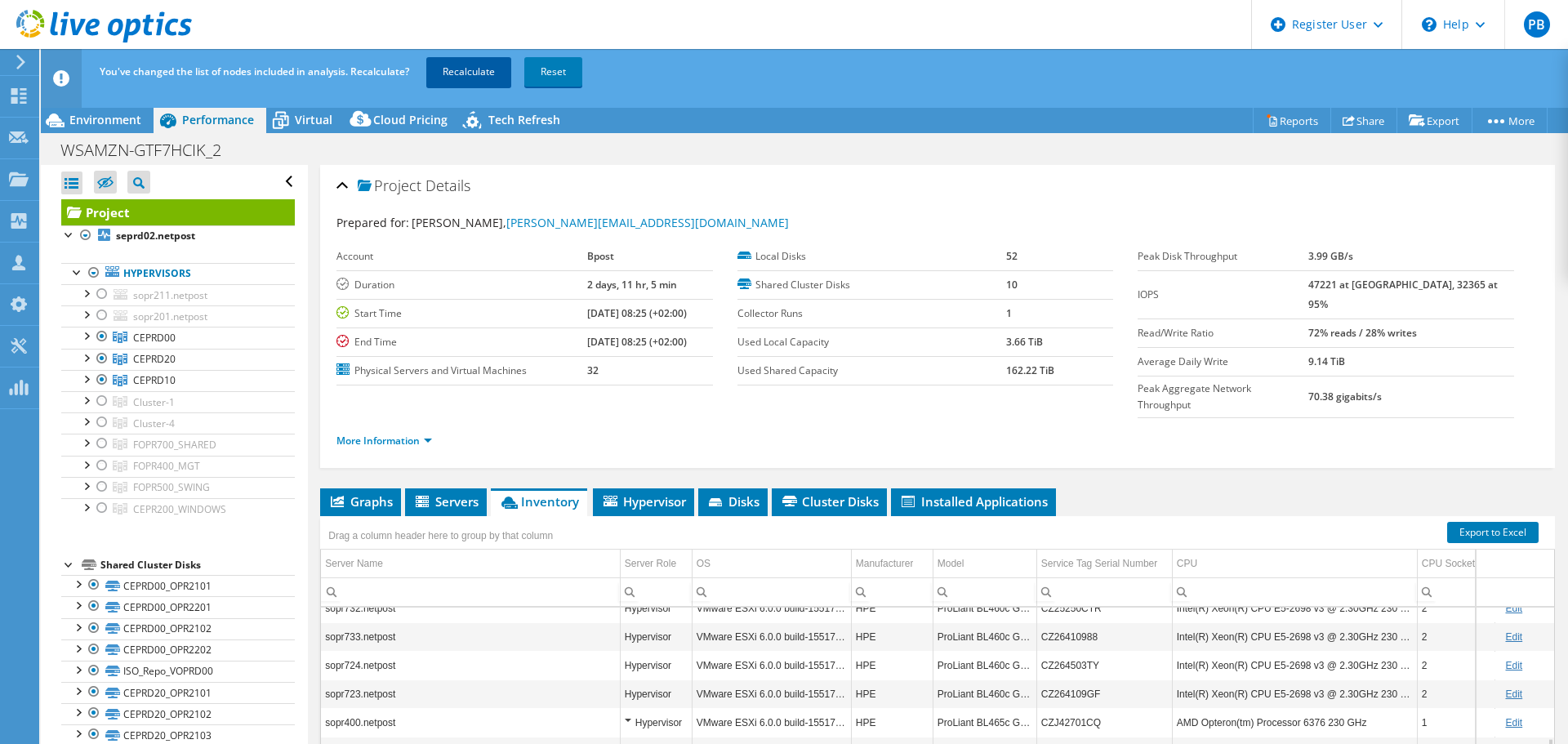
click at [492, 83] on link "Recalculate" at bounding box center [469, 72] width 85 height 29
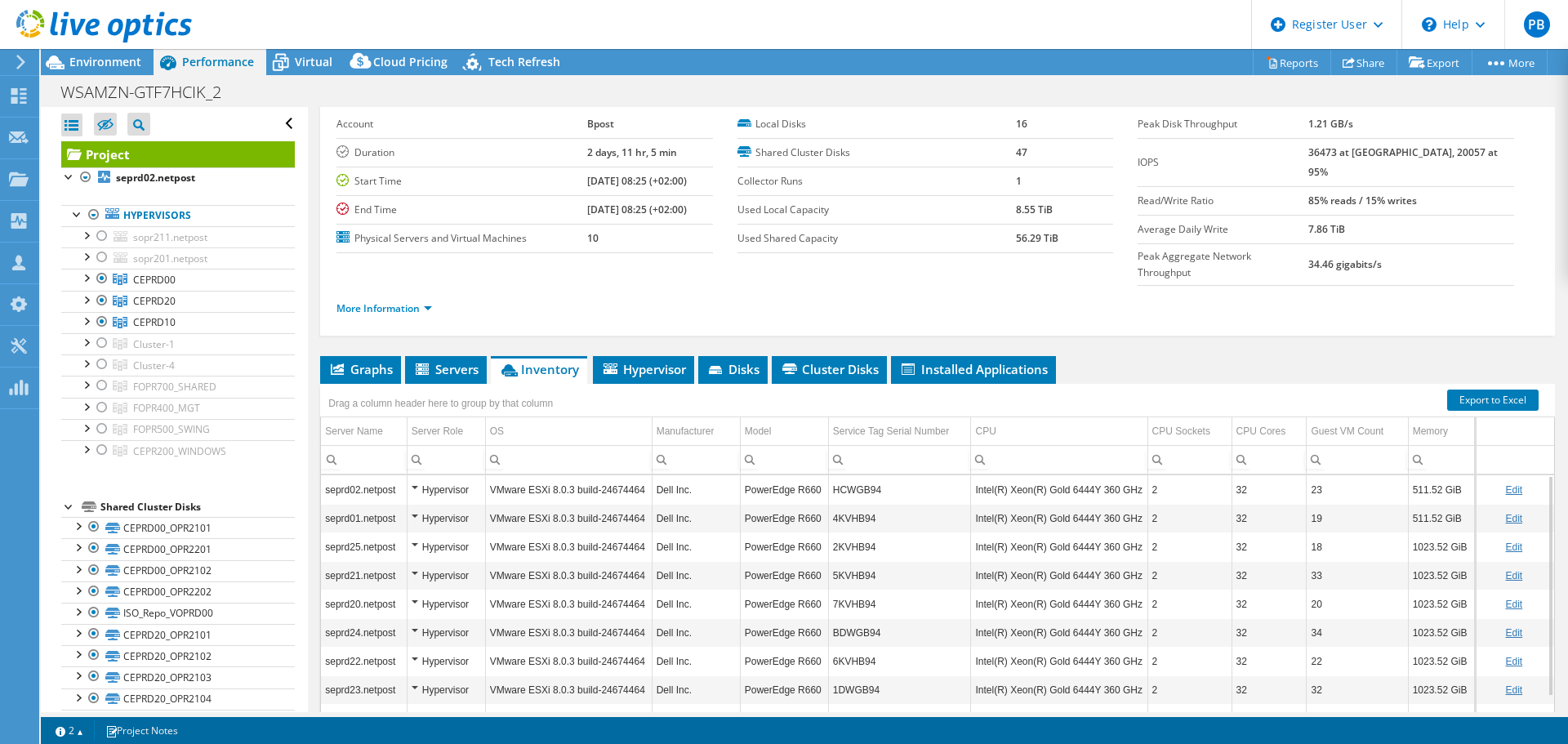
scroll to position [41, 0]
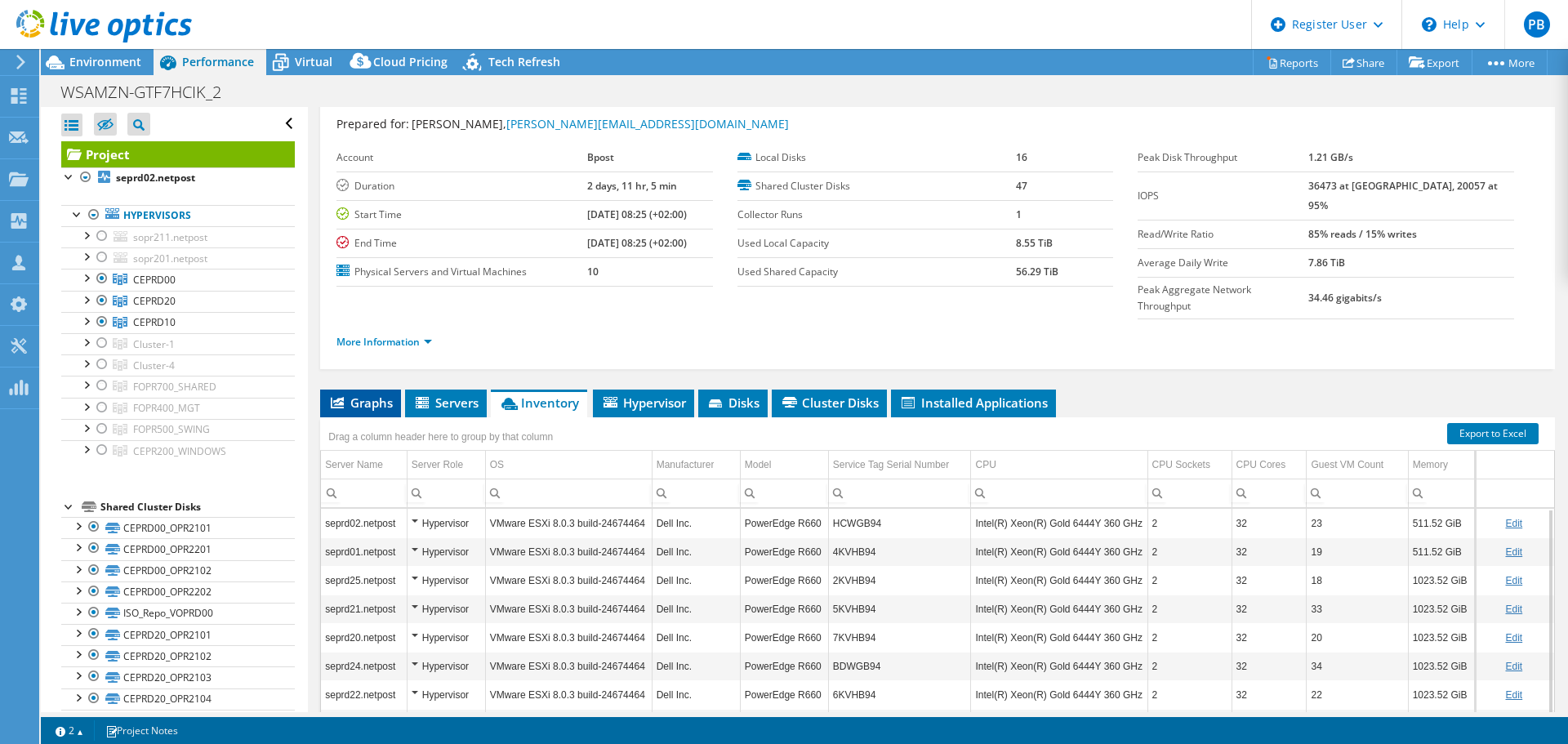
click at [378, 395] on span "Graphs" at bounding box center [360, 403] width 64 height 16
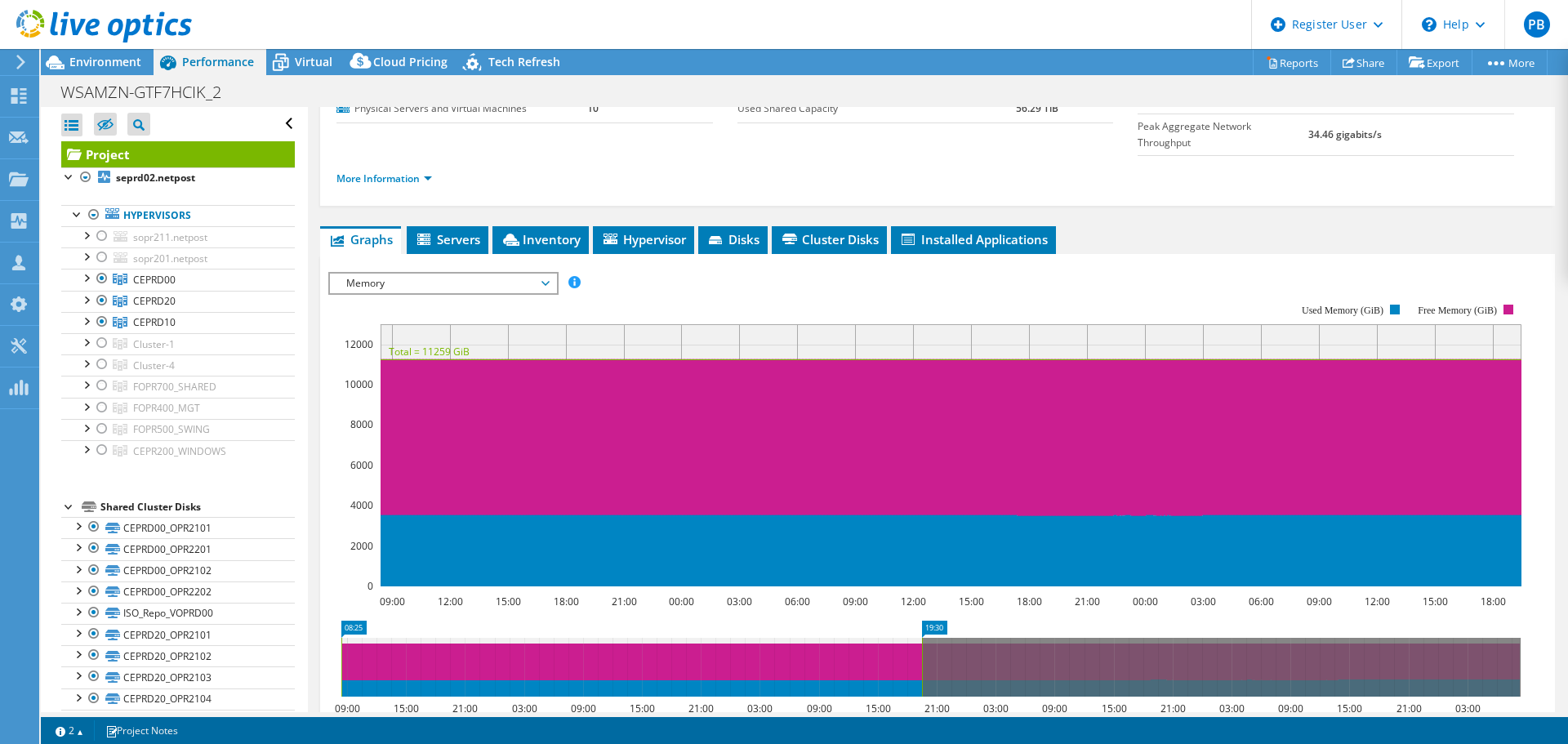
scroll to position [122, 0]
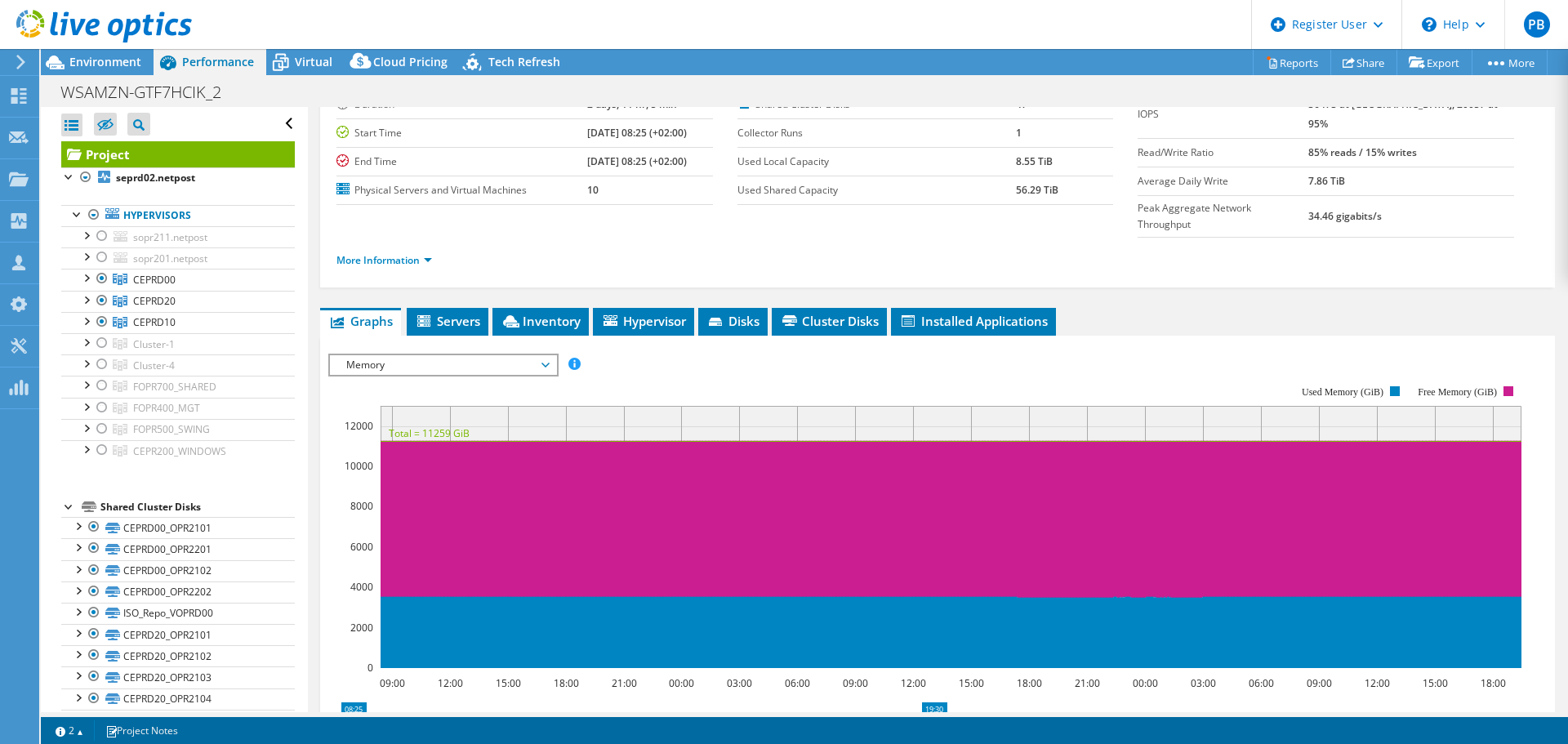
click at [484, 356] on span "Memory" at bounding box center [443, 366] width 209 height 20
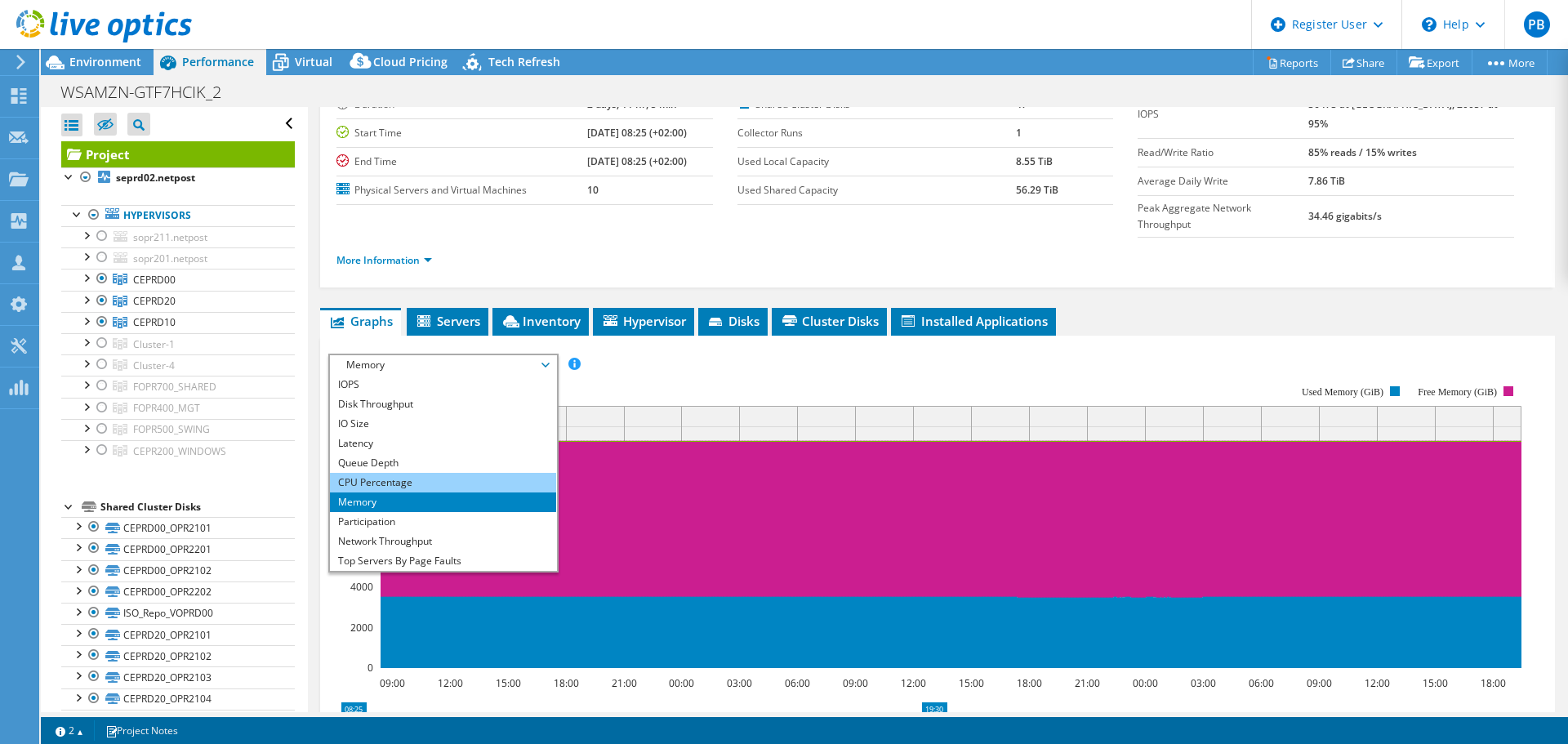
click at [450, 473] on li "CPU Percentage" at bounding box center [443, 483] width 226 height 20
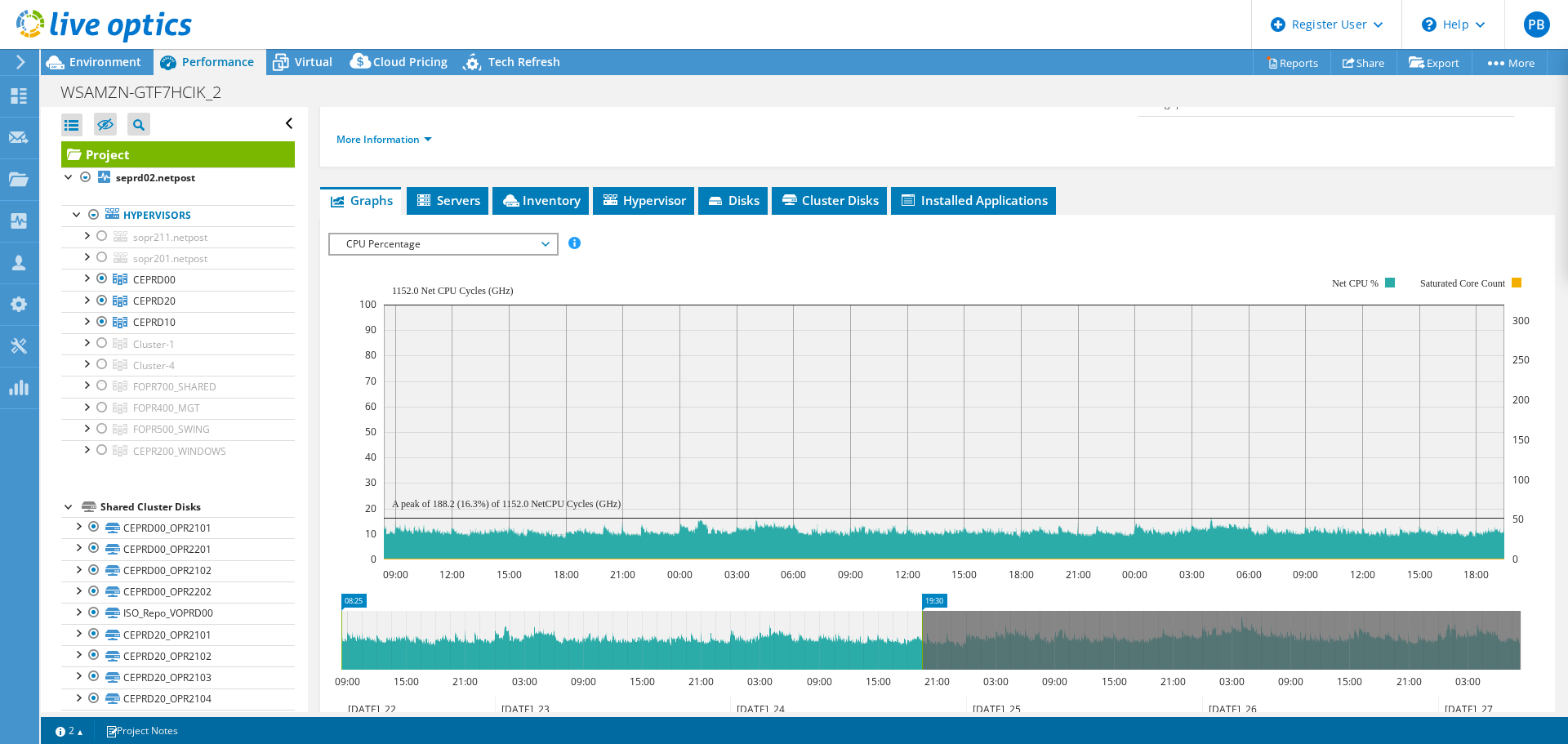
scroll to position [286, 0]
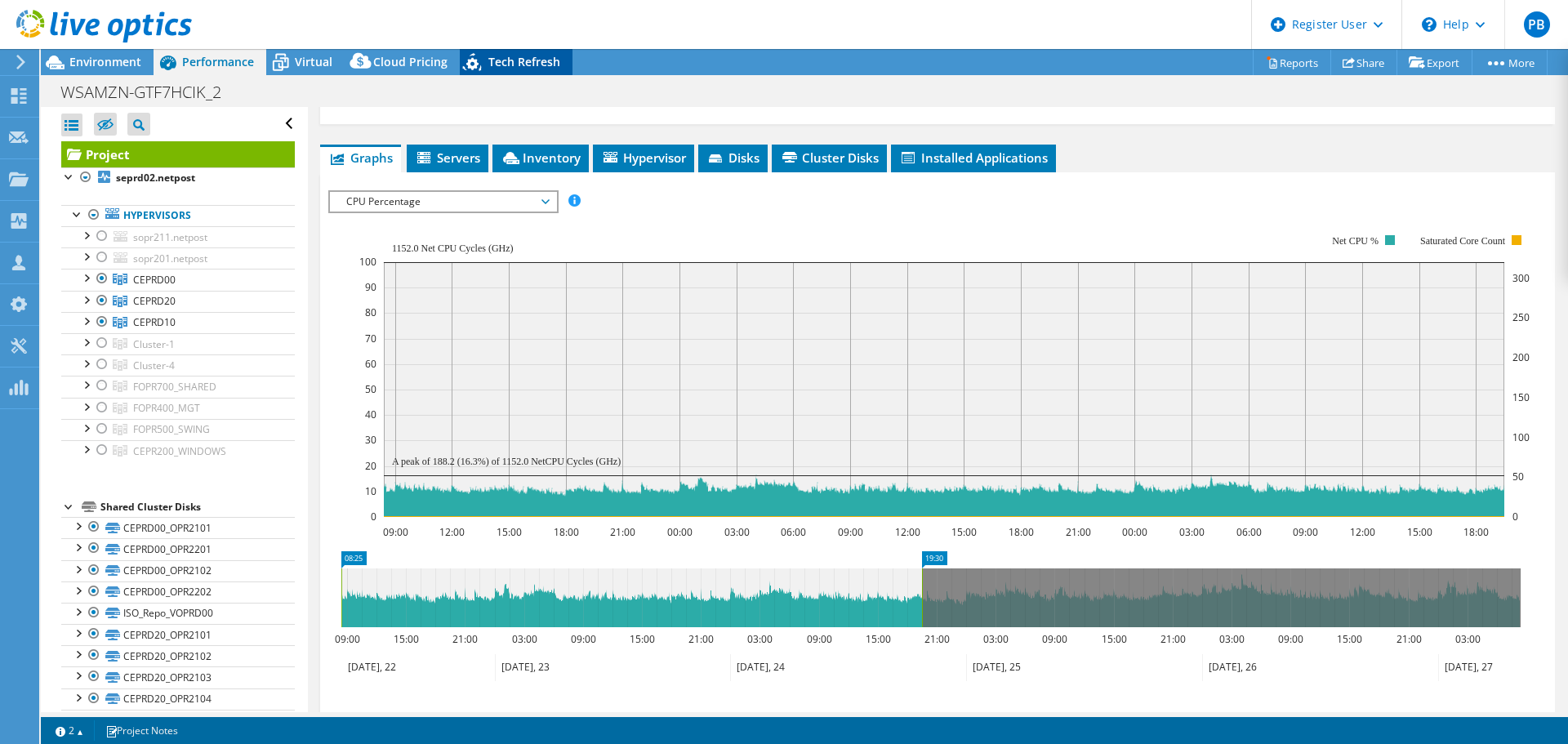
click at [524, 65] on span "Tech Refresh" at bounding box center [524, 61] width 72 height 15
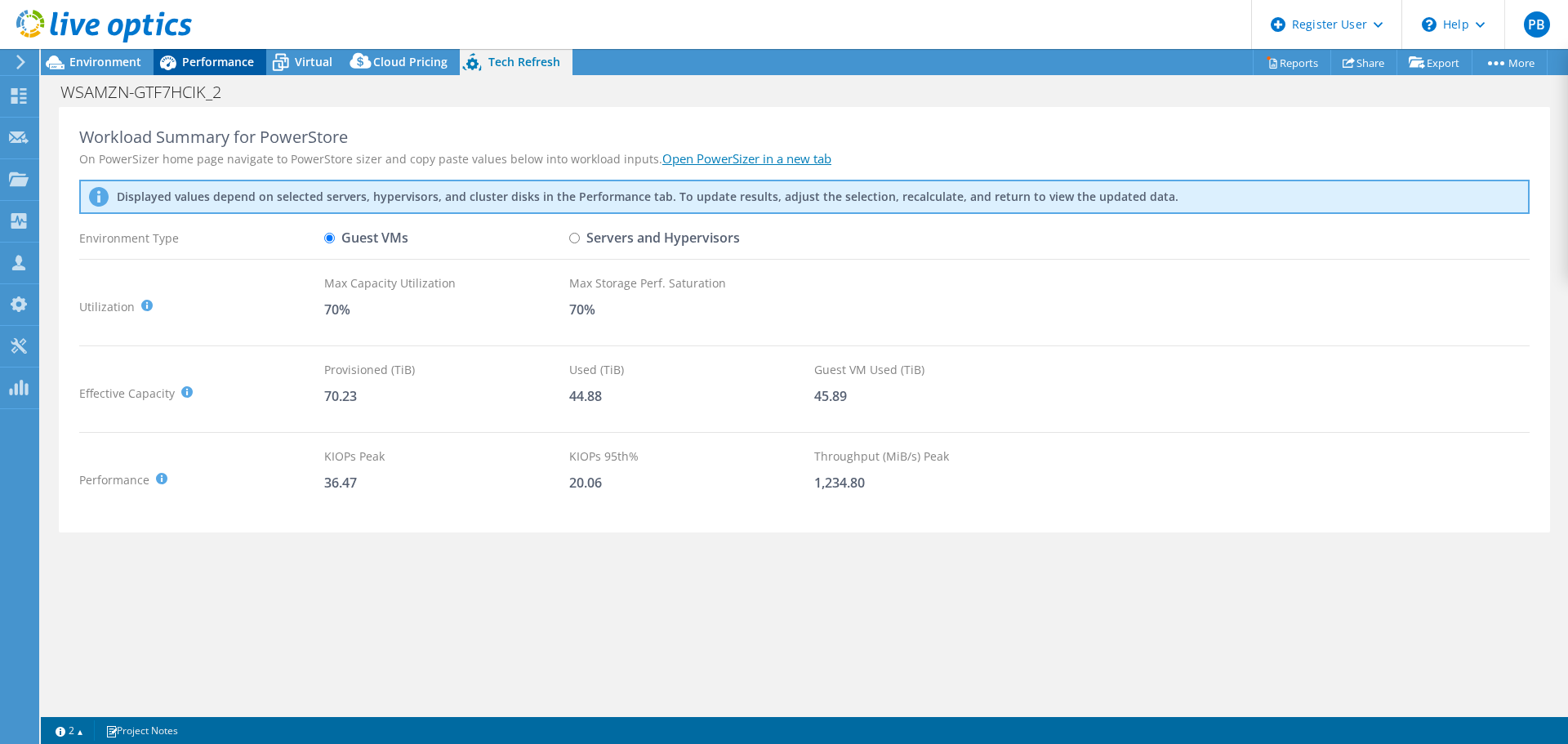
click at [212, 61] on span "Performance" at bounding box center [218, 61] width 72 height 15
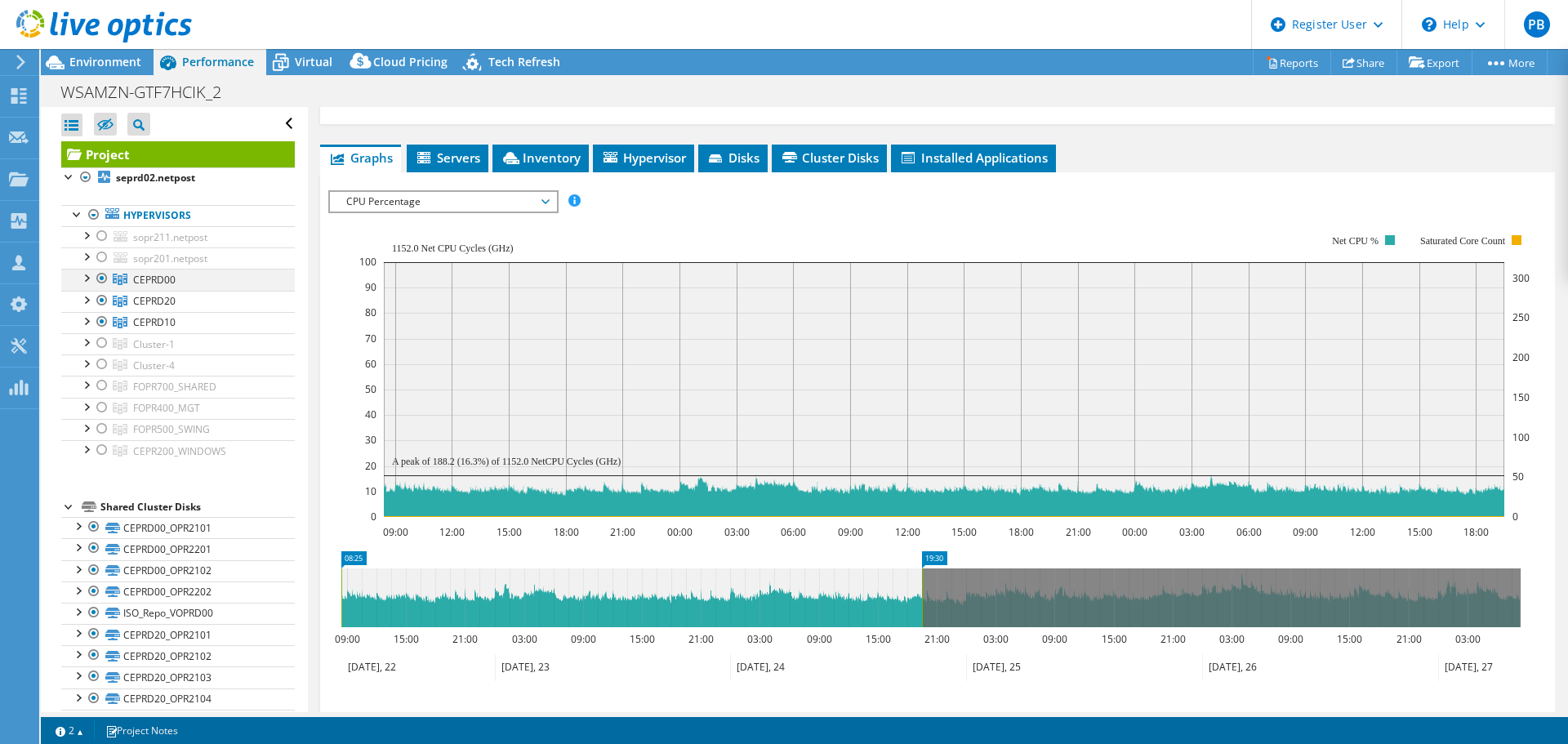
click at [100, 276] on div at bounding box center [102, 279] width 16 height 20
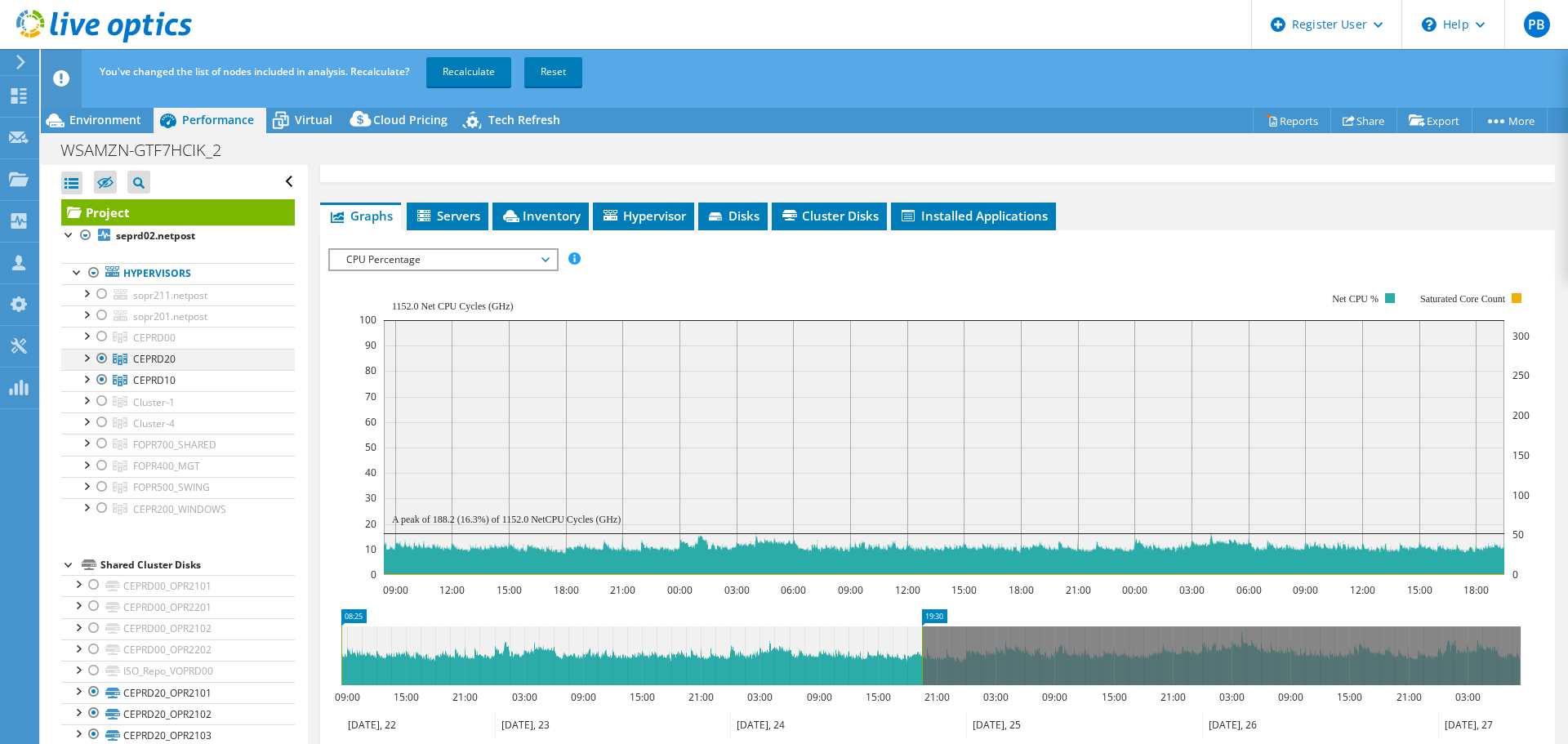
click at [101, 360] on div at bounding box center [102, 359] width 16 height 20
click at [102, 377] on div at bounding box center [102, 380] width 16 height 20
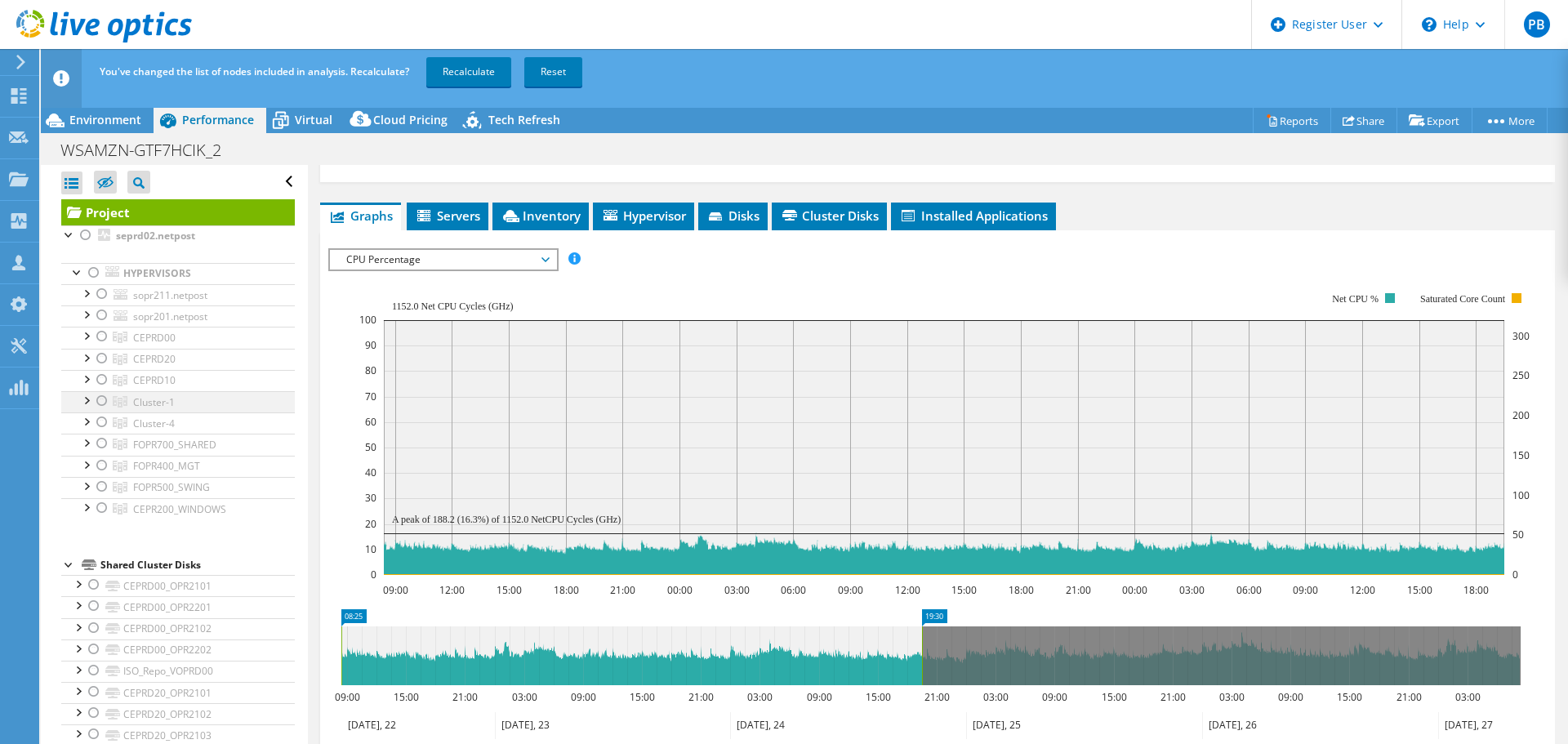
click at [102, 403] on div at bounding box center [102, 401] width 16 height 20
drag, startPoint x: 102, startPoint y: 422, endPoint x: 102, endPoint y: 434, distance: 12.0
click at [102, 423] on div at bounding box center [102, 423] width 16 height 20
click at [100, 442] on div at bounding box center [102, 444] width 16 height 20
click at [102, 465] on div at bounding box center [102, 466] width 16 height 20
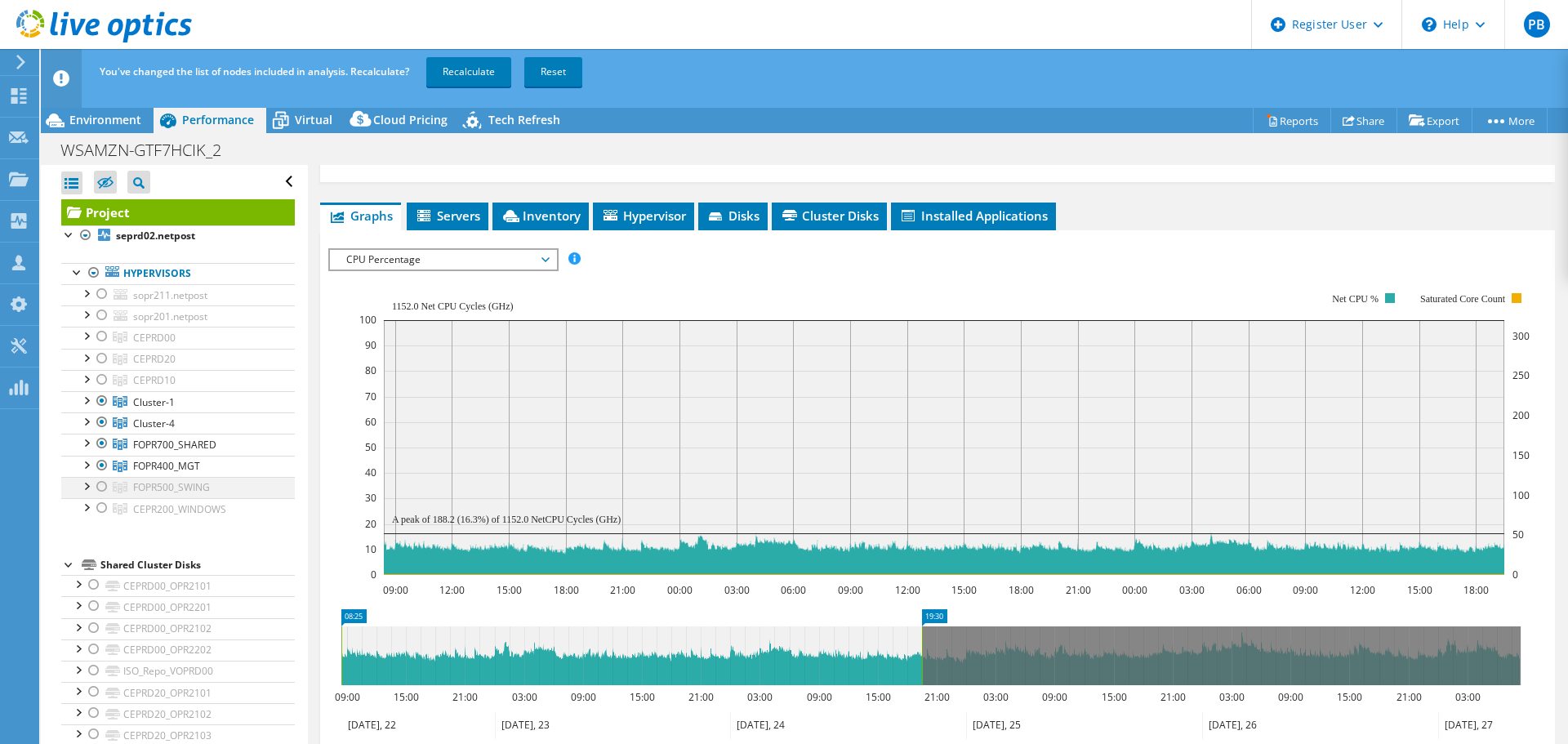
click at [99, 489] on div at bounding box center [102, 487] width 16 height 20
click at [103, 513] on div at bounding box center [102, 508] width 16 height 20
click at [475, 73] on link "Recalculate" at bounding box center [469, 72] width 85 height 29
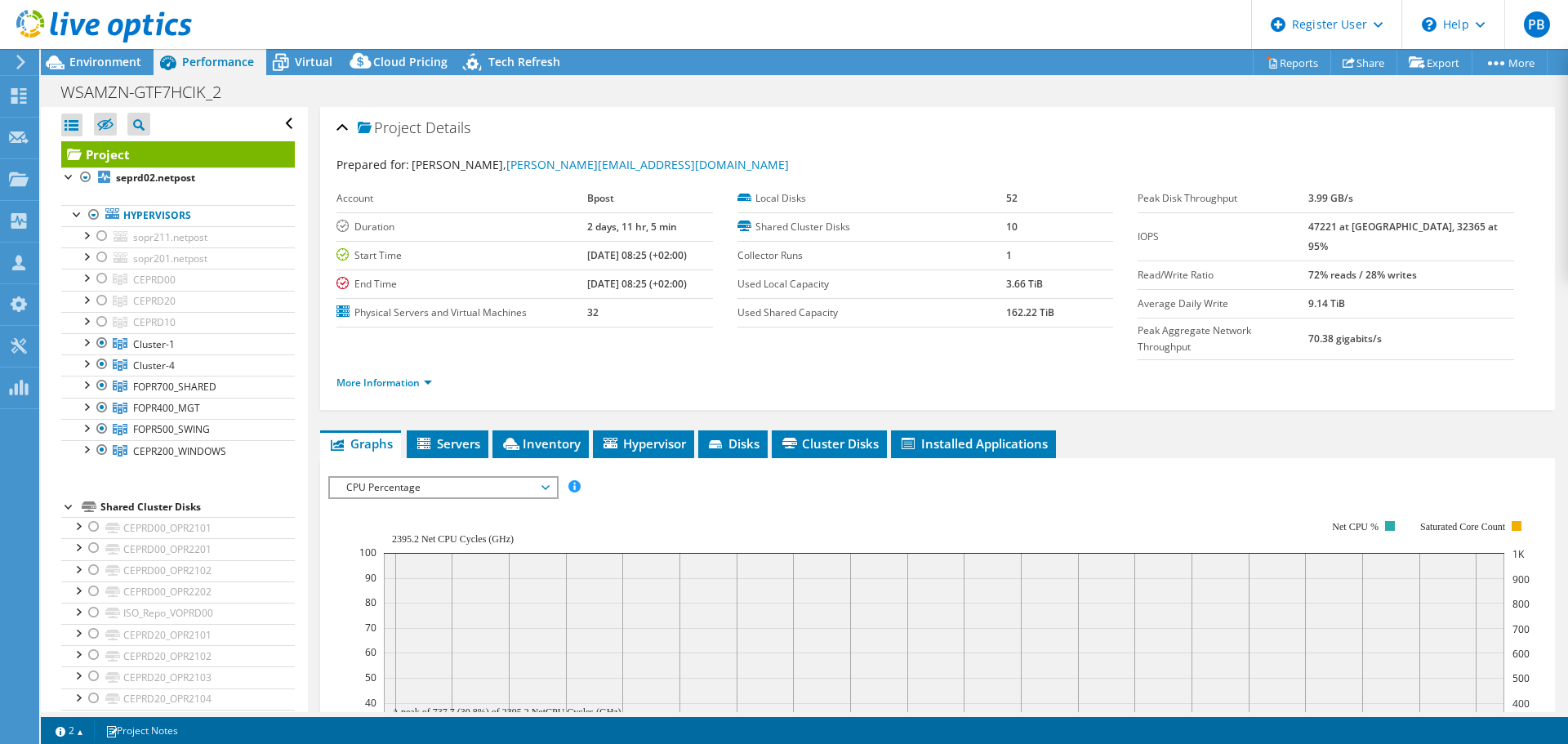
select select "USD"
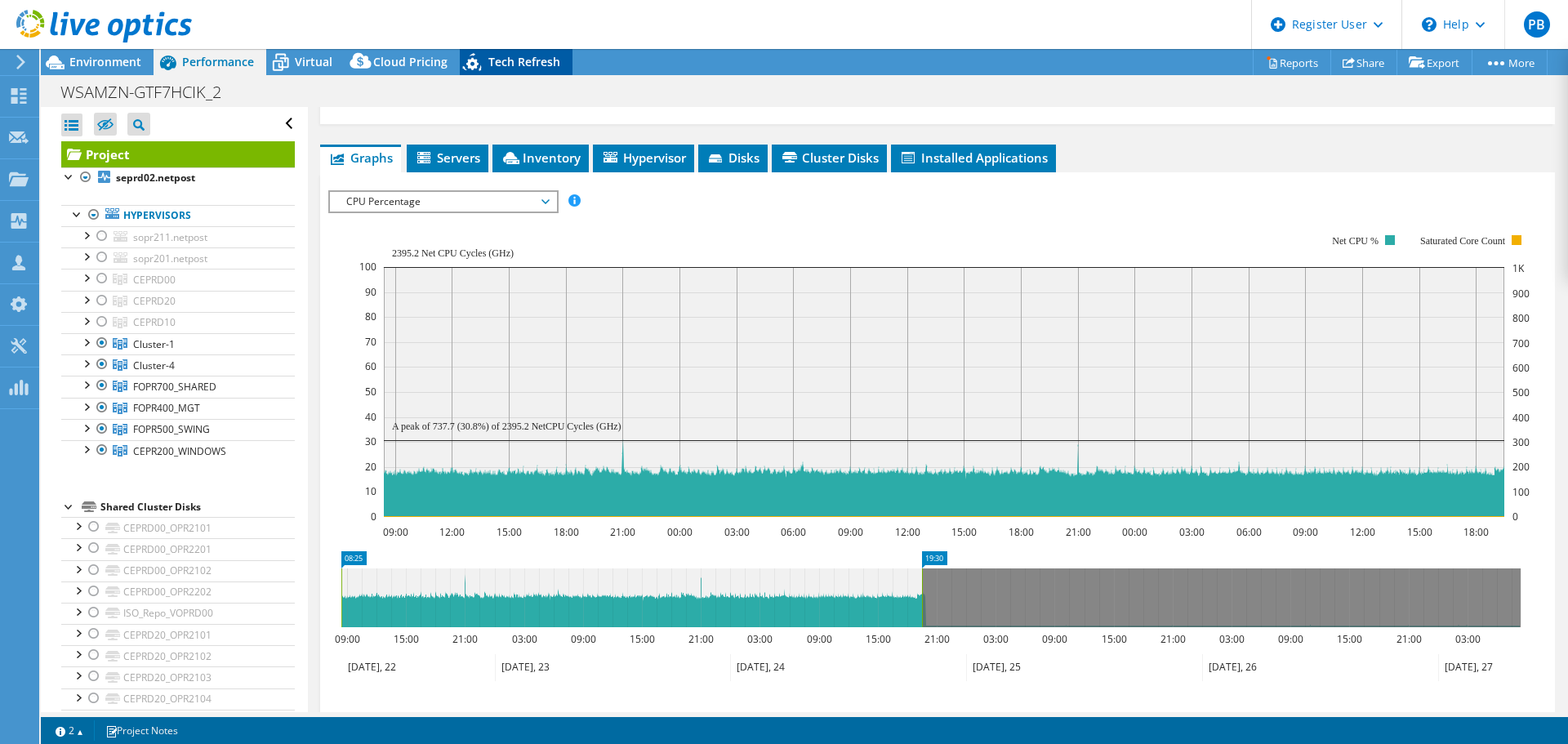
click at [509, 63] on span "Tech Refresh" at bounding box center [524, 61] width 72 height 15
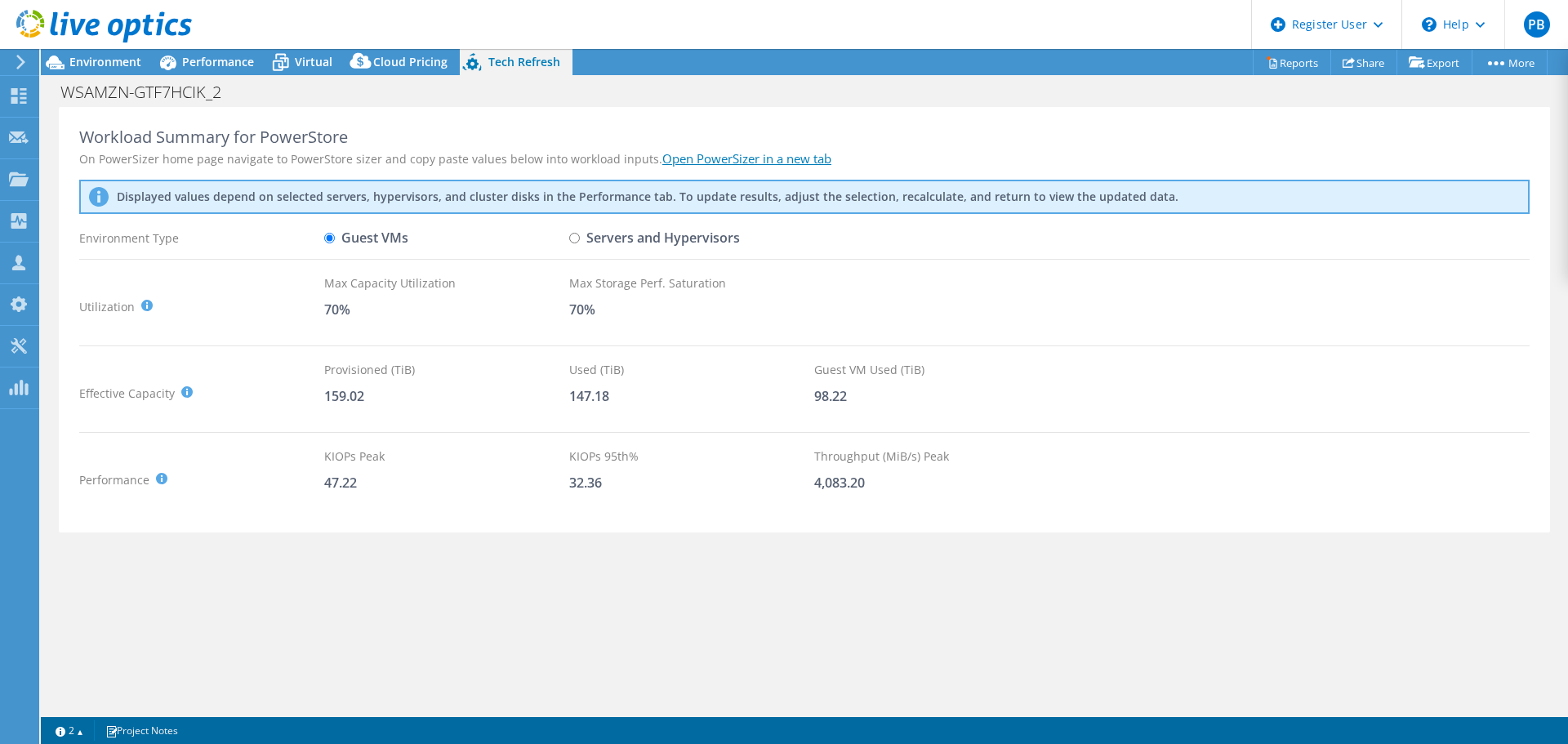
click at [982, 737] on section "Warnings Messages Queue Depth is not recorded from VMware VCenter servers and w…" at bounding box center [804, 731] width 1527 height 27
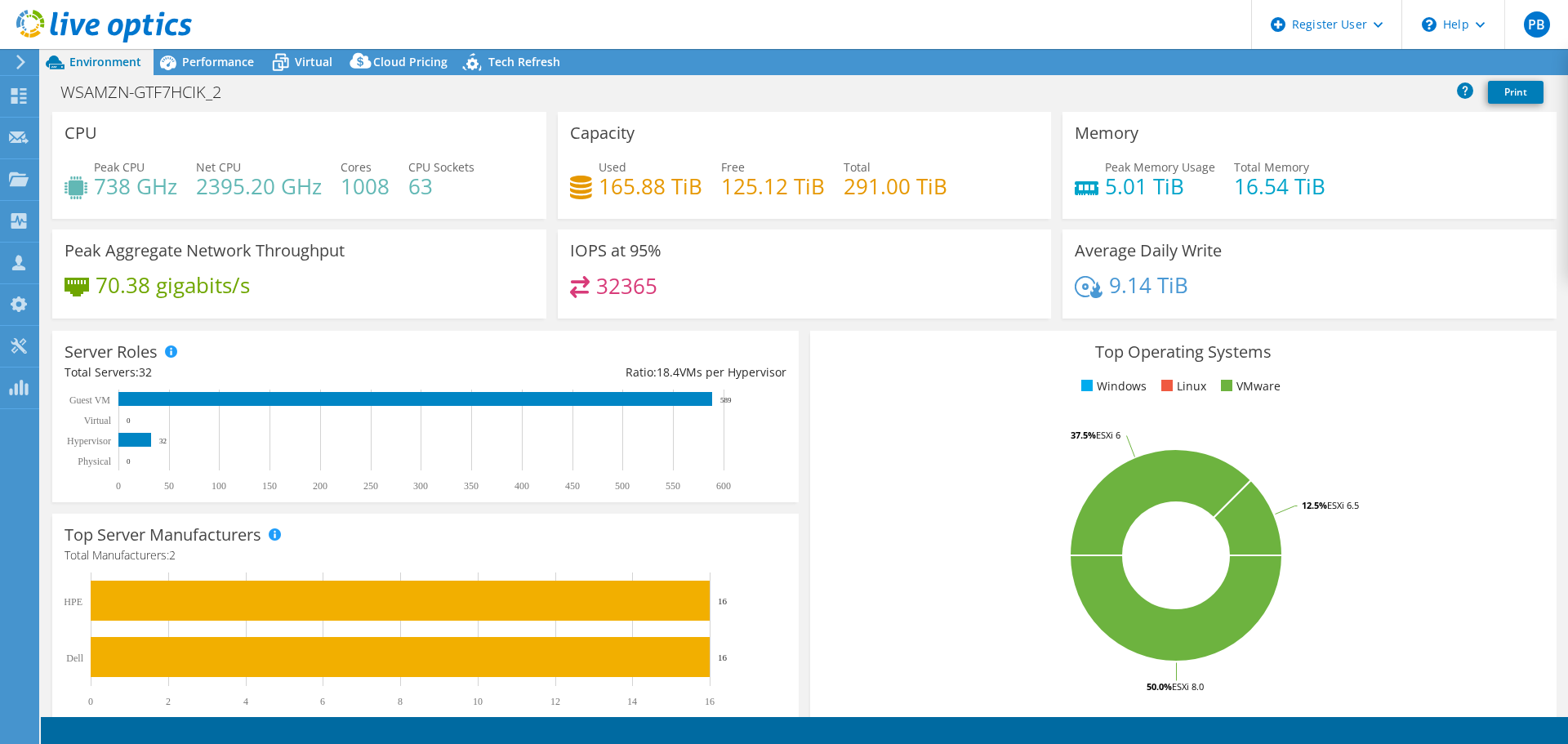
select select "USD"
